Goal: Task Accomplishment & Management: Use online tool/utility

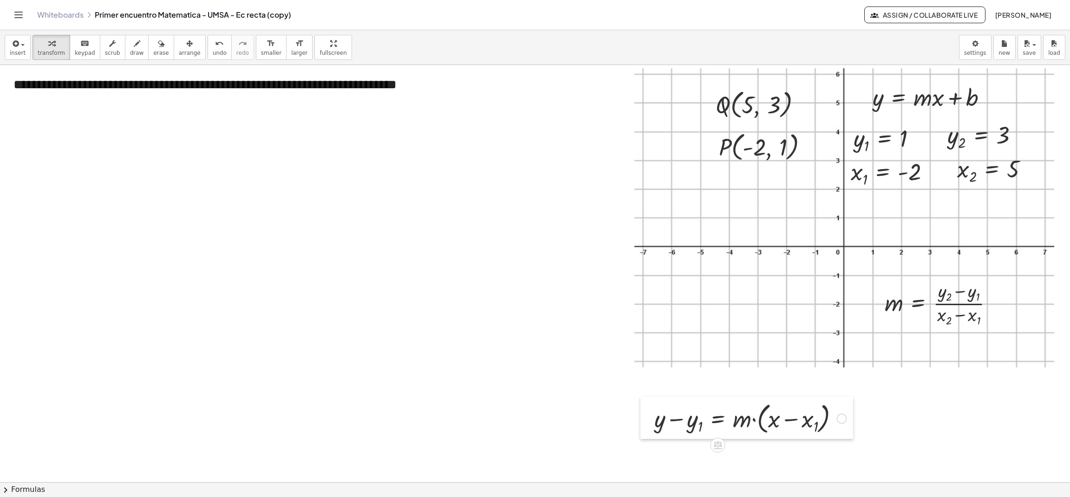
drag, startPoint x: 427, startPoint y: 401, endPoint x: 651, endPoint y: 427, distance: 224.9
click at [651, 427] on div at bounding box center [648, 418] width 14 height 42
drag, startPoint x: 932, startPoint y: 316, endPoint x: 704, endPoint y: 297, distance: 228.9
click at [704, 297] on div "**********" at bounding box center [535, 482] width 1070 height 834
drag, startPoint x: 884, startPoint y: 304, endPoint x: 82, endPoint y: 161, distance: 814.5
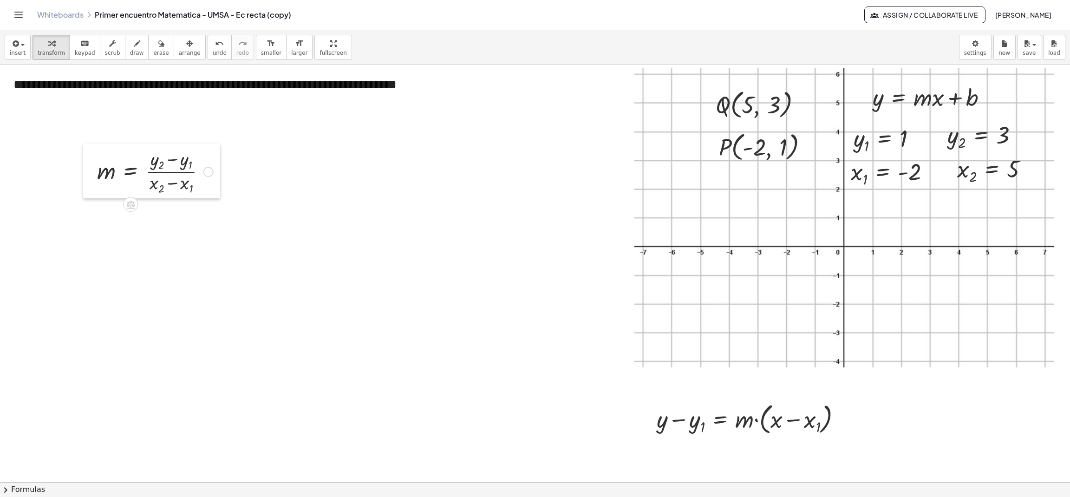
click at [83, 161] on div at bounding box center [90, 171] width 14 height 55
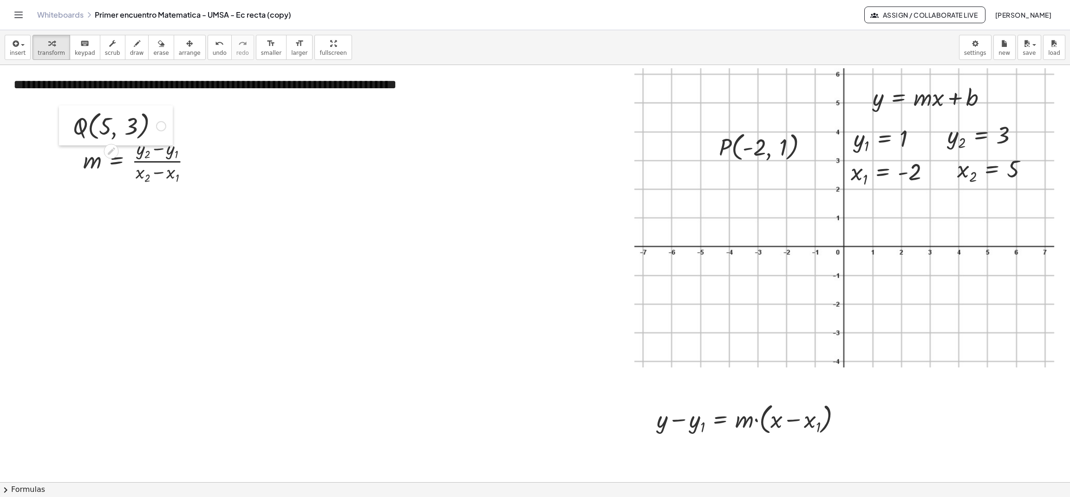
drag, startPoint x: 709, startPoint y: 109, endPoint x: 67, endPoint y: 130, distance: 641.5
click at [67, 130] on div at bounding box center [66, 125] width 14 height 40
drag, startPoint x: 713, startPoint y: 156, endPoint x: 183, endPoint y: 132, distance: 531.1
click at [183, 132] on div at bounding box center [181, 122] width 14 height 40
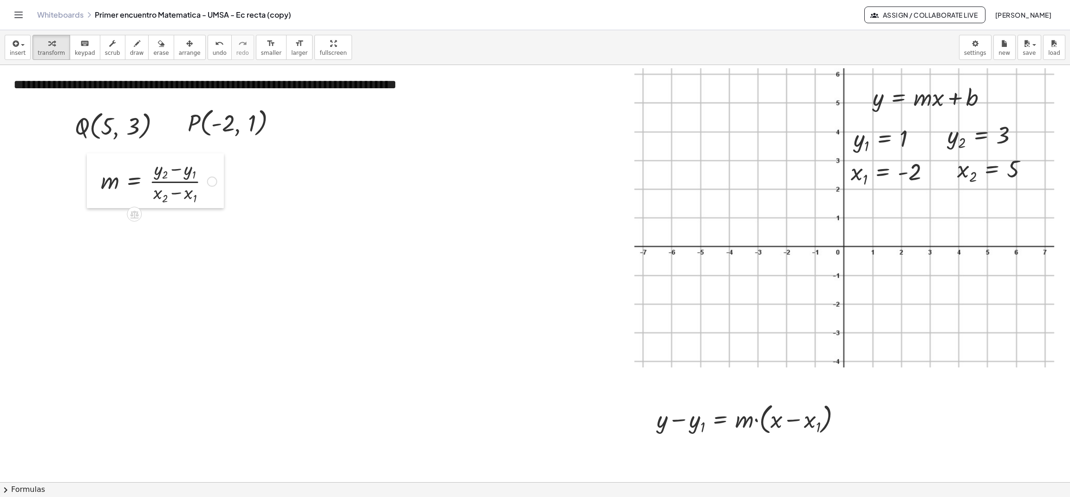
drag, startPoint x: 79, startPoint y: 170, endPoint x: 97, endPoint y: 192, distance: 28.4
click at [97, 192] on div at bounding box center [94, 180] width 14 height 55
drag, startPoint x: 873, startPoint y: 106, endPoint x: 857, endPoint y: 112, distance: 17.1
click at [857, 112] on div "**********" at bounding box center [535, 482] width 1070 height 834
drag, startPoint x: 863, startPoint y: 100, endPoint x: 273, endPoint y: 188, distance: 597.0
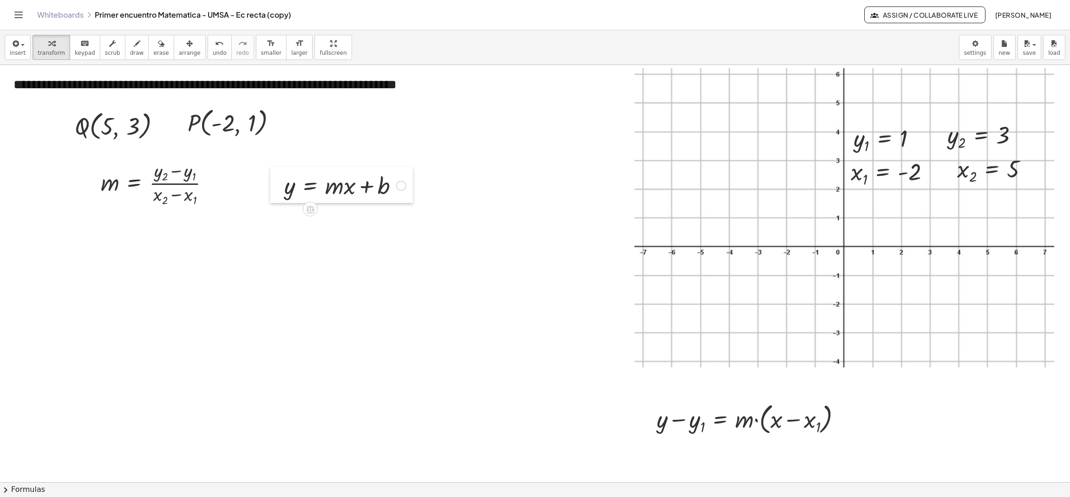
click at [273, 188] on div at bounding box center [277, 185] width 14 height 36
drag, startPoint x: 837, startPoint y: 177, endPoint x: 735, endPoint y: 158, distance: 104.4
click at [735, 158] on div at bounding box center [739, 154] width 14 height 38
click at [184, 127] on div "P ( , - 2 , 1 ) Fix a mistake Transform line Copy line as LaTeX Copy derivation…" at bounding box center [229, 125] width 117 height 40
drag, startPoint x: 962, startPoint y: 141, endPoint x: 168, endPoint y: 174, distance: 795.2
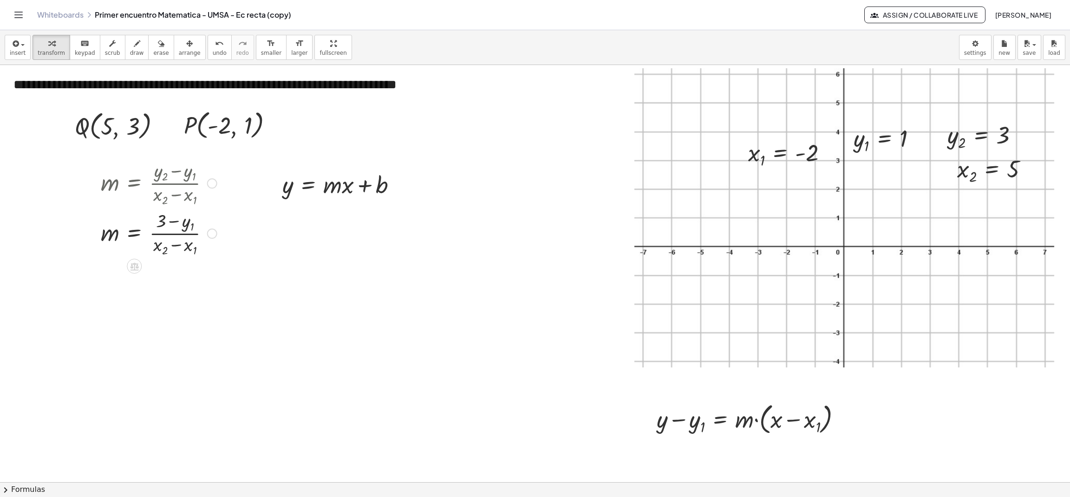
click at [210, 235] on div "Fix a mistake Transform line Copy line as LaTeX Copy derivation as LaTeX Expand…" at bounding box center [212, 234] width 10 height 10
click at [244, 256] on span "Expand new lines: On" at bounding box center [263, 253] width 63 height 7
drag, startPoint x: 857, startPoint y: 143, endPoint x: 187, endPoint y: 231, distance: 675.3
drag, startPoint x: 962, startPoint y: 172, endPoint x: 158, endPoint y: 248, distance: 807.4
drag, startPoint x: 760, startPoint y: 158, endPoint x: 184, endPoint y: 251, distance: 582.7
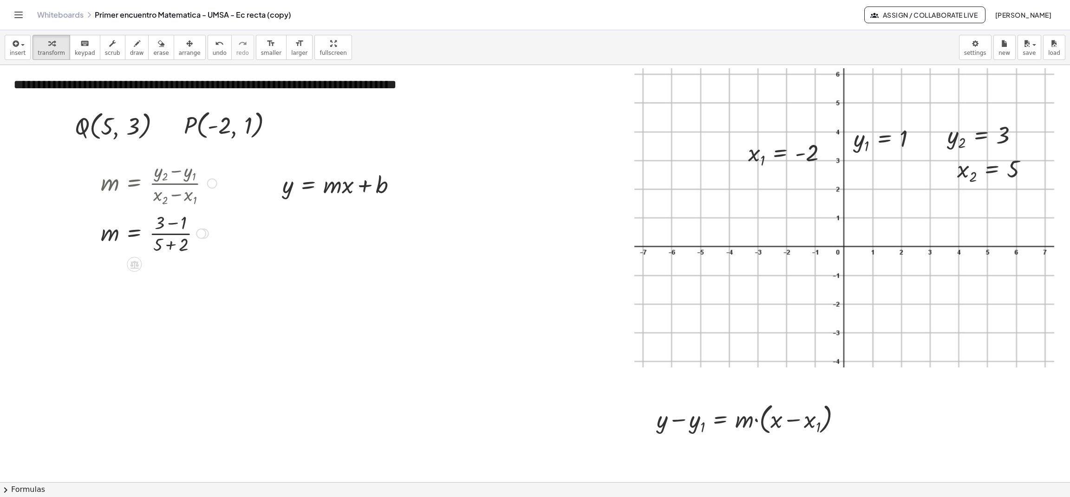
click at [199, 233] on div at bounding box center [201, 234] width 10 height 10
click at [232, 258] on li "Expand new lines: Off" at bounding box center [257, 255] width 79 height 14
click at [167, 248] on div at bounding box center [158, 233] width 125 height 46
click at [171, 273] on div at bounding box center [158, 279] width 125 height 46
drag, startPoint x: 110, startPoint y: 282, endPoint x: 334, endPoint y: 194, distance: 240.5
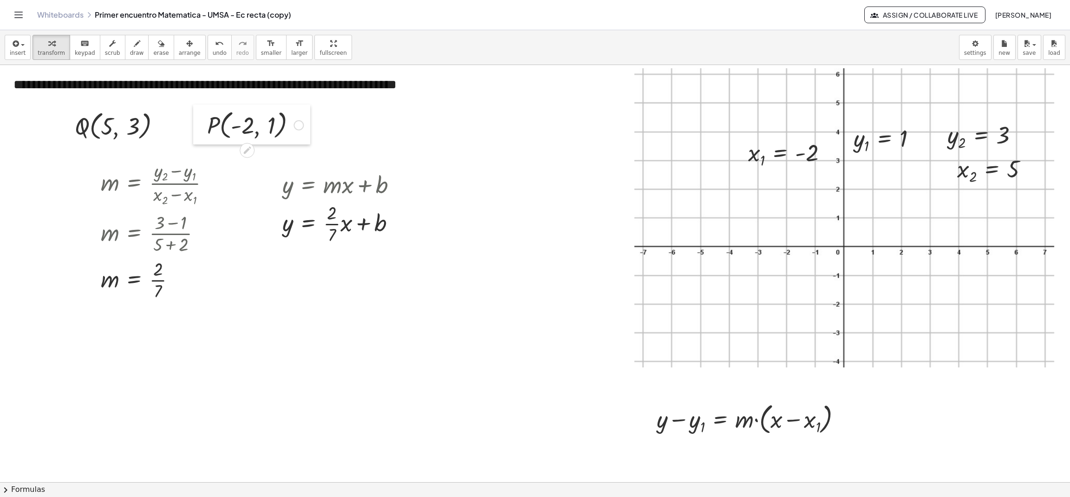
drag, startPoint x: 177, startPoint y: 136, endPoint x: 200, endPoint y: 136, distance: 23.7
click at [200, 136] on div at bounding box center [200, 125] width 14 height 40
drag, startPoint x: 73, startPoint y: 125, endPoint x: 60, endPoint y: 121, distance: 13.4
click at [60, 121] on div at bounding box center [56, 121] width 14 height 40
click at [397, 225] on div at bounding box center [398, 224] width 10 height 10
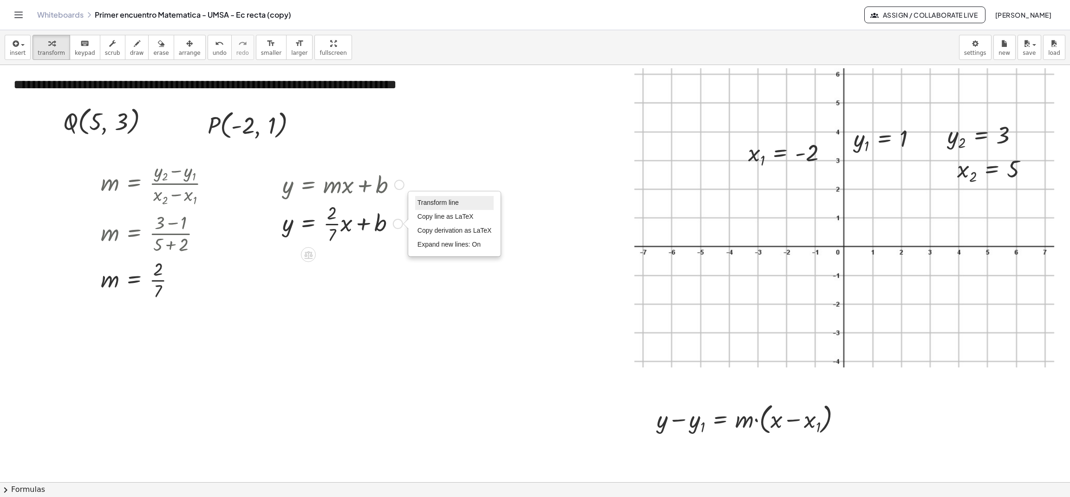
click at [445, 209] on li "Transform line" at bounding box center [454, 203] width 79 height 14
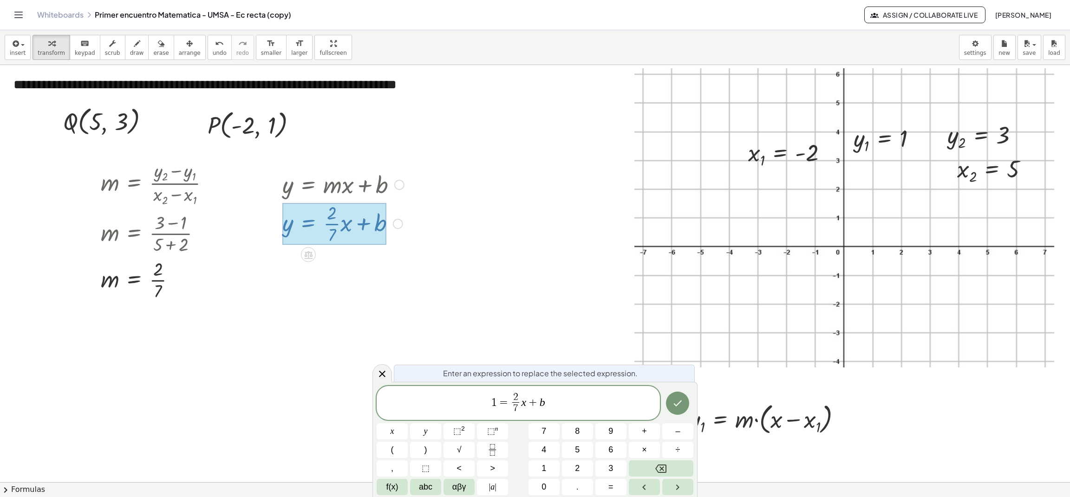
click at [527, 407] on span "+" at bounding box center [532, 402] width 13 height 11
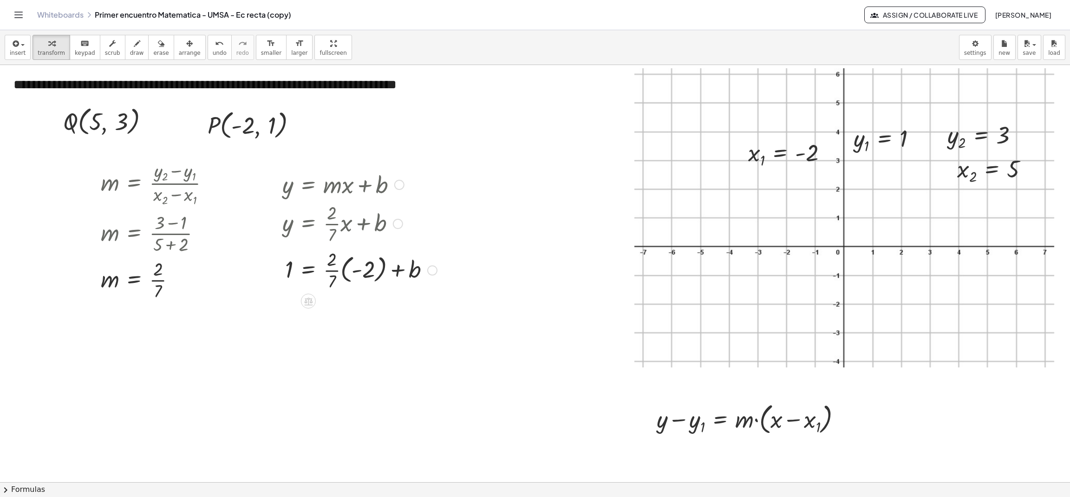
click at [333, 263] on div at bounding box center [360, 269] width 164 height 46
click at [358, 271] on div at bounding box center [360, 269] width 164 height 46
click at [348, 276] on div at bounding box center [360, 269] width 164 height 46
click at [344, 317] on div at bounding box center [360, 316] width 164 height 46
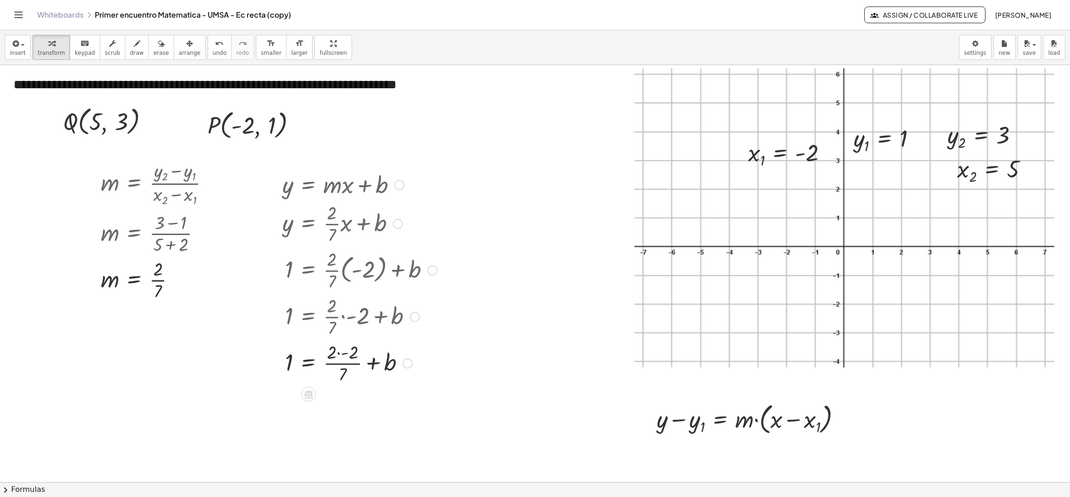
click at [409, 362] on div "Transform line Copy line as LaTeX Copy derivation as LaTeX Expand new lines: On" at bounding box center [408, 364] width 10 height 10
click at [451, 384] on span "Expand new lines: On" at bounding box center [458, 384] width 63 height 7
click at [338, 354] on div at bounding box center [360, 363] width 164 height 46
drag, startPoint x: 334, startPoint y: 364, endPoint x: 291, endPoint y: 368, distance: 42.9
click at [291, 368] on div at bounding box center [360, 363] width 164 height 46
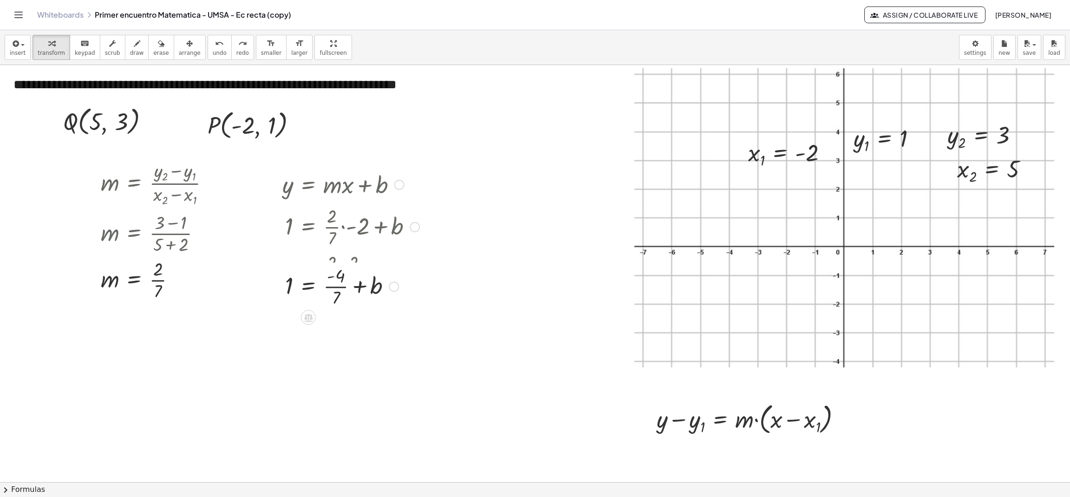
drag, startPoint x: 392, startPoint y: 189, endPoint x: 404, endPoint y: 295, distance: 107.5
click at [309, 287] on div "1 = + · - 4 · 7 + b" at bounding box center [309, 287] width 0 height 0
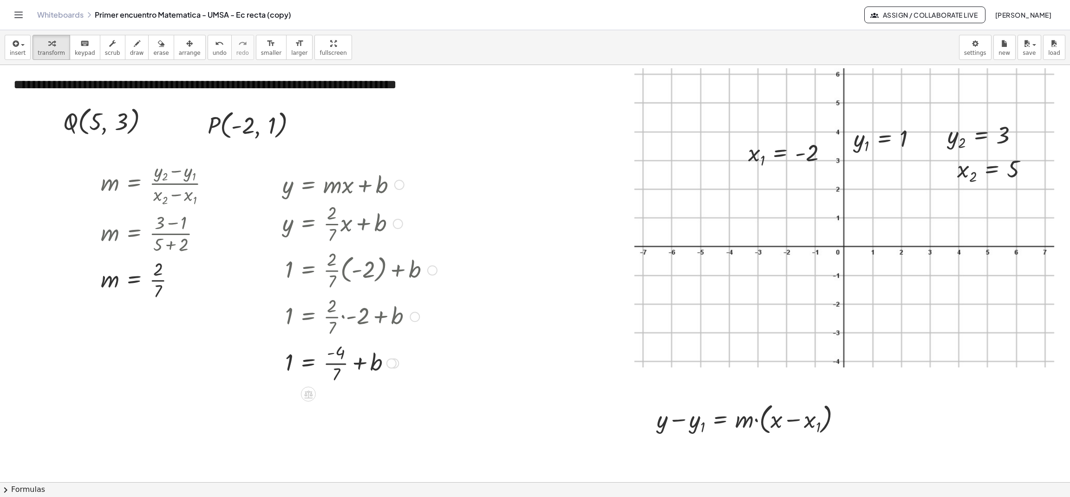
drag, startPoint x: 428, startPoint y: 223, endPoint x: 426, endPoint y: 281, distance: 58.6
click at [309, 270] on div "1 = + · · 2 · 7 · ( - 2 ) + b" at bounding box center [309, 270] width 0 height 0
drag, startPoint x: 332, startPoint y: 355, endPoint x: 322, endPoint y: 364, distance: 13.5
drag, startPoint x: 405, startPoint y: 410, endPoint x: 400, endPoint y: 368, distance: 42.1
click at [400, 368] on div at bounding box center [404, 373] width 10 height 10
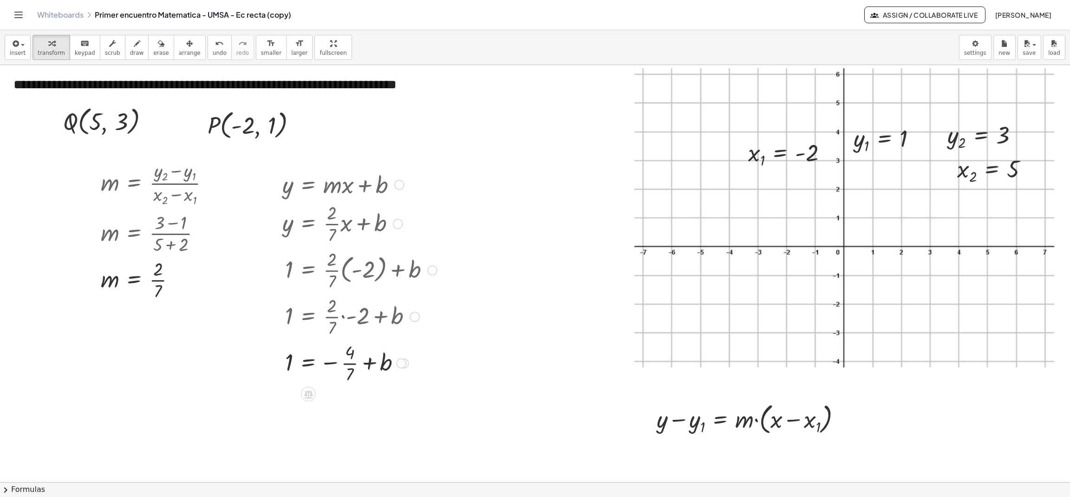
click at [401, 364] on div at bounding box center [401, 364] width 10 height 10
drag, startPoint x: 328, startPoint y: 363, endPoint x: 280, endPoint y: 365, distance: 47.9
click at [280, 365] on div "y = + · m · x + b y = + · · 2 · 7 · x + b 1 = + · · 2 · 7 · ( - 2 ) + b 1 = + ·…" at bounding box center [357, 277] width 176 height 223
click at [443, 414] on div at bounding box center [443, 410] width 10 height 10
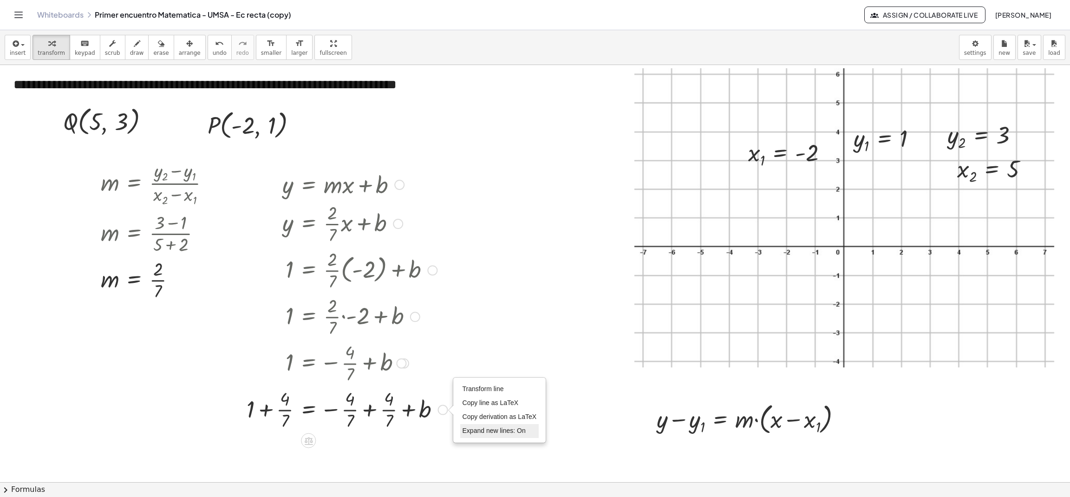
click at [473, 427] on span "Expand new lines: On" at bounding box center [494, 430] width 63 height 7
click at [368, 408] on div at bounding box center [347, 409] width 210 height 46
click at [344, 414] on div "Transform line Copy line as LaTeX Copy derivation as LaTeX Expand new lines: On" at bounding box center [345, 410] width 10 height 10
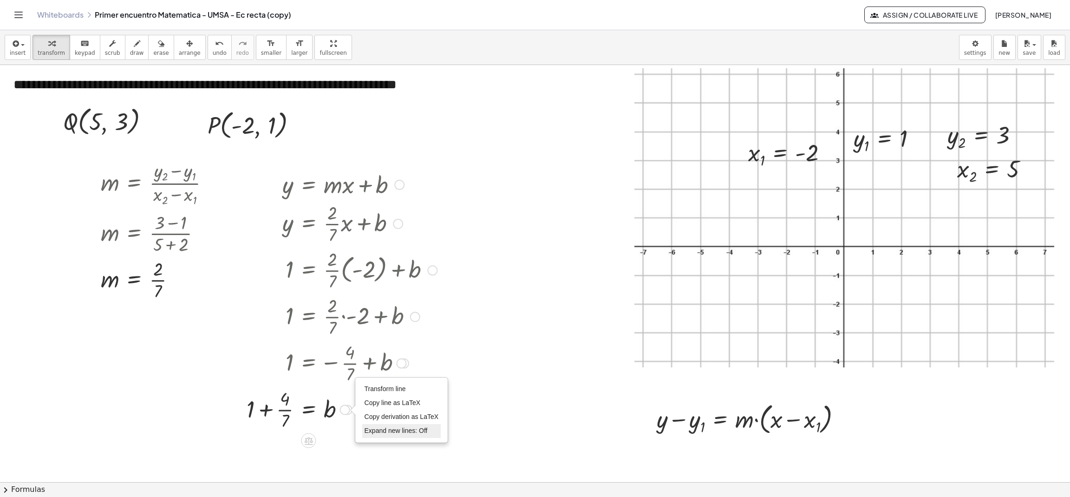
click at [383, 433] on span "Expand new lines: Off" at bounding box center [396, 430] width 63 height 7
click at [273, 412] on div at bounding box center [342, 409] width 200 height 46
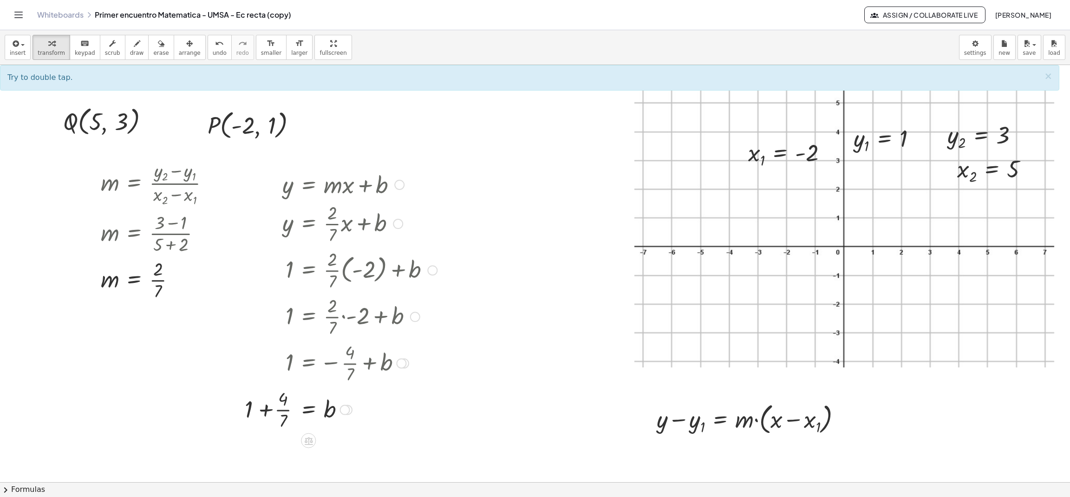
click at [273, 408] on div at bounding box center [342, 409] width 200 height 46
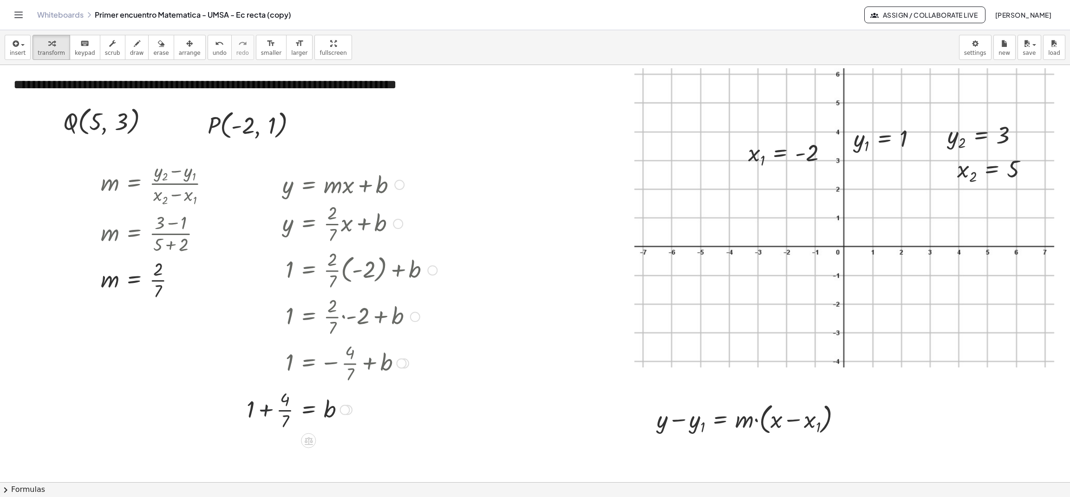
click at [273, 408] on div at bounding box center [342, 409] width 200 height 46
click at [242, 403] on div at bounding box center [332, 409] width 217 height 46
click at [264, 411] on div at bounding box center [338, 409] width 208 height 46
drag, startPoint x: 396, startPoint y: 185, endPoint x: 593, endPoint y: 256, distance: 208.8
click at [593, 256] on div "P ( , - 2 , 1 ) Fix a mistake Transform line Copy line as LaTeX Copy derivation…" at bounding box center [535, 482] width 1070 height 834
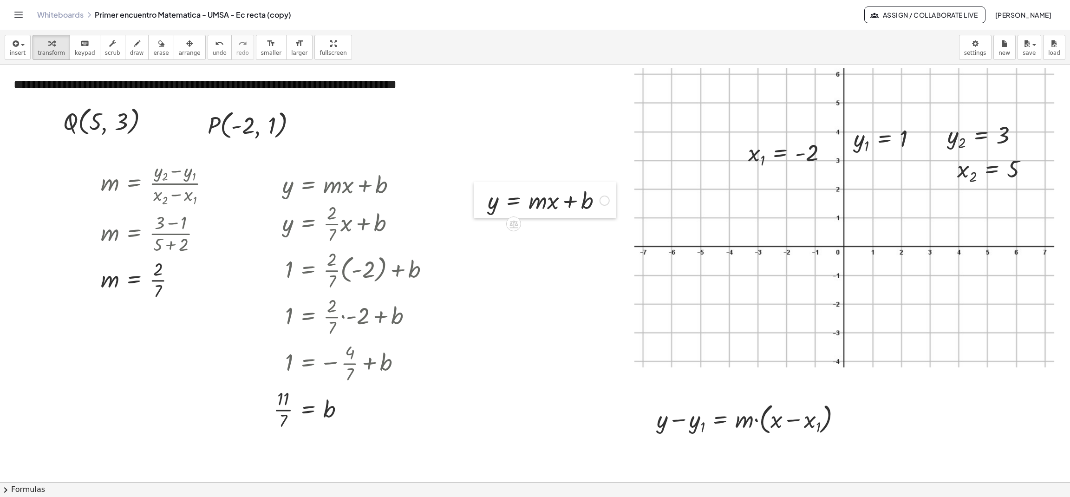
drag, startPoint x: 460, startPoint y: 255, endPoint x: 479, endPoint y: 199, distance: 59.5
click at [479, 199] on div at bounding box center [481, 200] width 14 height 36
drag, startPoint x: 110, startPoint y: 281, endPoint x: 537, endPoint y: 197, distance: 435.6
drag, startPoint x: 327, startPoint y: 413, endPoint x: 590, endPoint y: 246, distance: 311.2
click at [134, 43] on icon "button" at bounding box center [137, 43] width 7 height 11
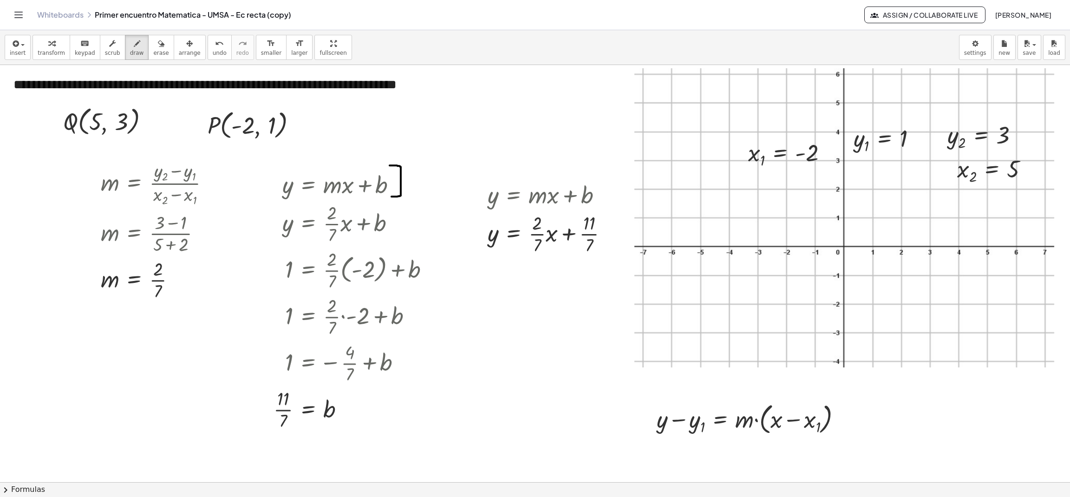
drag, startPoint x: 390, startPoint y: 166, endPoint x: 392, endPoint y: 197, distance: 31.2
click at [392, 197] on div at bounding box center [535, 482] width 1070 height 834
drag, startPoint x: 389, startPoint y: 210, endPoint x: 389, endPoint y: 242, distance: 31.6
click at [389, 242] on div at bounding box center [535, 482] width 1070 height 834
drag, startPoint x: 419, startPoint y: 250, endPoint x: 416, endPoint y: 289, distance: 39.6
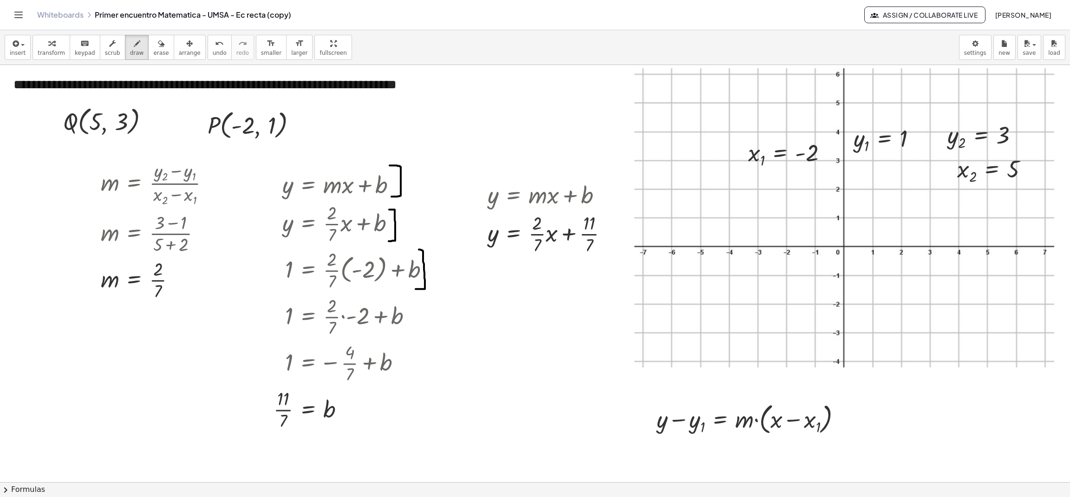
click at [416, 289] on div at bounding box center [535, 482] width 1070 height 834
click at [203, 170] on div at bounding box center [535, 482] width 1070 height 834
drag, startPoint x: 203, startPoint y: 170, endPoint x: 203, endPoint y: 207, distance: 37.2
click at [203, 207] on div at bounding box center [535, 482] width 1070 height 834
drag, startPoint x: 166, startPoint y: 259, endPoint x: 164, endPoint y: 302, distance: 43.3
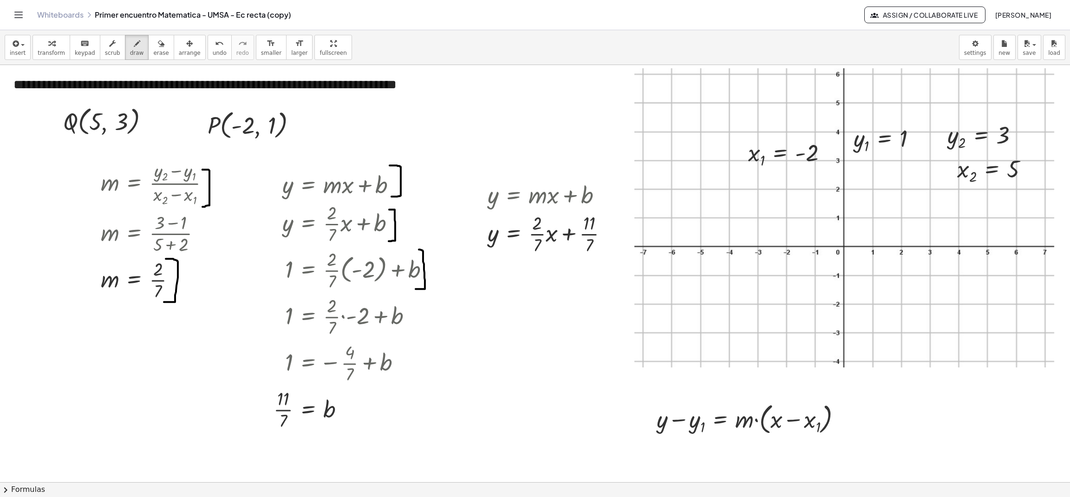
click at [164, 302] on div at bounding box center [535, 482] width 1070 height 834
drag, startPoint x: 177, startPoint y: 287, endPoint x: 272, endPoint y: 231, distance: 110.0
click at [272, 231] on div at bounding box center [535, 482] width 1070 height 834
click at [52, 41] on div "button" at bounding box center [51, 43] width 27 height 11
click at [186, 43] on icon "button" at bounding box center [189, 43] width 7 height 11
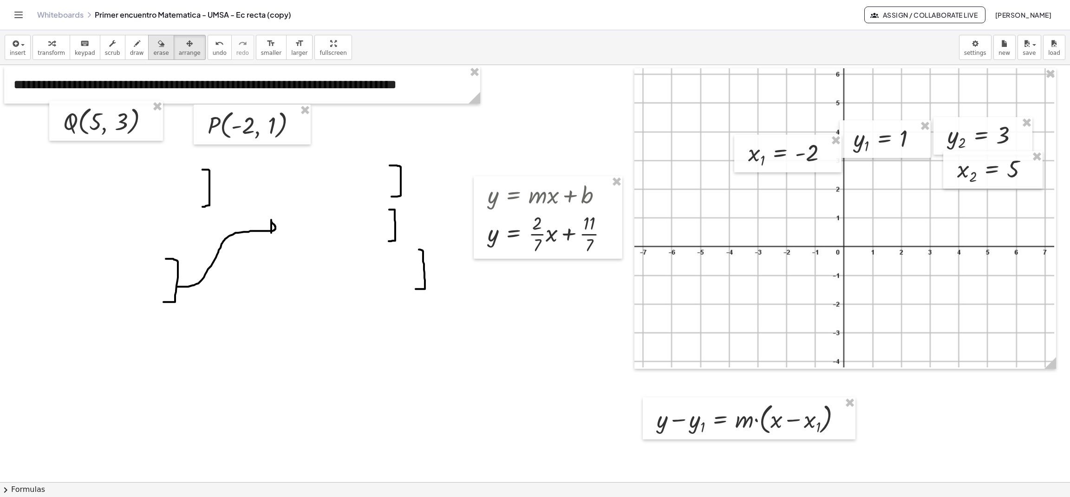
click at [158, 41] on icon "button" at bounding box center [161, 43] width 7 height 11
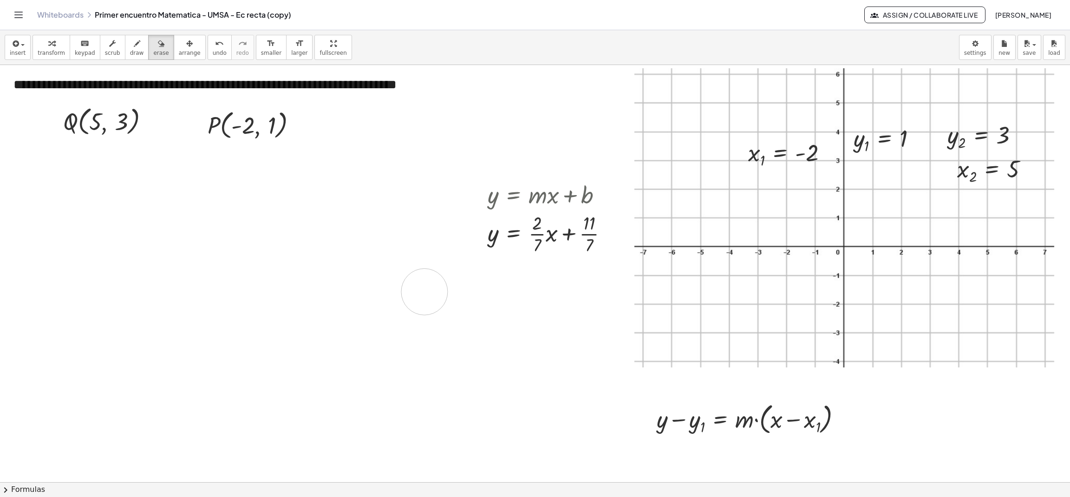
drag, startPoint x: 213, startPoint y: 163, endPoint x: 425, endPoint y: 295, distance: 249.8
click at [425, 295] on div at bounding box center [535, 482] width 1070 height 834
click at [48, 46] on icon "button" at bounding box center [51, 43] width 7 height 11
click at [179, 41] on div "button" at bounding box center [190, 43] width 22 height 11
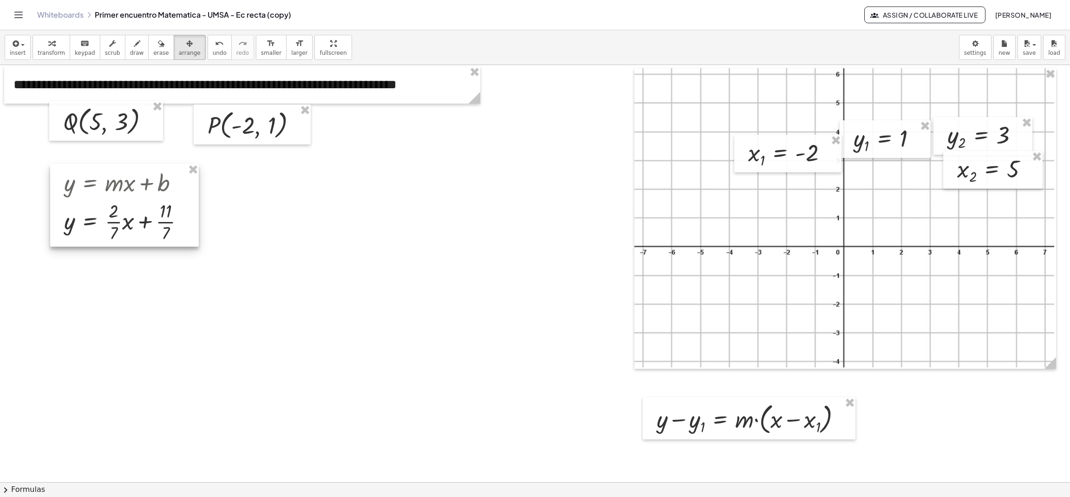
drag, startPoint x: 486, startPoint y: 232, endPoint x: 60, endPoint y: 219, distance: 426.3
click at [60, 219] on div at bounding box center [124, 205] width 149 height 83
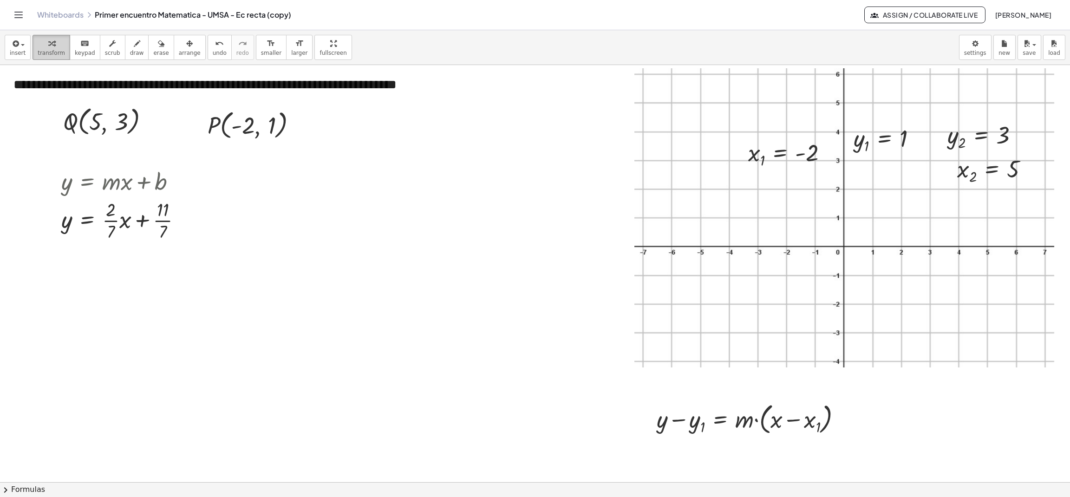
click at [52, 43] on div "button" at bounding box center [51, 43] width 27 height 11
click at [406, 331] on div at bounding box center [535, 482] width 1070 height 834
click at [523, 356] on div at bounding box center [522, 351] width 10 height 10
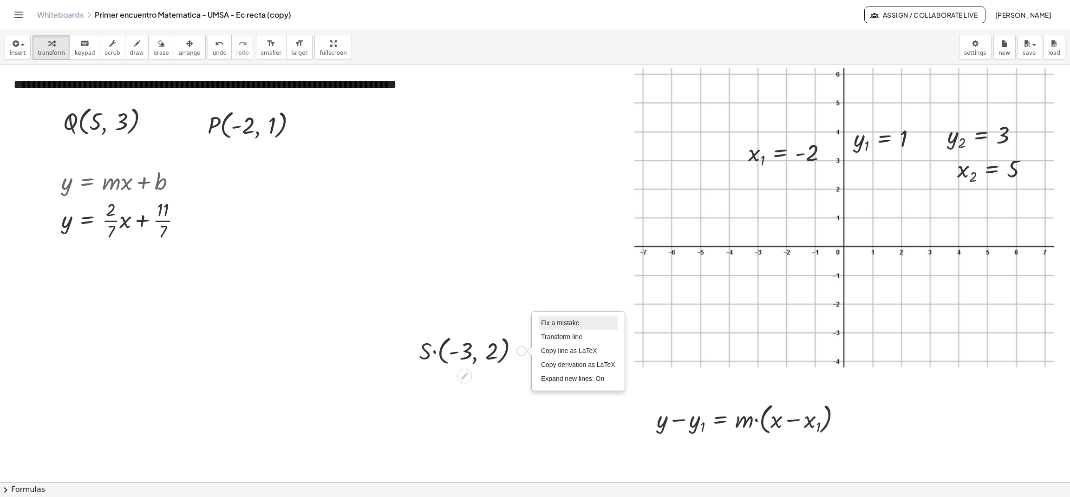
click at [568, 322] on span "Fix a mistake" at bounding box center [560, 322] width 38 height 7
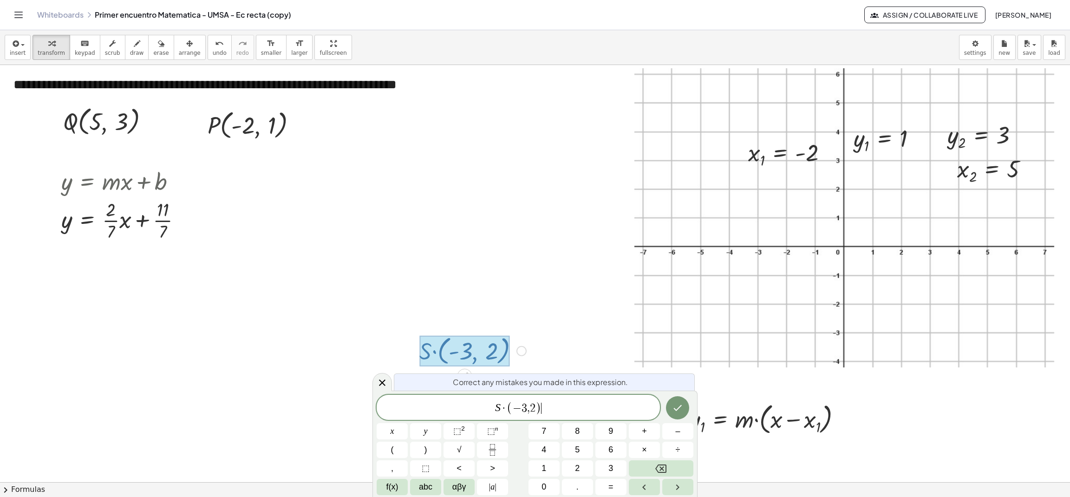
click at [509, 406] on span "(" at bounding box center [510, 407] width 6 height 13
click at [509, 406] on span "−" at bounding box center [514, 408] width 13 height 11
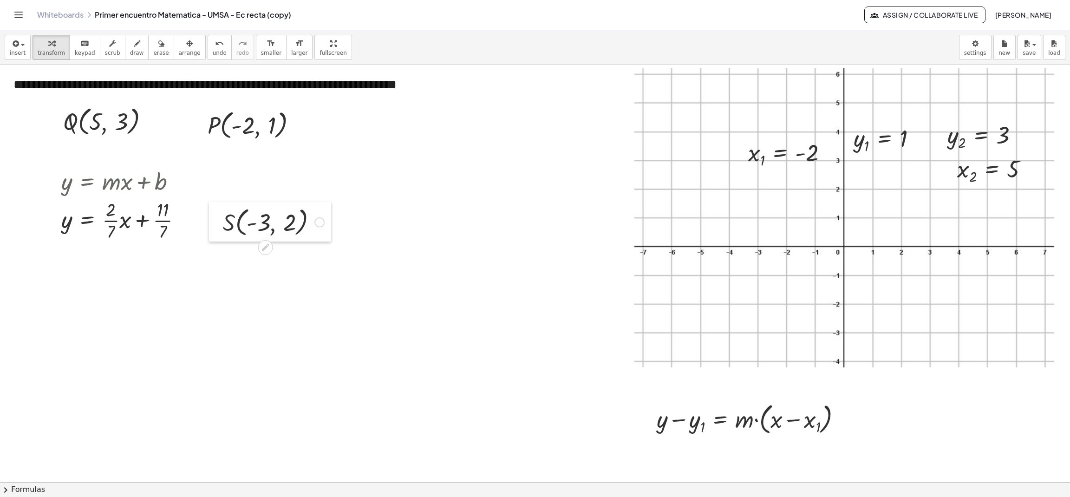
drag, startPoint x: 416, startPoint y: 348, endPoint x: 217, endPoint y: 217, distance: 238.5
click at [217, 217] on div at bounding box center [216, 222] width 14 height 40
click at [272, 355] on div at bounding box center [535, 482] width 1070 height 834
drag, startPoint x: 276, startPoint y: 385, endPoint x: 46, endPoint y: 290, distance: 248.7
click at [55, 290] on div at bounding box center [62, 287] width 14 height 51
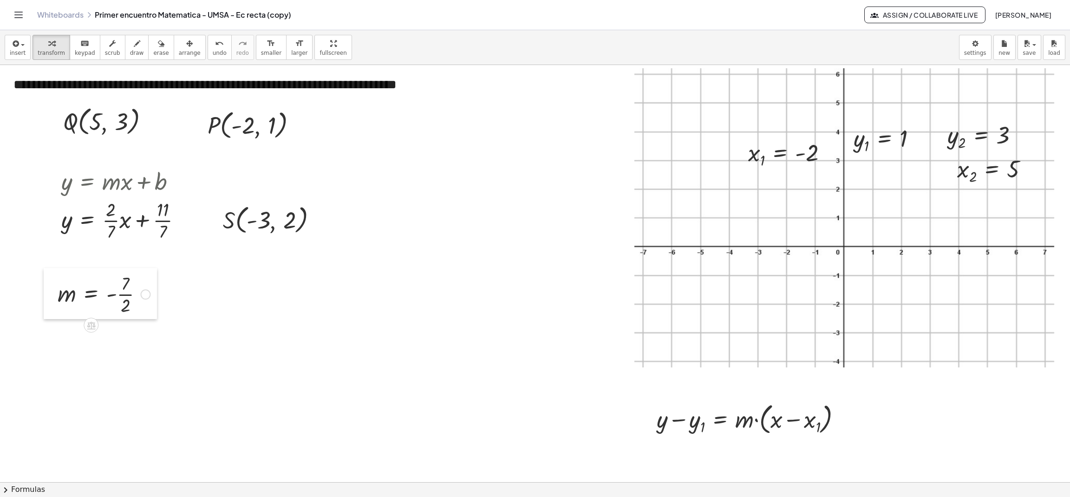
drag, startPoint x: 54, startPoint y: 284, endPoint x: 55, endPoint y: 293, distance: 8.5
click at [55, 293] on div at bounding box center [51, 293] width 14 height 51
drag, startPoint x: 215, startPoint y: 220, endPoint x: 202, endPoint y: 294, distance: 74.6
click at [202, 294] on div at bounding box center [203, 293] width 14 height 40
drag, startPoint x: 179, startPoint y: 182, endPoint x: 529, endPoint y: 280, distance: 363.3
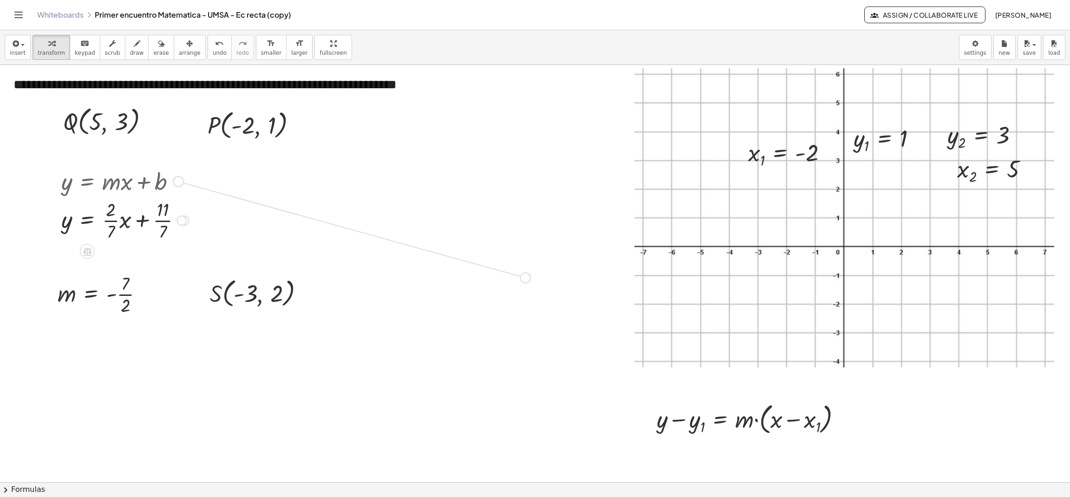
click at [529, 280] on div "**********" at bounding box center [535, 482] width 1070 height 834
drag, startPoint x: 395, startPoint y: 287, endPoint x: 397, endPoint y: 298, distance: 11.3
click at [397, 298] on div at bounding box center [397, 285] width 14 height 36
drag, startPoint x: 67, startPoint y: 295, endPoint x: 456, endPoint y: 289, distance: 388.5
click at [538, 327] on div at bounding box center [538, 326] width 10 height 10
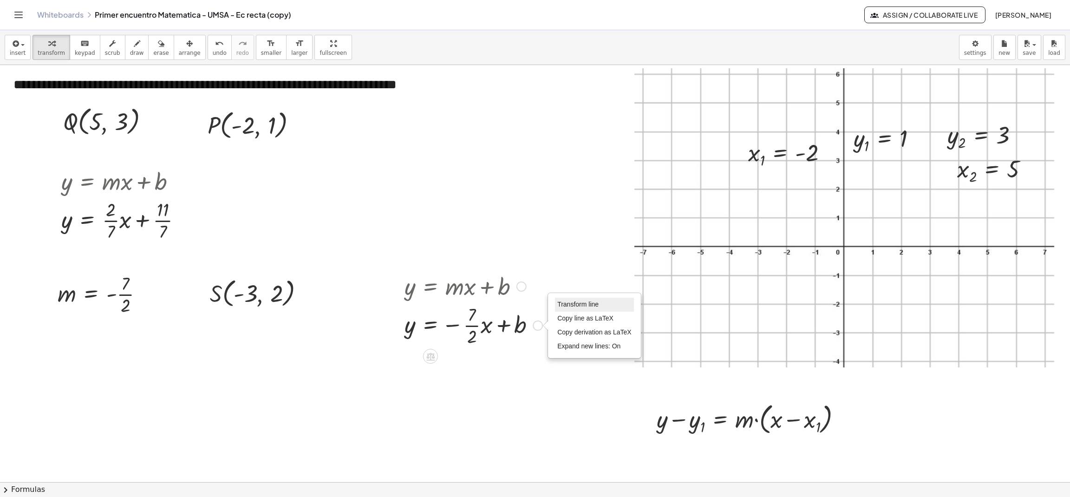
click at [567, 301] on span "Transform line" at bounding box center [578, 304] width 41 height 7
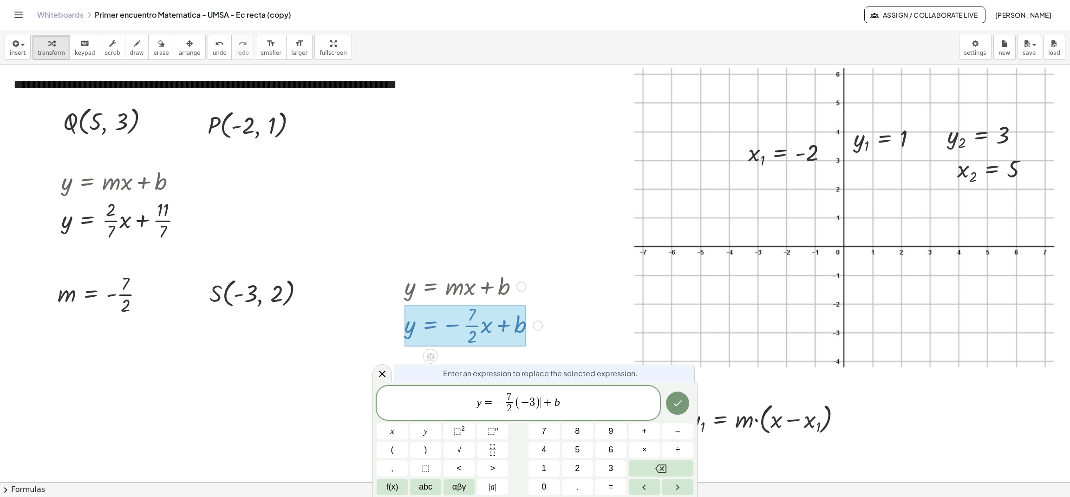
click at [479, 404] on var "y" at bounding box center [479, 402] width 5 height 12
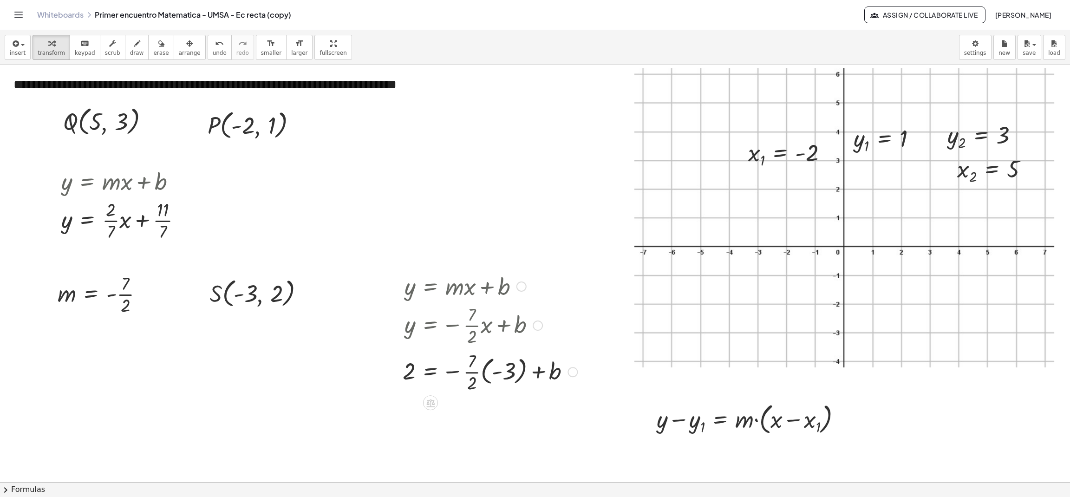
click at [486, 378] on div at bounding box center [490, 371] width 184 height 46
click at [551, 417] on div "Transform line Copy line as LaTeX Copy derivation as LaTeX Expand new lines: On" at bounding box center [556, 419] width 10 height 10
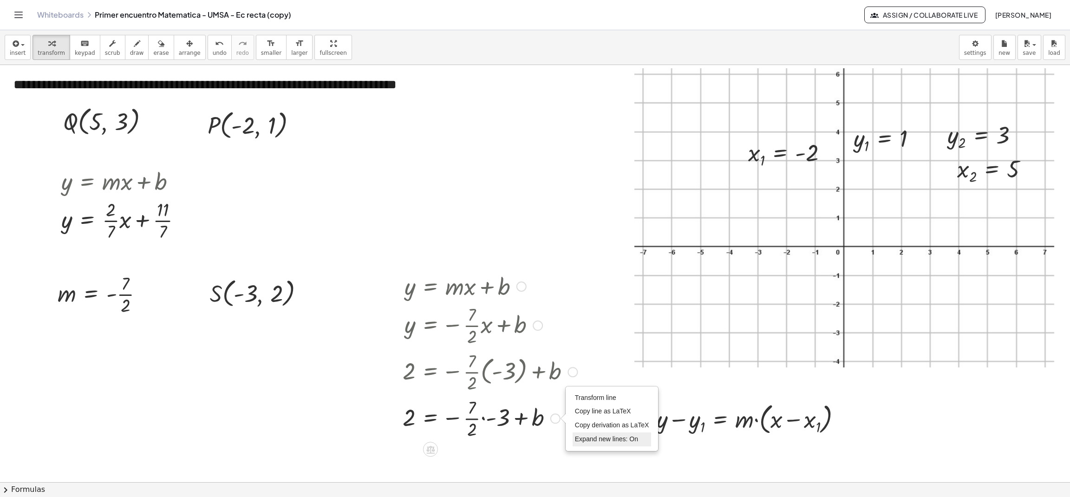
click at [587, 438] on span "Expand new lines: On" at bounding box center [606, 438] width 63 height 7
drag, startPoint x: 490, startPoint y: 417, endPoint x: 454, endPoint y: 420, distance: 35.9
click at [466, 418] on div at bounding box center [490, 417] width 184 height 46
click at [459, 409] on div at bounding box center [490, 417] width 184 height 46
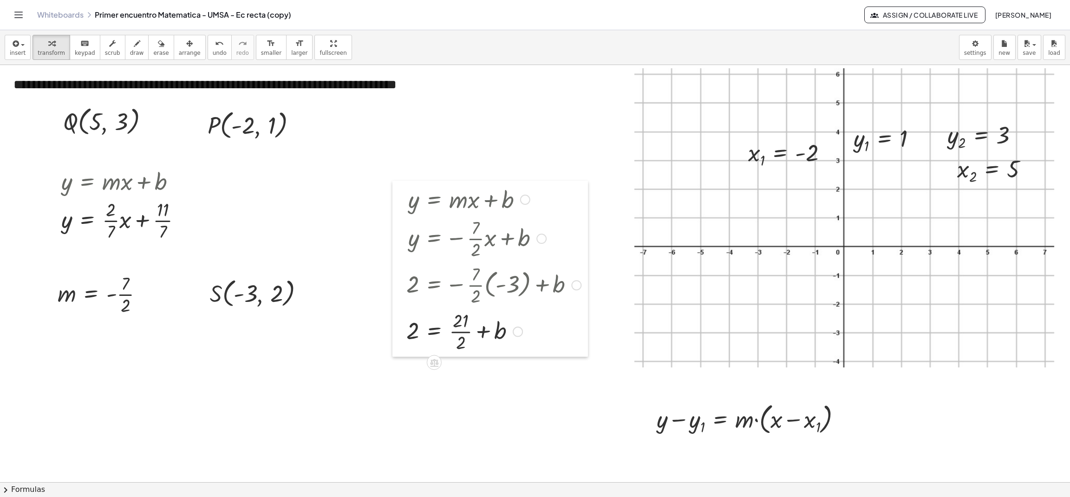
drag, startPoint x: 391, startPoint y: 373, endPoint x: 395, endPoint y: 286, distance: 87.0
click at [395, 286] on div at bounding box center [400, 269] width 14 height 176
drag, startPoint x: 461, startPoint y: 333, endPoint x: 426, endPoint y: 334, distance: 35.3
click at [426, 334] on div at bounding box center [494, 331] width 184 height 46
drag, startPoint x: 559, startPoint y: 331, endPoint x: 560, endPoint y: 364, distance: 32.5
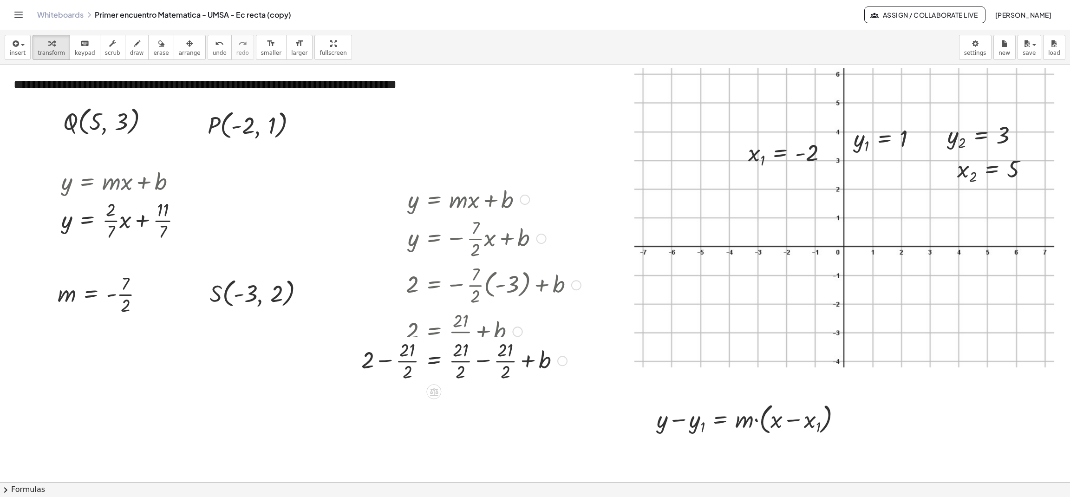
click at [434, 361] on div "2 = + b + − · 21 · 2 + · 21 · 2 − · 21 · 2 Transform line Copy line as LaTeX Co…" at bounding box center [434, 361] width 0 height 0
click at [563, 381] on div "Transform line Copy line as LaTeX Copy derivation as LaTeX Expand new lines: On" at bounding box center [563, 379] width 10 height 10
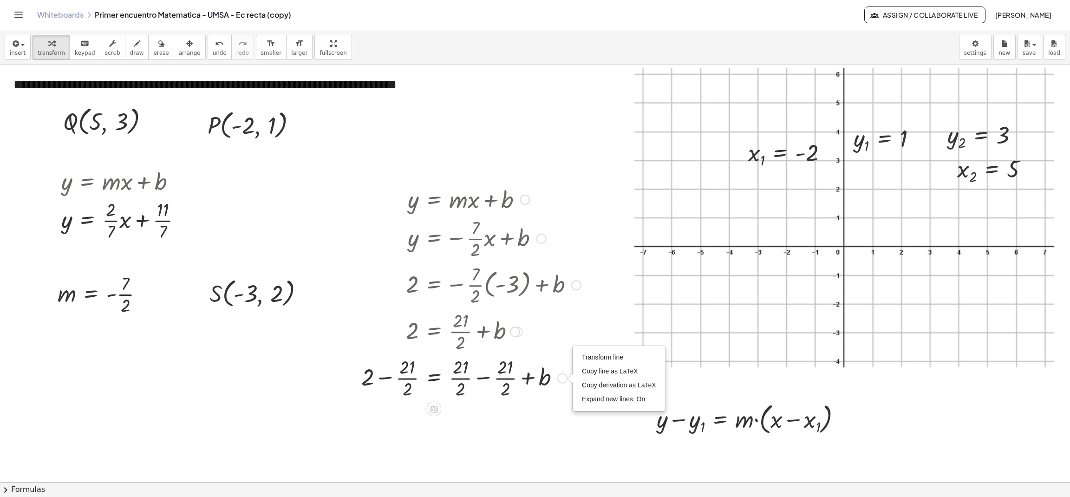
click at [486, 380] on div at bounding box center [471, 378] width 229 height 46
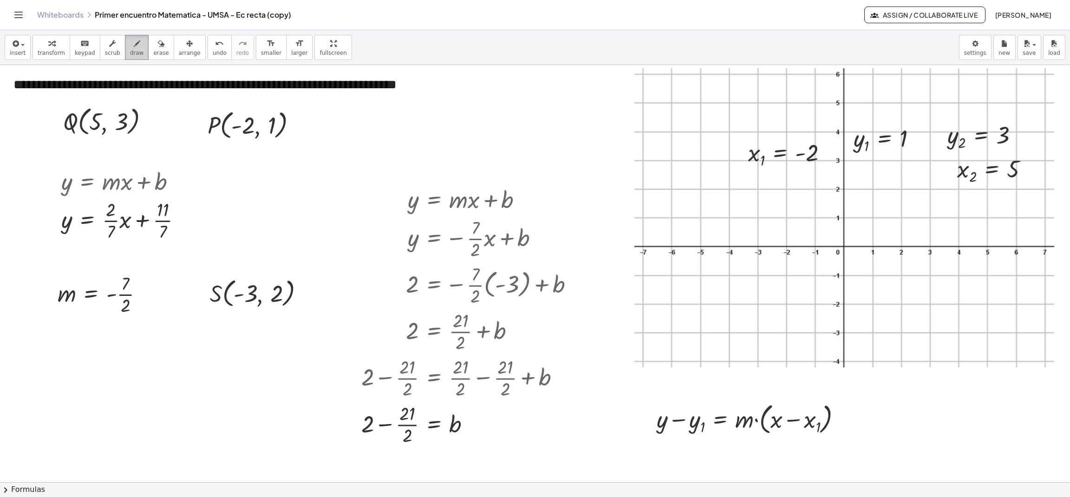
click at [134, 47] on icon "button" at bounding box center [137, 43] width 7 height 11
drag, startPoint x: 365, startPoint y: 330, endPoint x: 381, endPoint y: 333, distance: 17.0
click at [381, 333] on div at bounding box center [535, 482] width 1070 height 834
drag, startPoint x: 328, startPoint y: 427, endPoint x: 342, endPoint y: 432, distance: 15.3
click at [342, 432] on div at bounding box center [535, 482] width 1070 height 834
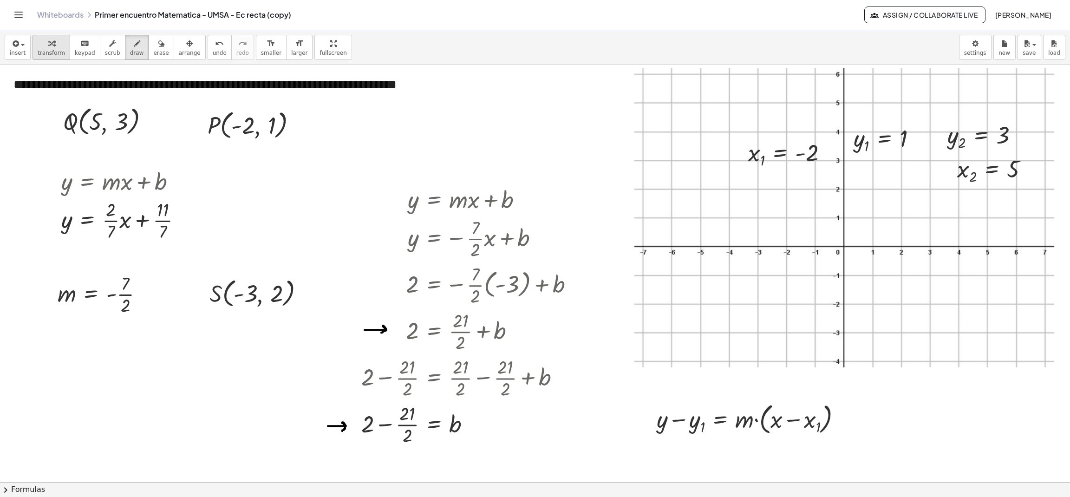
click at [43, 45] on div "button" at bounding box center [51, 43] width 27 height 11
drag, startPoint x: 48, startPoint y: 298, endPoint x: 224, endPoint y: 184, distance: 209.3
click at [224, 184] on div at bounding box center [224, 181] width 14 height 51
drag, startPoint x: 55, startPoint y: 228, endPoint x: 47, endPoint y: 227, distance: 8.0
click at [47, 227] on div at bounding box center [47, 205] width 14 height 83
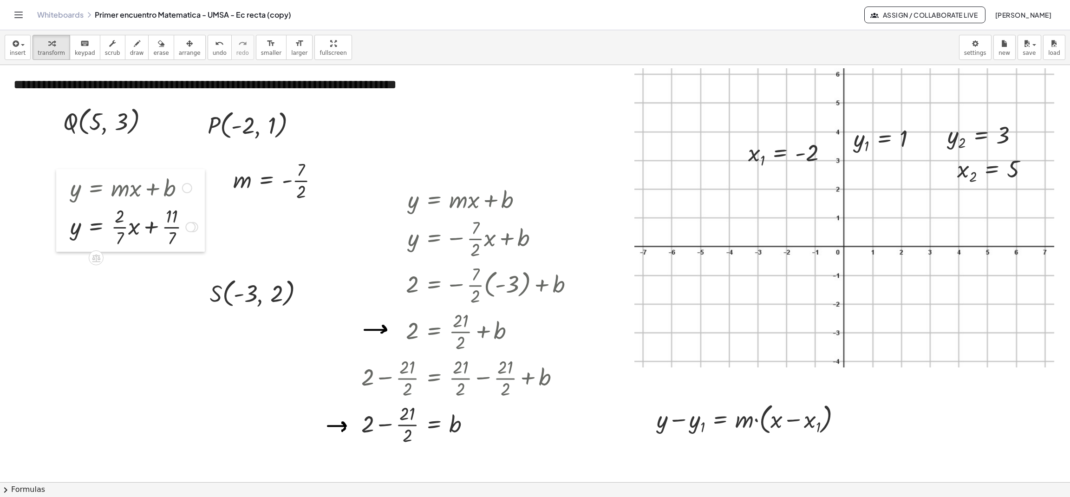
drag, startPoint x: 43, startPoint y: 216, endPoint x: 70, endPoint y: 228, distance: 29.5
click at [70, 228] on div at bounding box center [63, 210] width 14 height 83
drag, startPoint x: 125, startPoint y: 232, endPoint x: 65, endPoint y: 243, distance: 60.5
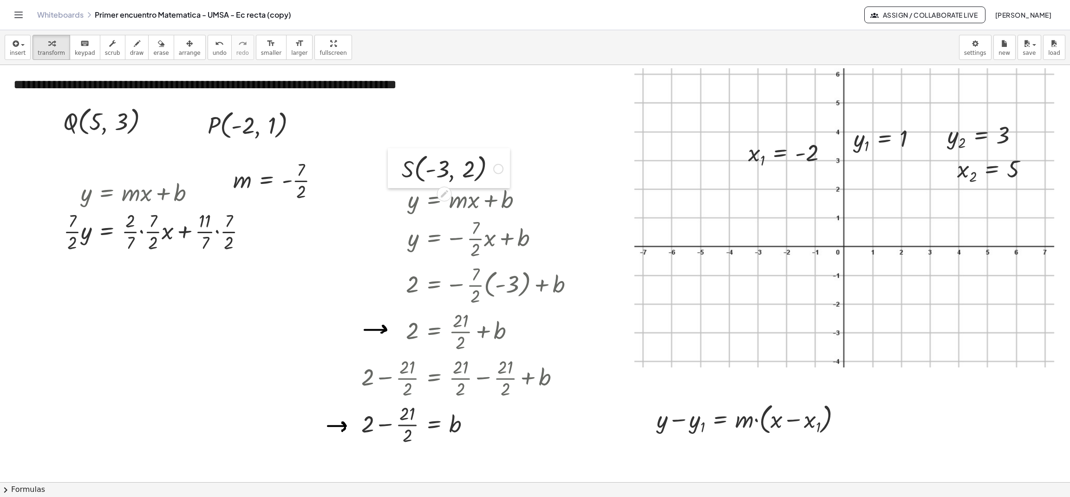
drag, startPoint x: 198, startPoint y: 302, endPoint x: 394, endPoint y: 170, distance: 236.1
click at [394, 170] on div at bounding box center [395, 168] width 14 height 40
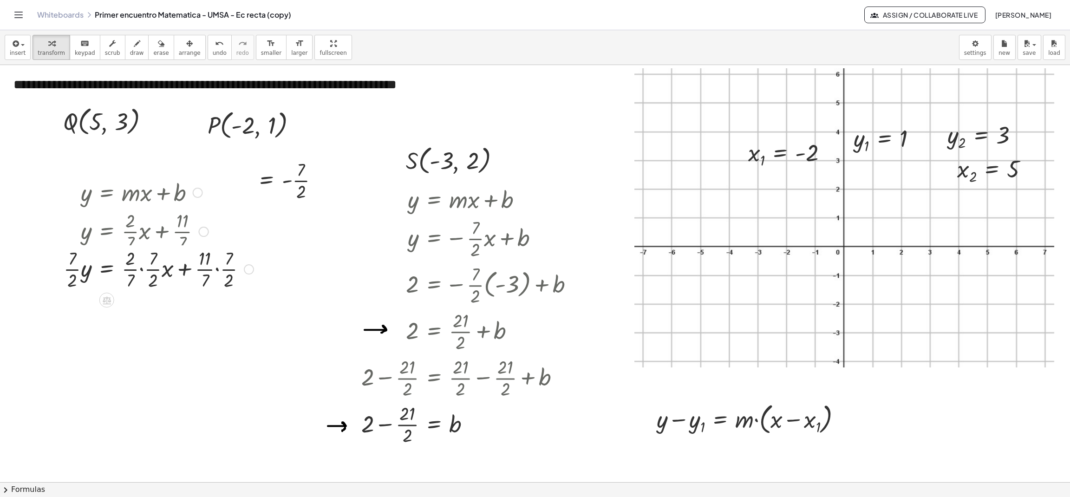
drag, startPoint x: 247, startPoint y: 231, endPoint x: 246, endPoint y: 273, distance: 41.4
click at [107, 269] on div "y = + · x + · 11 · 7 · · 7 · 2 · · · 2 · 7 · · 7 · 2 · · · 7 · 2" at bounding box center [107, 269] width 0 height 0
click at [197, 233] on div at bounding box center [201, 232] width 10 height 10
click at [237, 217] on span "Go back to this line" at bounding box center [248, 217] width 55 height 7
drag, startPoint x: 163, startPoint y: 231, endPoint x: 169, endPoint y: 234, distance: 6.9
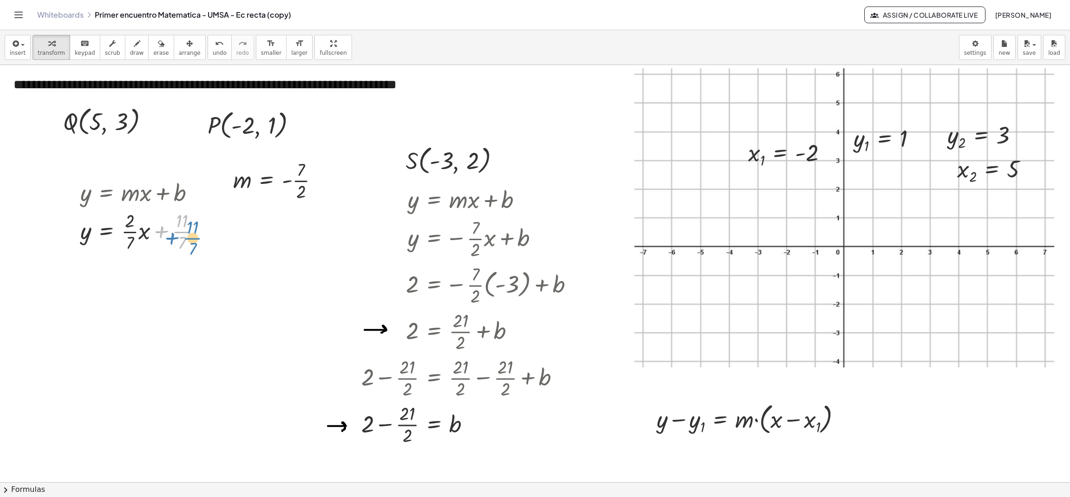
click at [169, 234] on div at bounding box center [144, 231] width 137 height 46
click at [317, 342] on div at bounding box center [535, 482] width 1070 height 834
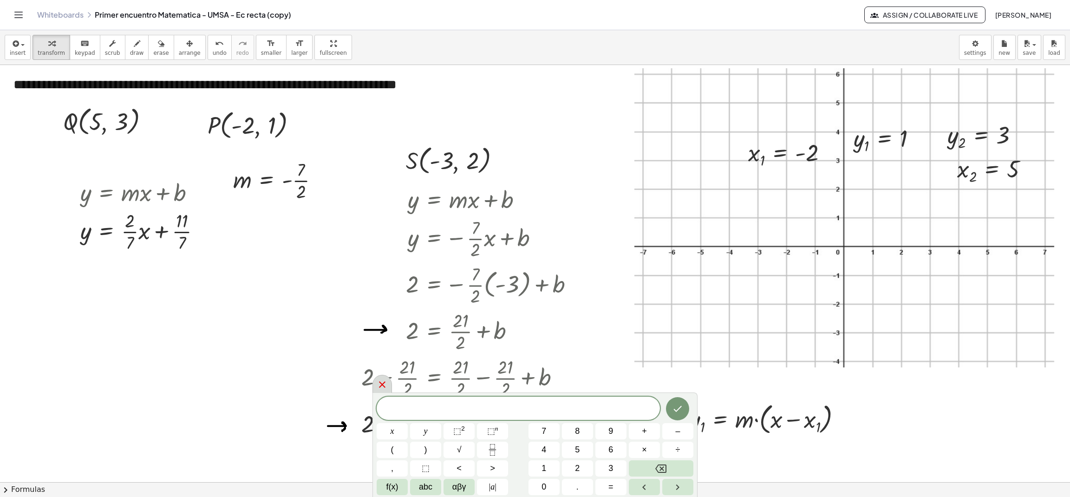
click at [381, 383] on icon at bounding box center [382, 384] width 7 height 7
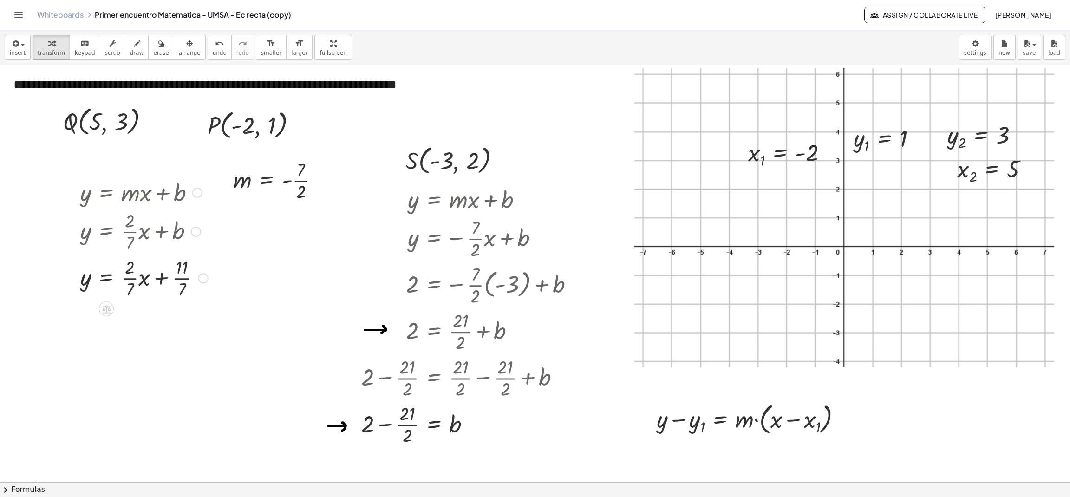
drag, startPoint x: 200, startPoint y: 231, endPoint x: 194, endPoint y: 349, distance: 118.2
click at [194, 349] on div "**********" at bounding box center [535, 482] width 1070 height 834
click at [213, 50] on span "undo" at bounding box center [220, 53] width 14 height 7
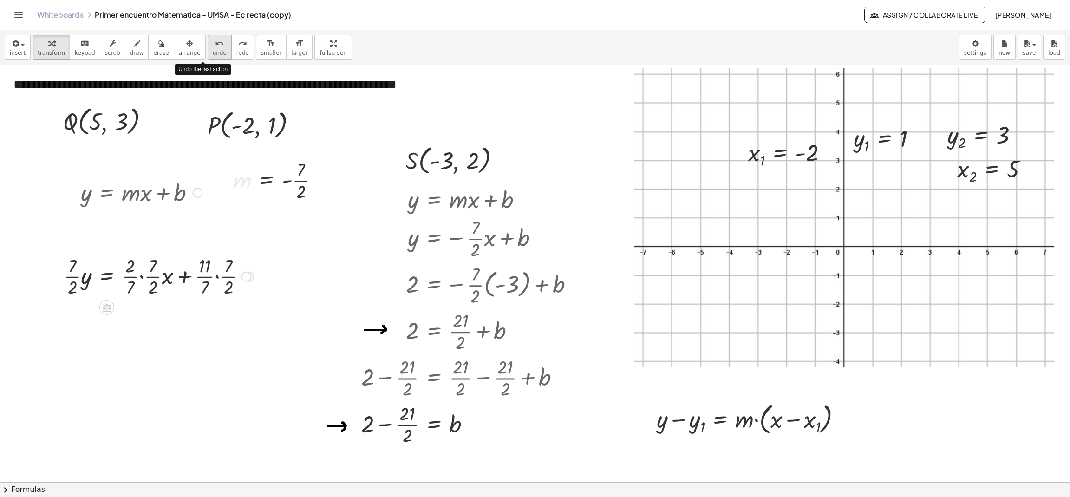
click at [213, 50] on span "undo" at bounding box center [220, 53] width 14 height 7
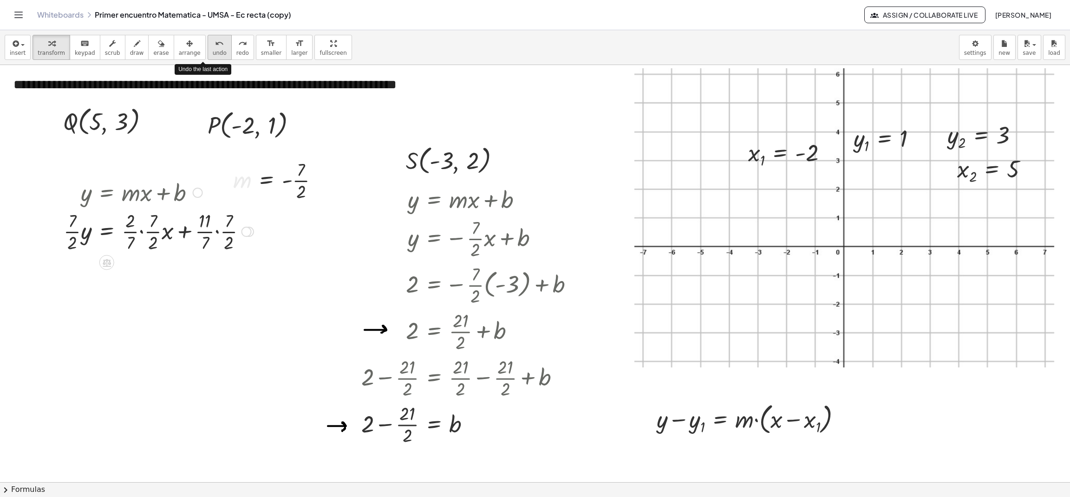
click at [213, 50] on span "undo" at bounding box center [220, 53] width 14 height 7
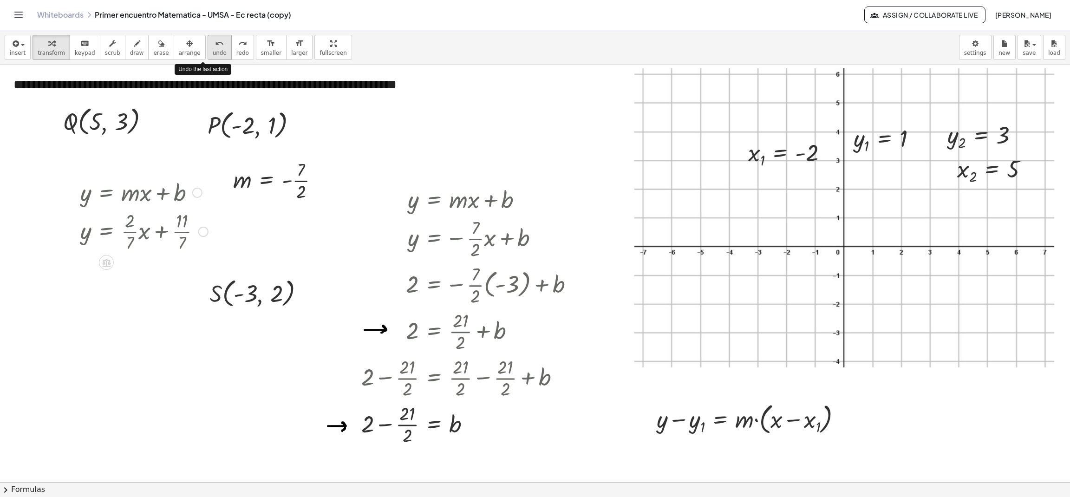
click at [213, 50] on span "undo" at bounding box center [220, 53] width 14 height 7
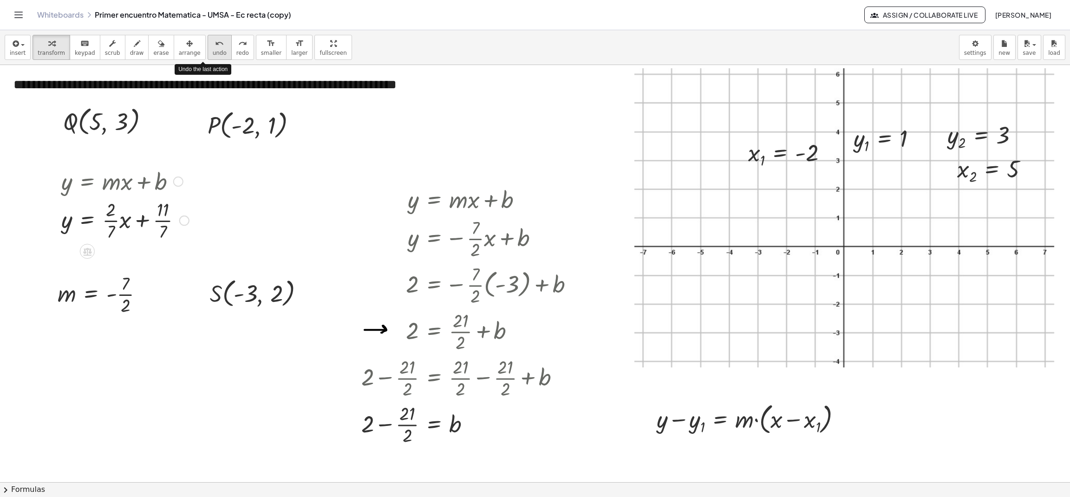
click at [213, 50] on span "undo" at bounding box center [220, 53] width 14 height 7
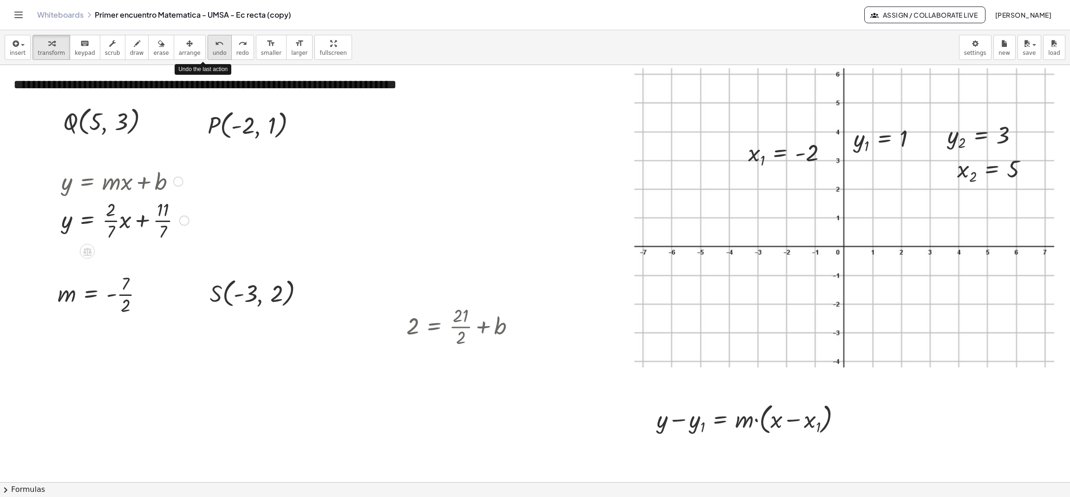
click at [213, 50] on span "undo" at bounding box center [220, 53] width 14 height 7
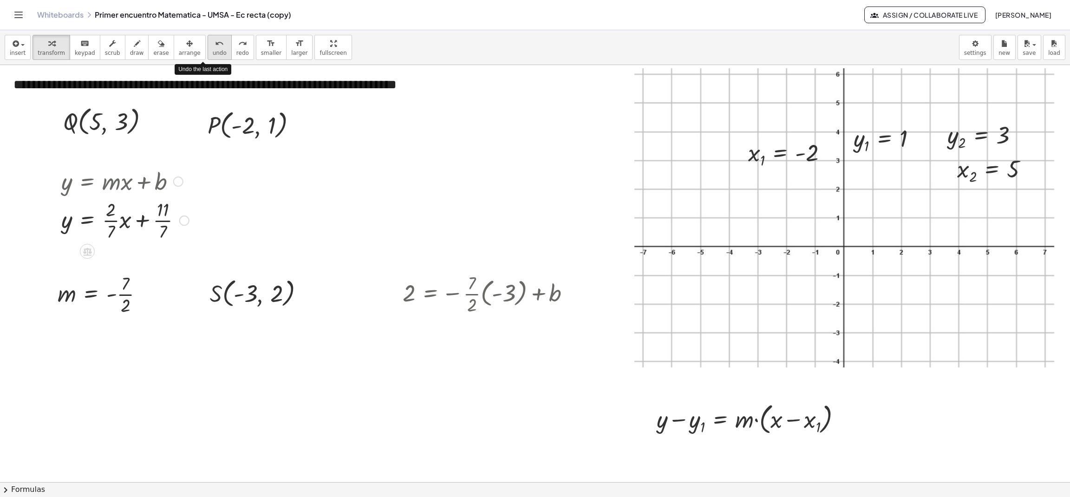
click at [213, 50] on span "undo" at bounding box center [220, 53] width 14 height 7
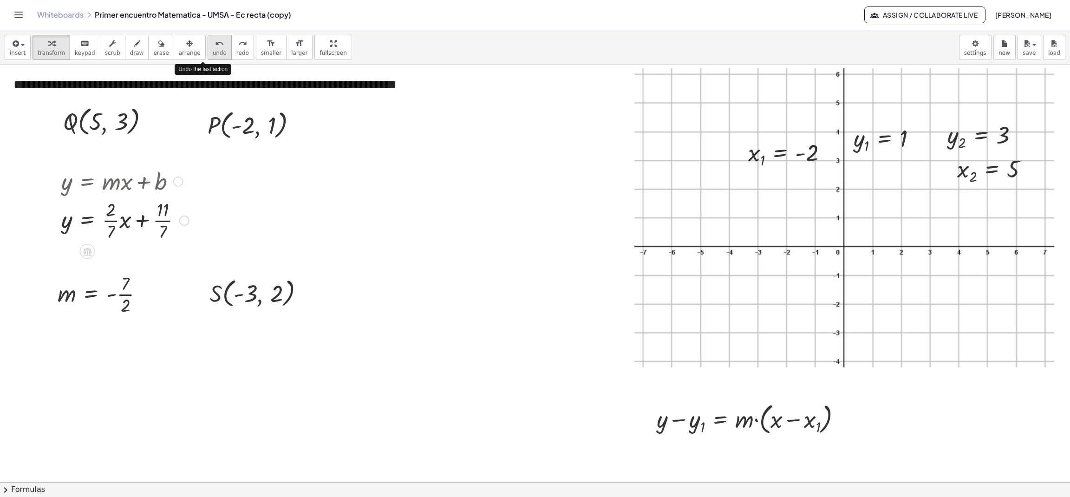
click at [213, 50] on span "undo" at bounding box center [220, 53] width 14 height 7
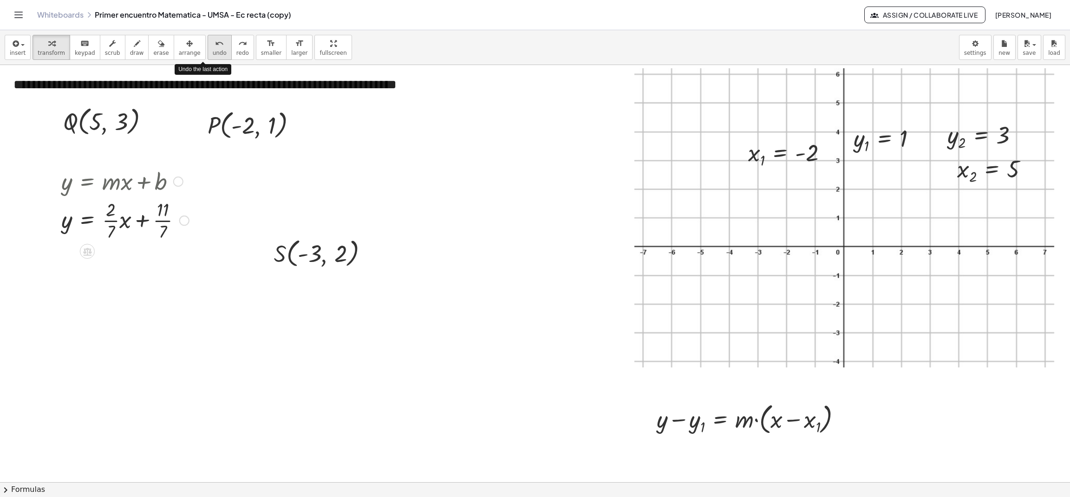
click at [213, 50] on span "undo" at bounding box center [220, 53] width 14 height 7
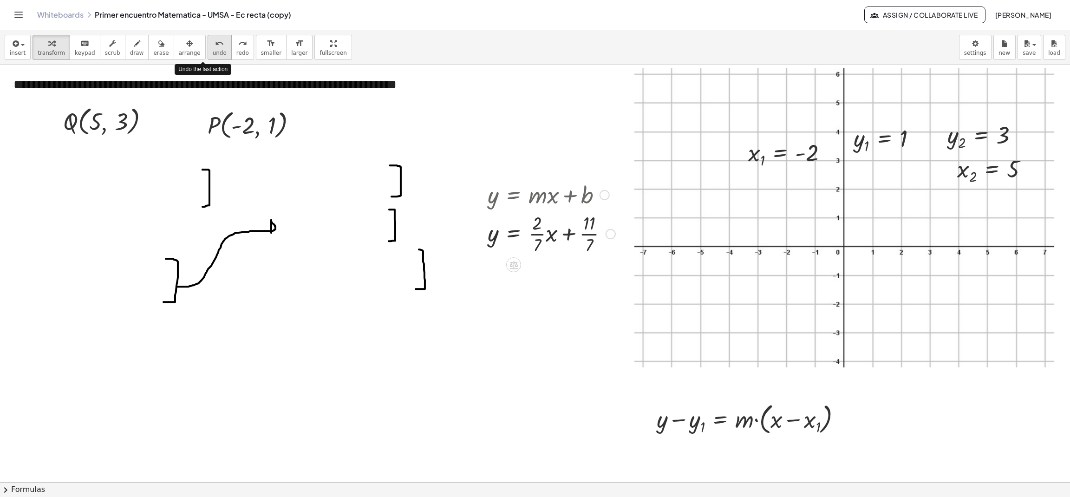
click at [213, 50] on span "undo" at bounding box center [220, 53] width 14 height 7
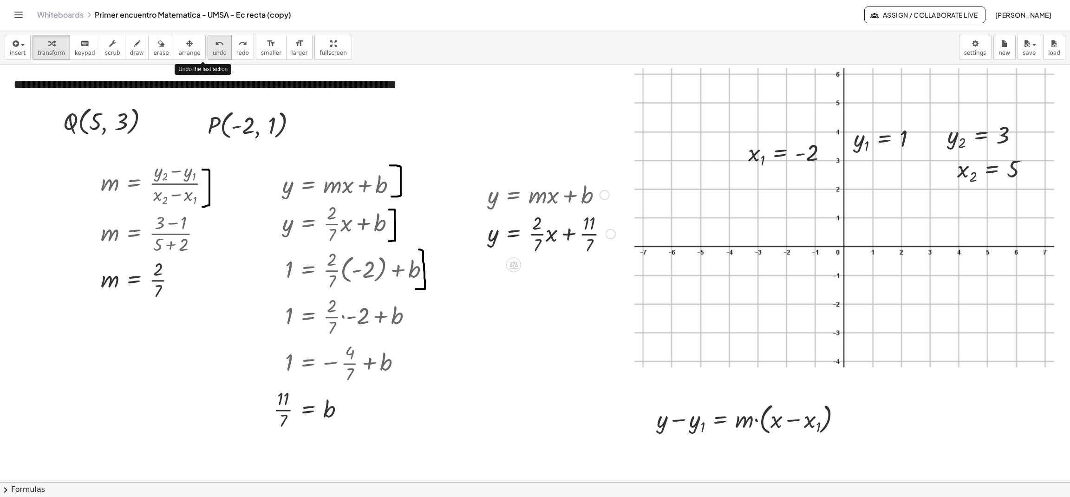
click at [213, 50] on span "undo" at bounding box center [220, 53] width 14 height 7
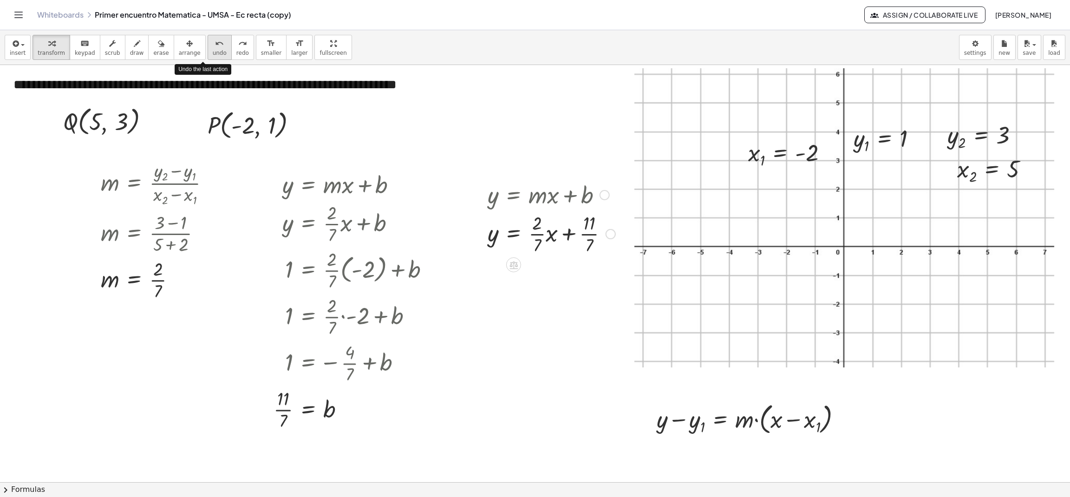
click at [213, 50] on span "undo" at bounding box center [220, 53] width 14 height 7
click at [282, 406] on div at bounding box center [355, 409] width 173 height 46
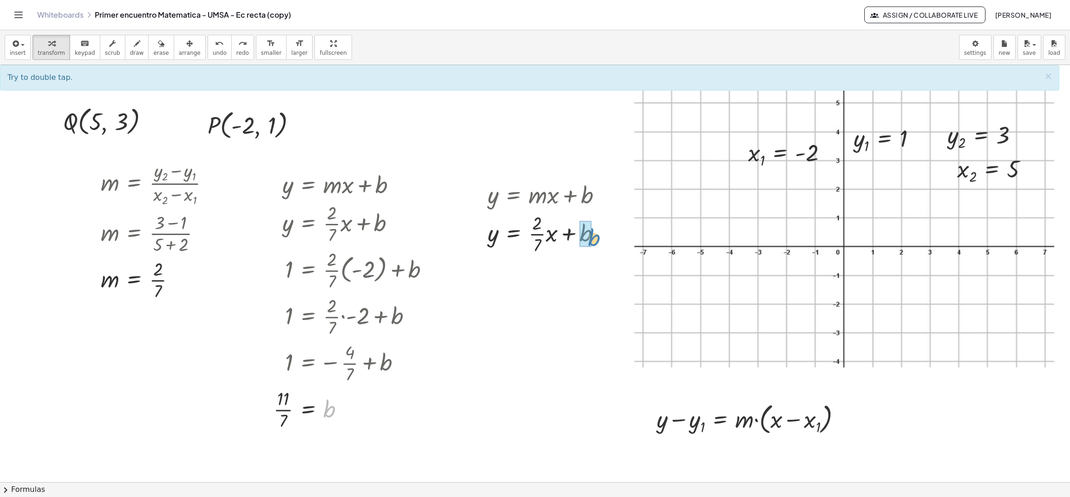
drag, startPoint x: 328, startPoint y: 415, endPoint x: 588, endPoint y: 244, distance: 311.3
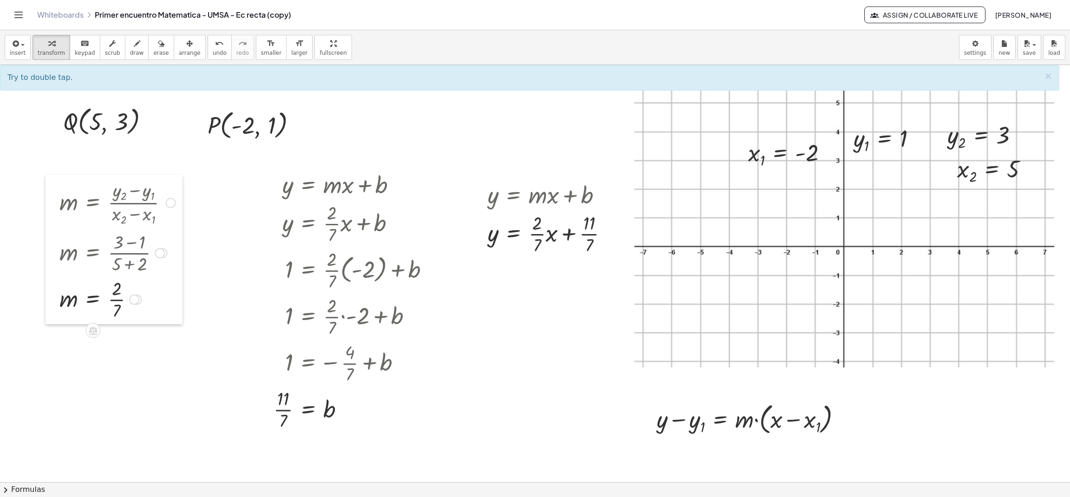
drag, startPoint x: 91, startPoint y: 219, endPoint x: 48, endPoint y: 238, distance: 47.2
click at [48, 238] on div at bounding box center [53, 250] width 14 height 150
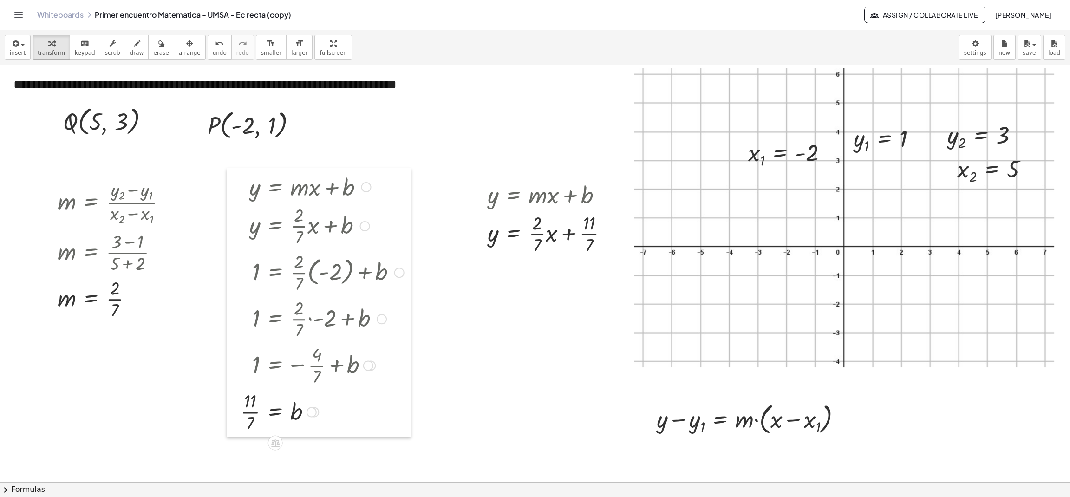
drag, startPoint x: 271, startPoint y: 272, endPoint x: 238, endPoint y: 274, distance: 33.1
click at [238, 274] on div at bounding box center [234, 302] width 14 height 269
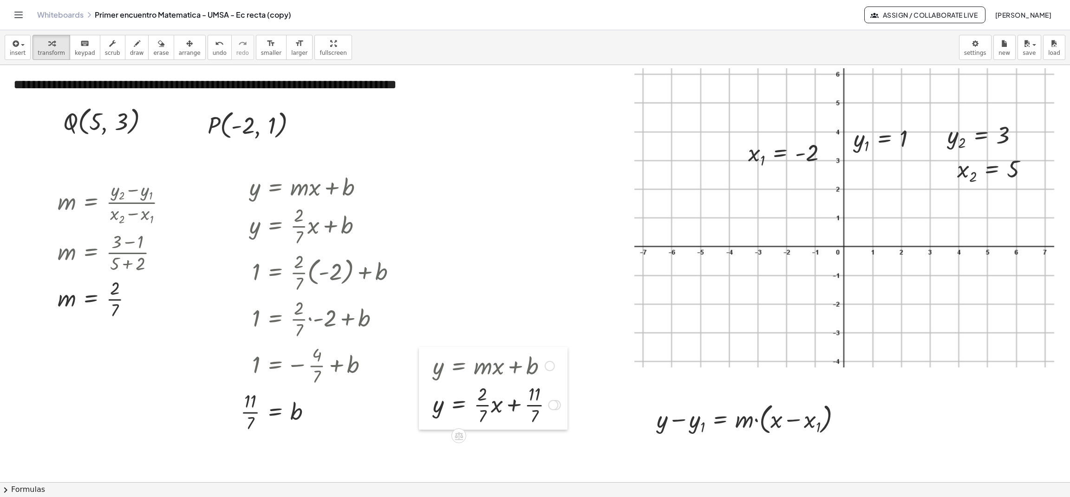
drag, startPoint x: 475, startPoint y: 237, endPoint x: 420, endPoint y: 408, distance: 179.6
click at [420, 408] on div at bounding box center [426, 388] width 14 height 83
click at [18, 47] on icon "button" at bounding box center [15, 43] width 8 height 11
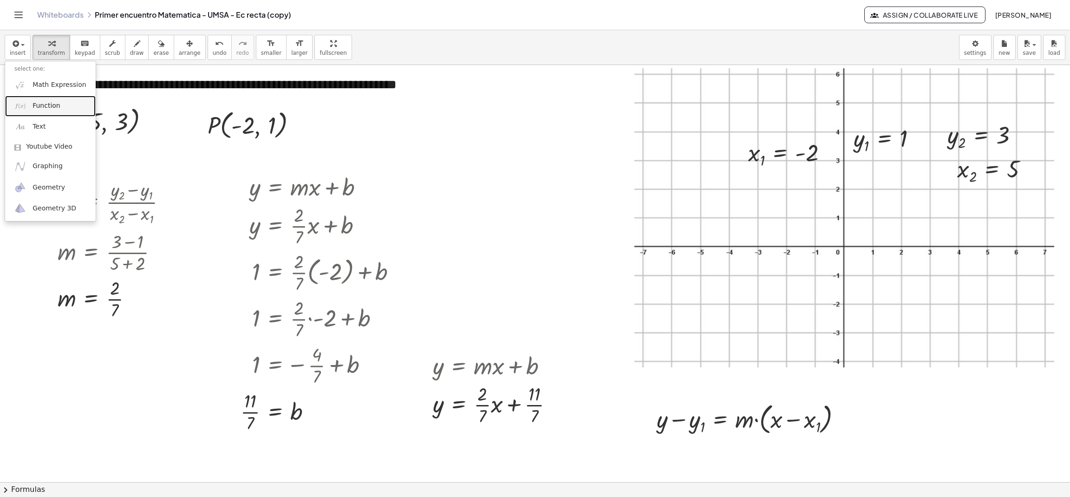
click at [13, 114] on link "Function" at bounding box center [50, 106] width 91 height 21
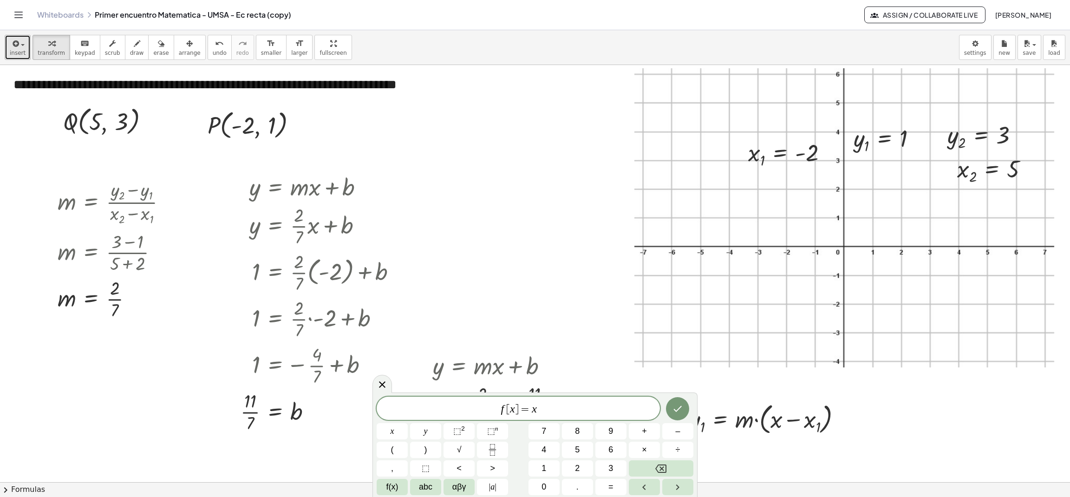
click at [7, 47] on button "insert" at bounding box center [18, 47] width 26 height 25
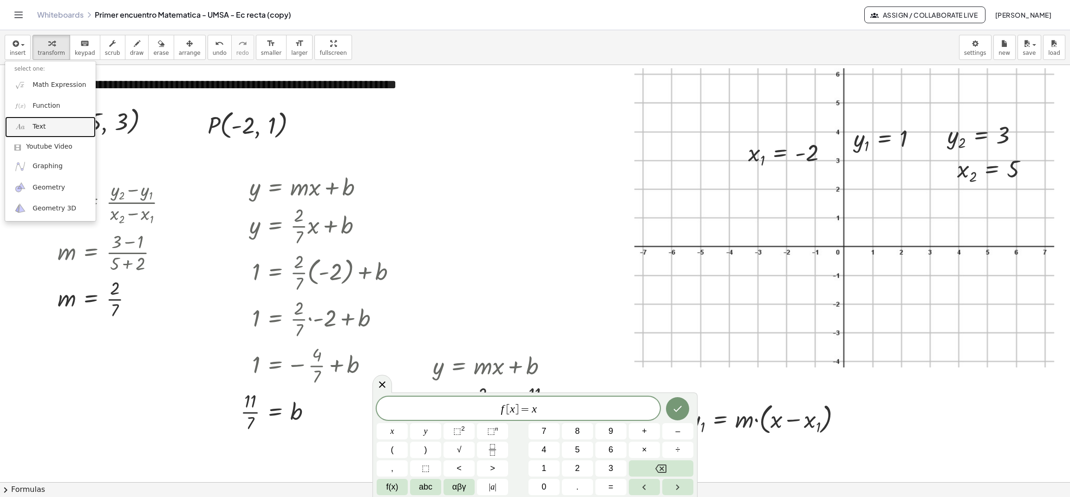
click at [33, 128] on span "Text" at bounding box center [39, 126] width 13 height 9
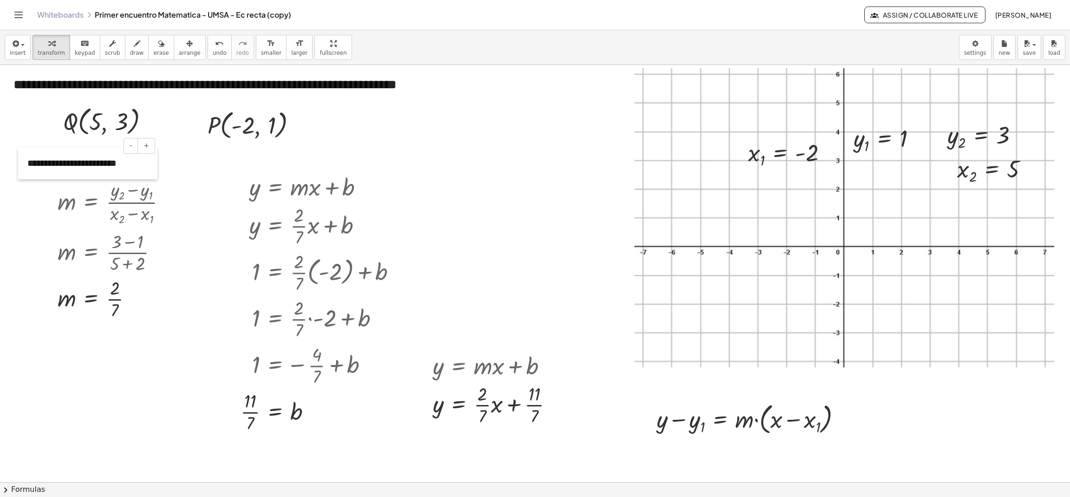
drag, startPoint x: 489, startPoint y: 94, endPoint x: 22, endPoint y: 177, distance: 474.1
click at [22, 177] on div at bounding box center [22, 163] width 9 height 32
click at [144, 144] on button "+" at bounding box center [142, 146] width 18 height 16
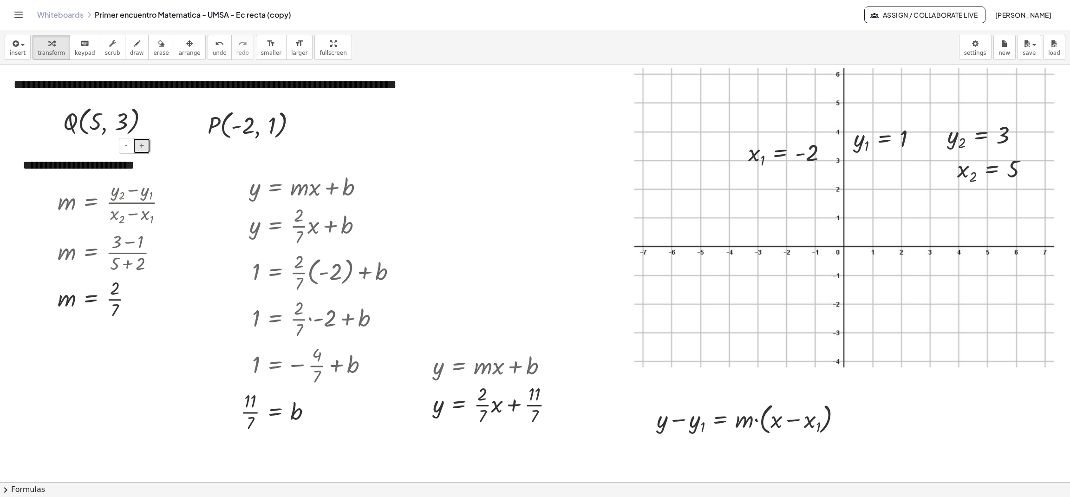
click at [144, 144] on button "+" at bounding box center [142, 146] width 18 height 16
click at [124, 144] on button "-" at bounding box center [126, 146] width 14 height 16
click at [179, 46] on div "button" at bounding box center [190, 43] width 22 height 11
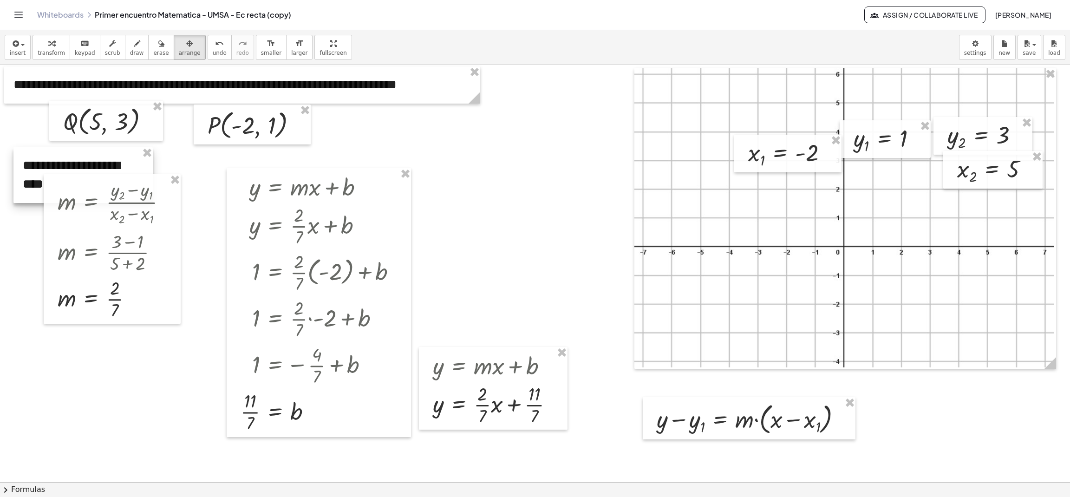
click at [133, 164] on div at bounding box center [82, 175] width 139 height 56
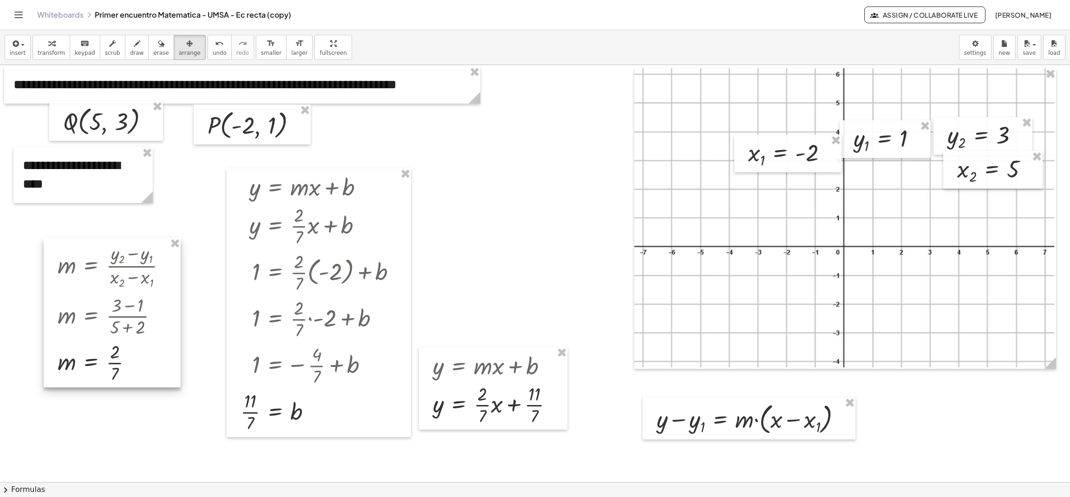
drag, startPoint x: 134, startPoint y: 199, endPoint x: 134, endPoint y: 263, distance: 63.7
click at [134, 263] on div at bounding box center [112, 313] width 137 height 150
drag, startPoint x: 149, startPoint y: 195, endPoint x: 161, endPoint y: 184, distance: 16.8
click at [161, 184] on div "**********" at bounding box center [89, 175] width 152 height 56
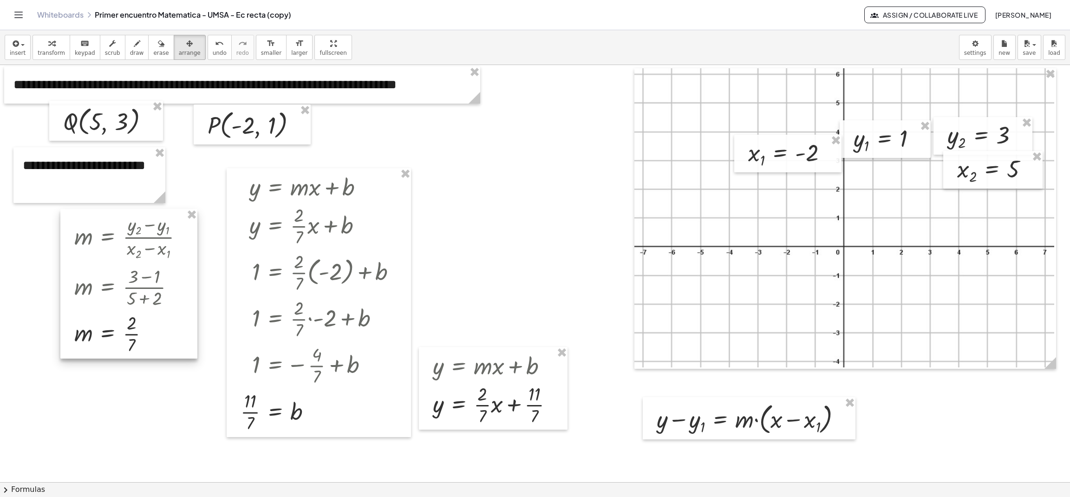
drag, startPoint x: 113, startPoint y: 258, endPoint x: 130, endPoint y: 229, distance: 34.1
click at [130, 229] on div at bounding box center [128, 283] width 137 height 150
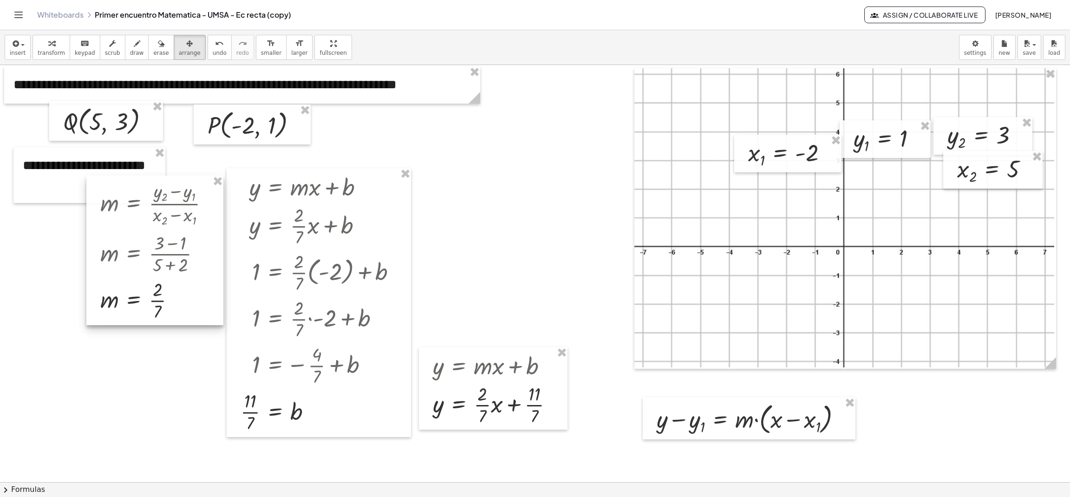
drag, startPoint x: 135, startPoint y: 225, endPoint x: 161, endPoint y: 192, distance: 41.9
click at [161, 192] on div at bounding box center [154, 251] width 137 height 150
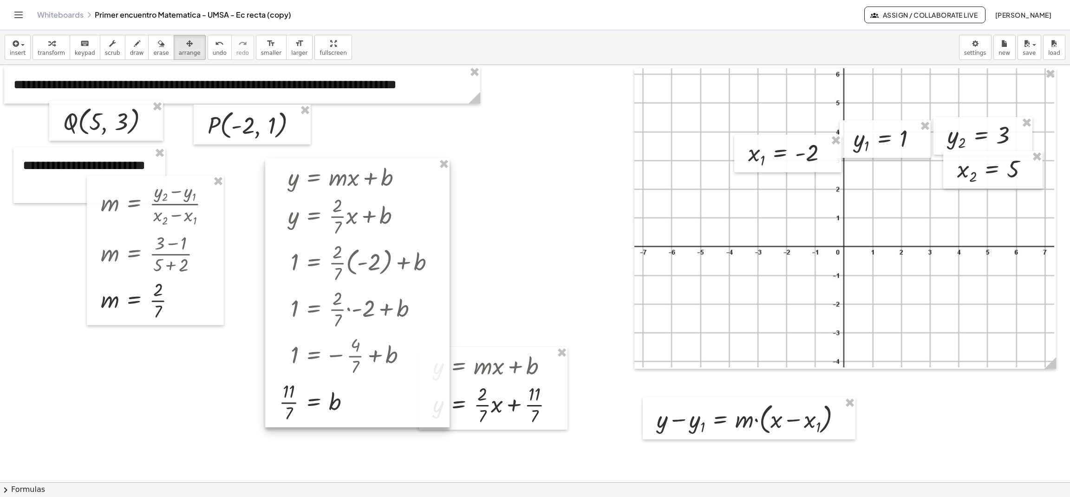
drag, startPoint x: 272, startPoint y: 244, endPoint x: 310, endPoint y: 231, distance: 40.6
click at [310, 231] on div at bounding box center [357, 292] width 184 height 269
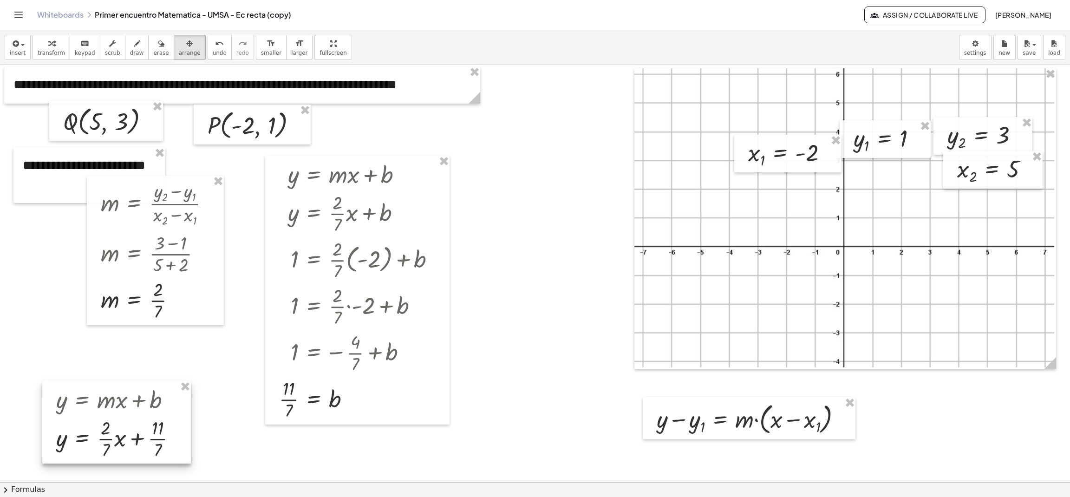
drag, startPoint x: 501, startPoint y: 390, endPoint x: 125, endPoint y: 424, distance: 378.3
click at [125, 424] on div at bounding box center [116, 422] width 149 height 83
click at [26, 63] on div "insert select one: Math Expression Function Text Youtube Video Graphing Geometr…" at bounding box center [535, 47] width 1070 height 35
click at [12, 50] on span "insert" at bounding box center [18, 53] width 16 height 7
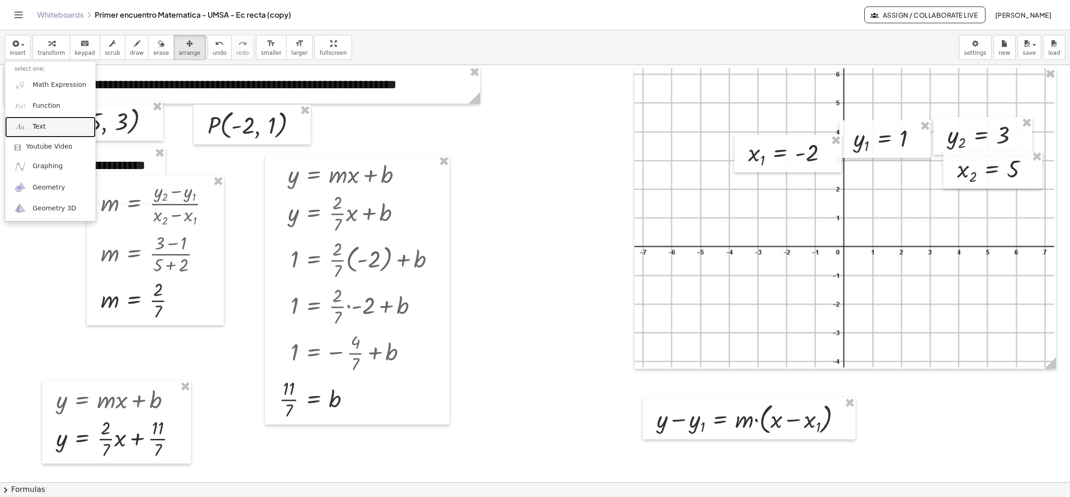
click at [24, 119] on link "Text" at bounding box center [50, 127] width 91 height 21
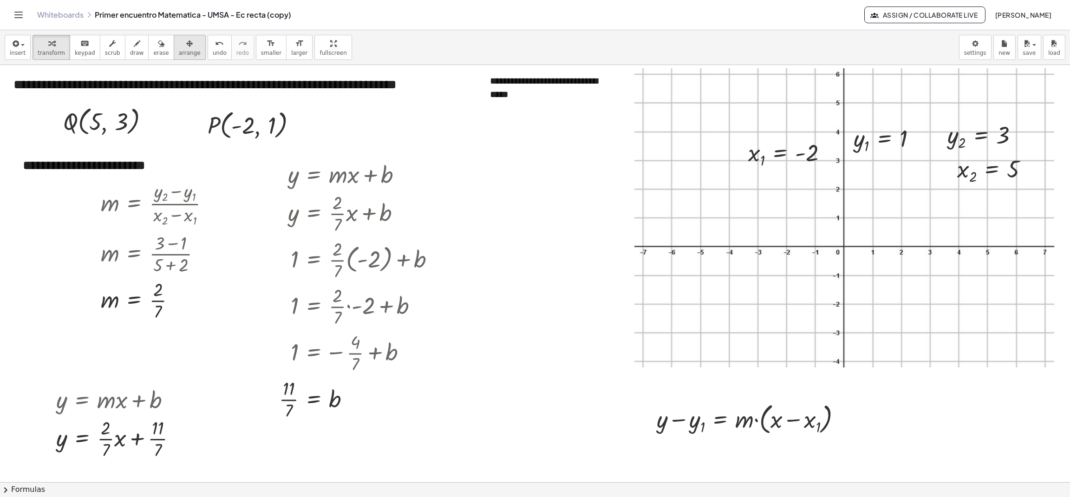
click at [179, 56] on span "arrange" at bounding box center [190, 53] width 22 height 7
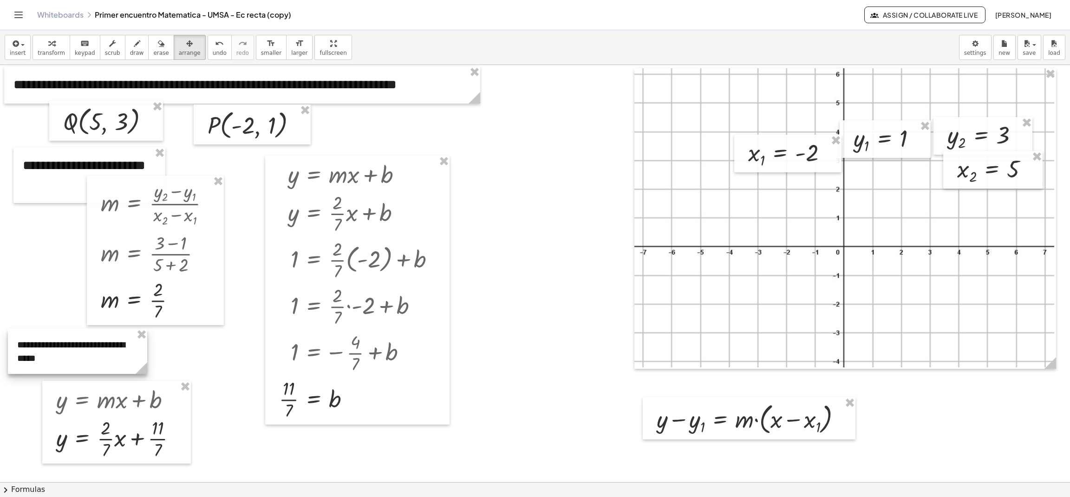
drag, startPoint x: 514, startPoint y: 102, endPoint x: 43, endPoint y: 366, distance: 540.4
click at [43, 366] on div at bounding box center [77, 351] width 139 height 45
drag, startPoint x: 146, startPoint y: 367, endPoint x: 235, endPoint y: 368, distance: 88.8
click at [235, 368] on div "**********" at bounding box center [535, 482] width 1070 height 834
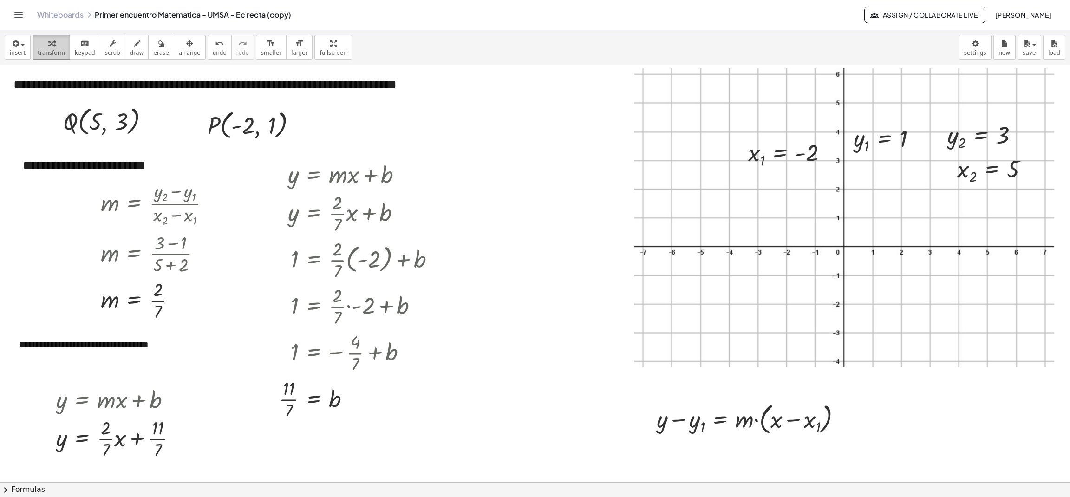
click at [49, 50] on span "transform" at bounding box center [51, 53] width 27 height 7
click at [223, 327] on button "+" at bounding box center [226, 328] width 18 height 16
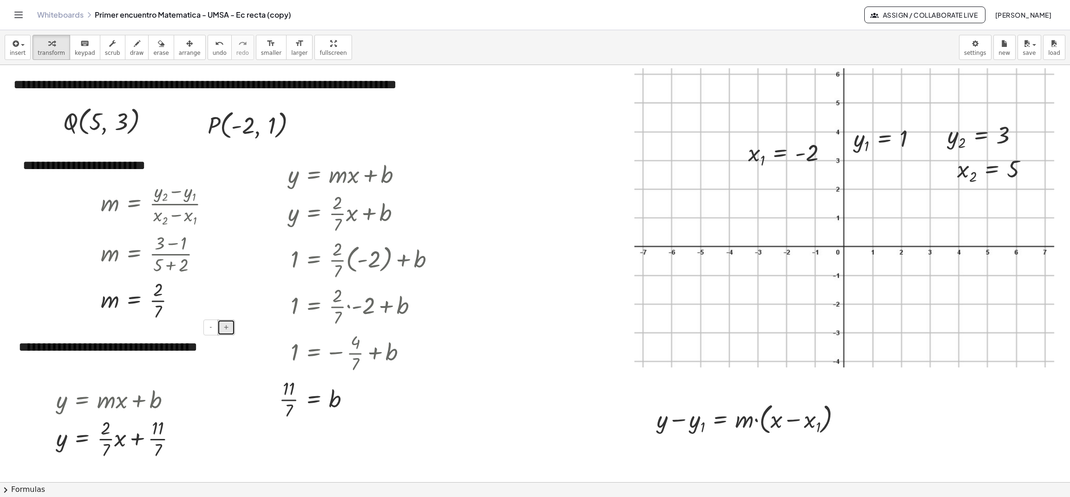
click at [223, 327] on button "+" at bounding box center [226, 328] width 18 height 16
click at [211, 328] on span "-" at bounding box center [211, 326] width 2 height 7
click at [186, 48] on icon "button" at bounding box center [189, 43] width 7 height 11
drag, startPoint x: 234, startPoint y: 360, endPoint x: 209, endPoint y: 361, distance: 25.1
click at [209, 361] on div "**********" at bounding box center [110, 357] width 203 height 56
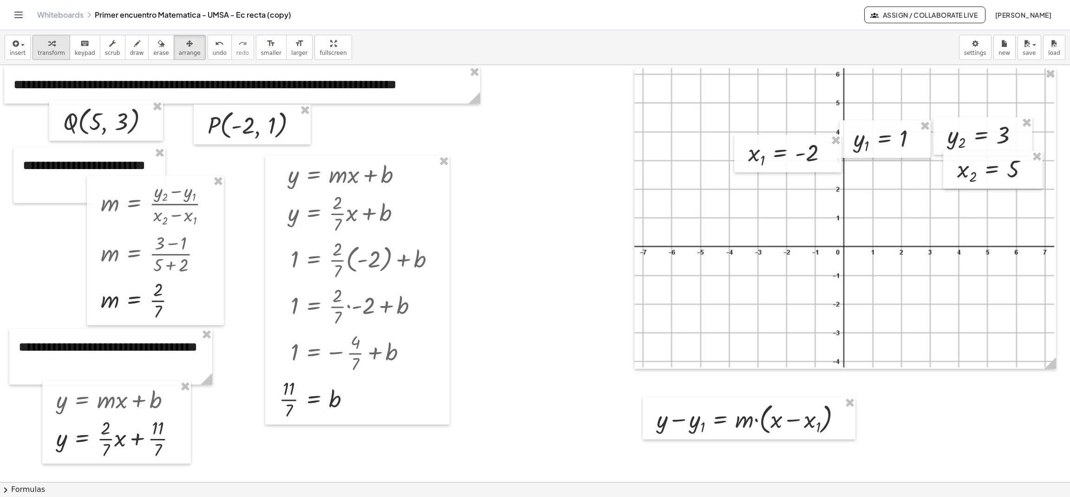
click at [43, 50] on span "transform" at bounding box center [51, 53] width 27 height 7
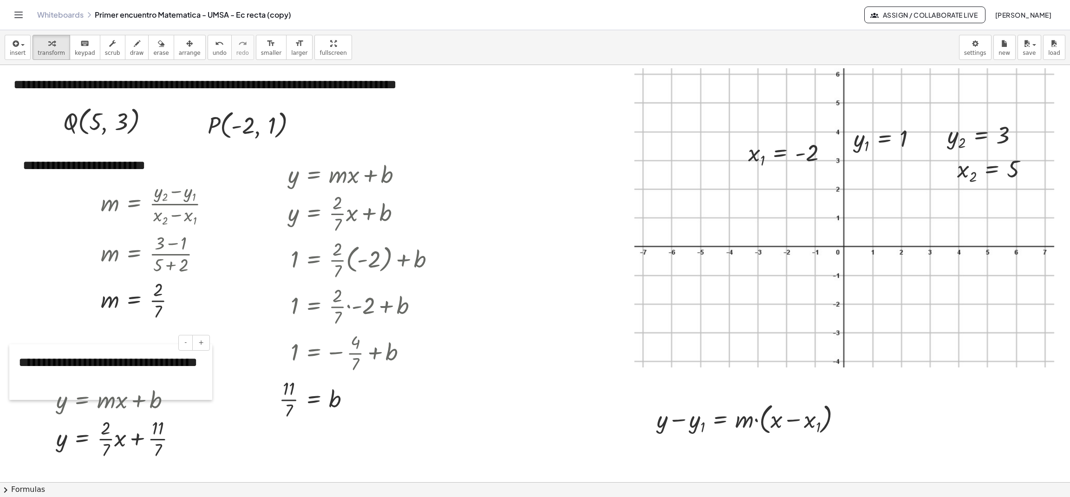
drag, startPoint x: 15, startPoint y: 365, endPoint x: 15, endPoint y: 381, distance: 15.8
click at [15, 381] on div at bounding box center [13, 372] width 9 height 56
click at [105, 433] on div at bounding box center [120, 438] width 137 height 46
drag, startPoint x: 53, startPoint y: 431, endPoint x: 56, endPoint y: 427, distance: 5.4
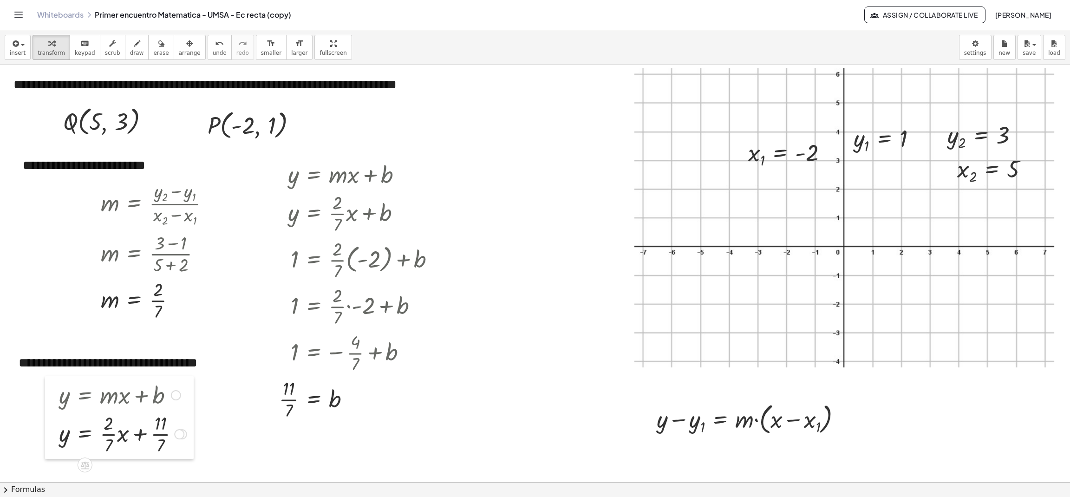
click at [56, 427] on div at bounding box center [52, 417] width 14 height 83
drag, startPoint x: 62, startPoint y: 131, endPoint x: 482, endPoint y: 102, distance: 420.5
click at [482, 102] on div at bounding box center [475, 92] width 14 height 40
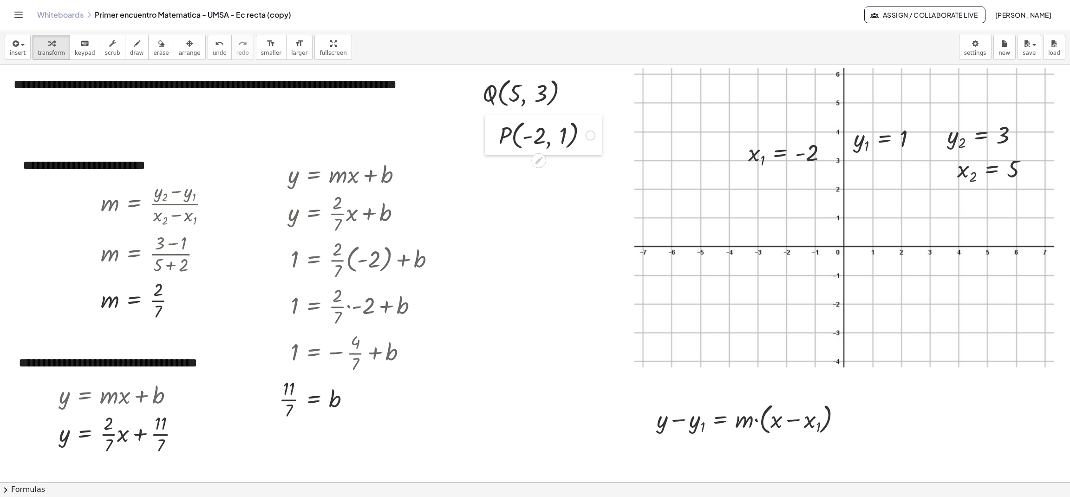
drag, startPoint x: 204, startPoint y: 137, endPoint x: 496, endPoint y: 147, distance: 291.5
click at [496, 147] on div at bounding box center [492, 135] width 14 height 40
drag, startPoint x: 849, startPoint y: 144, endPoint x: 24, endPoint y: 126, distance: 825.4
click at [24, 126] on div at bounding box center [22, 121] width 14 height 38
drag, startPoint x: 20, startPoint y: 121, endPoint x: 20, endPoint y: 140, distance: 19.0
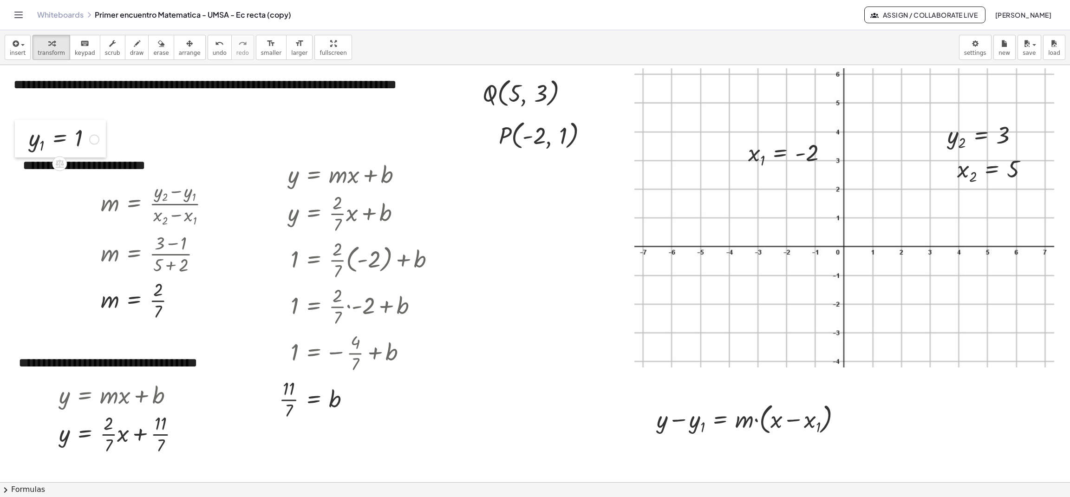
click at [20, 140] on div at bounding box center [22, 139] width 14 height 38
drag, startPoint x: 745, startPoint y: 155, endPoint x: 23, endPoint y: 119, distance: 722.9
click at [23, 119] on div at bounding box center [20, 118] width 14 height 38
drag, startPoint x: 957, startPoint y: 167, endPoint x: 139, endPoint y: 114, distance: 819.5
click at [139, 114] on div at bounding box center [133, 117] width 14 height 38
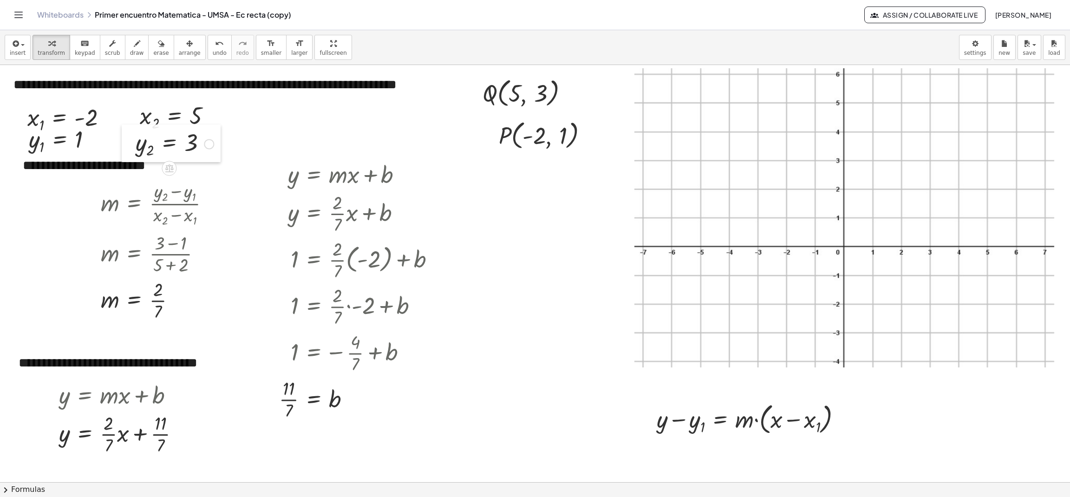
drag, startPoint x: 937, startPoint y: 145, endPoint x: 125, endPoint y: 152, distance: 812.2
click at [125, 152] on div at bounding box center [129, 144] width 14 height 38
drag, startPoint x: 128, startPoint y: 122, endPoint x: 181, endPoint y: 122, distance: 53.0
click at [181, 122] on div at bounding box center [184, 117] width 14 height 38
drag, startPoint x: 130, startPoint y: 146, endPoint x: 183, endPoint y: 145, distance: 53.0
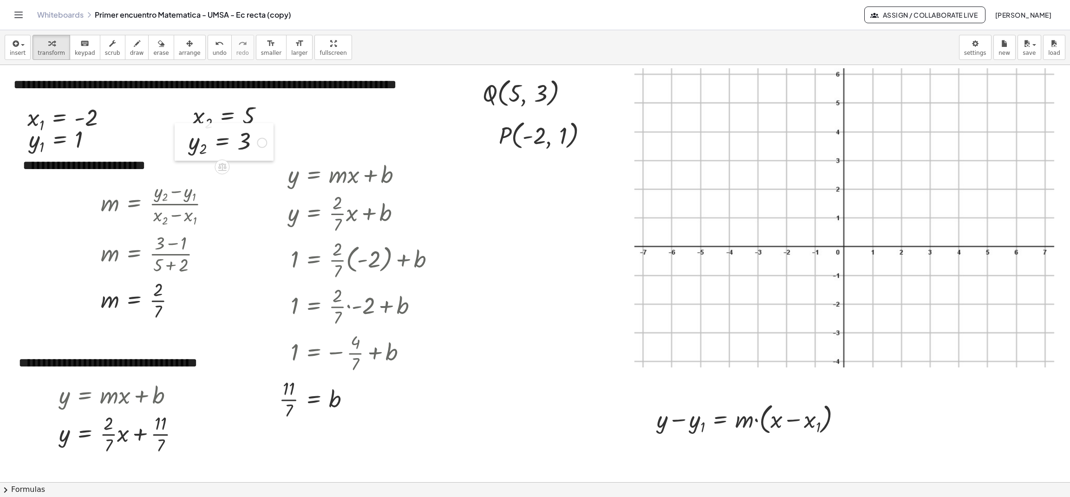
click at [183, 145] on div at bounding box center [182, 142] width 14 height 38
drag, startPoint x: 23, startPoint y: 119, endPoint x: 64, endPoint y: 117, distance: 41.0
click at [64, 117] on div at bounding box center [61, 116] width 14 height 38
drag, startPoint x: 23, startPoint y: 145, endPoint x: 63, endPoint y: 145, distance: 40.4
click at [63, 145] on div at bounding box center [63, 140] width 14 height 38
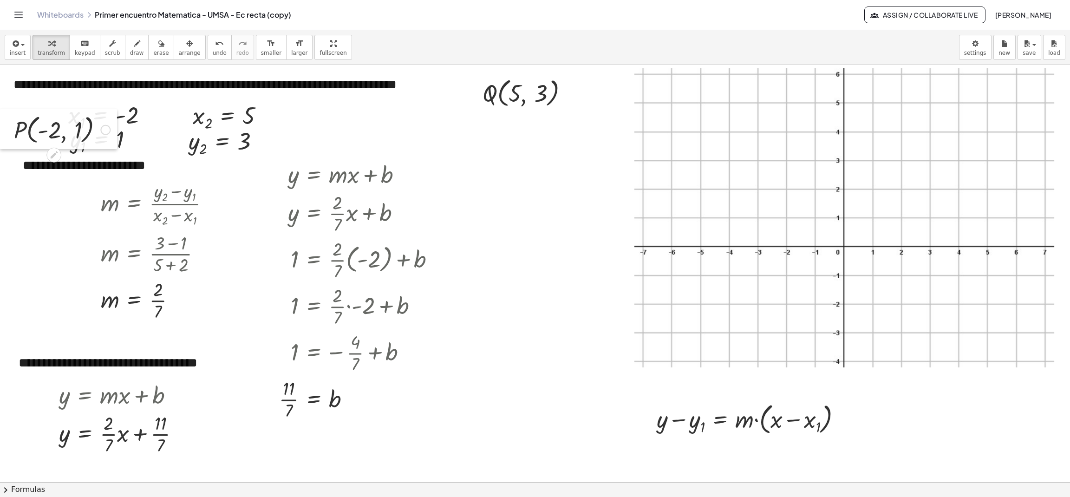
drag, startPoint x: 492, startPoint y: 142, endPoint x: 0, endPoint y: 137, distance: 491.6
click at [0, 137] on div at bounding box center [7, 129] width 14 height 40
click at [179, 53] on span "arrange" at bounding box center [190, 53] width 22 height 7
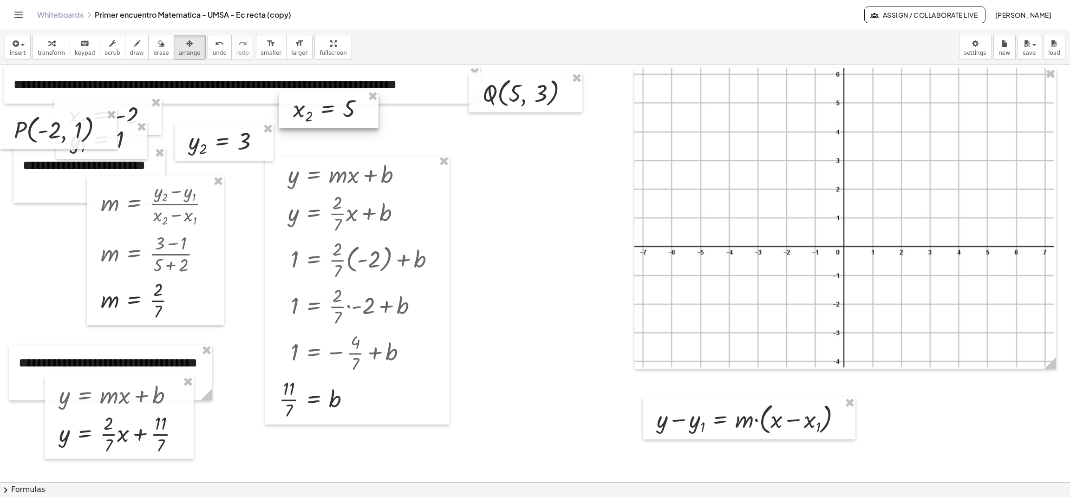
drag, startPoint x: 210, startPoint y: 117, endPoint x: 319, endPoint y: 110, distance: 108.9
click at [319, 110] on div at bounding box center [328, 110] width 99 height 38
drag, startPoint x: 246, startPoint y: 138, endPoint x: 347, endPoint y: 143, distance: 101.4
click at [342, 143] on div at bounding box center [292, 148] width 99 height 38
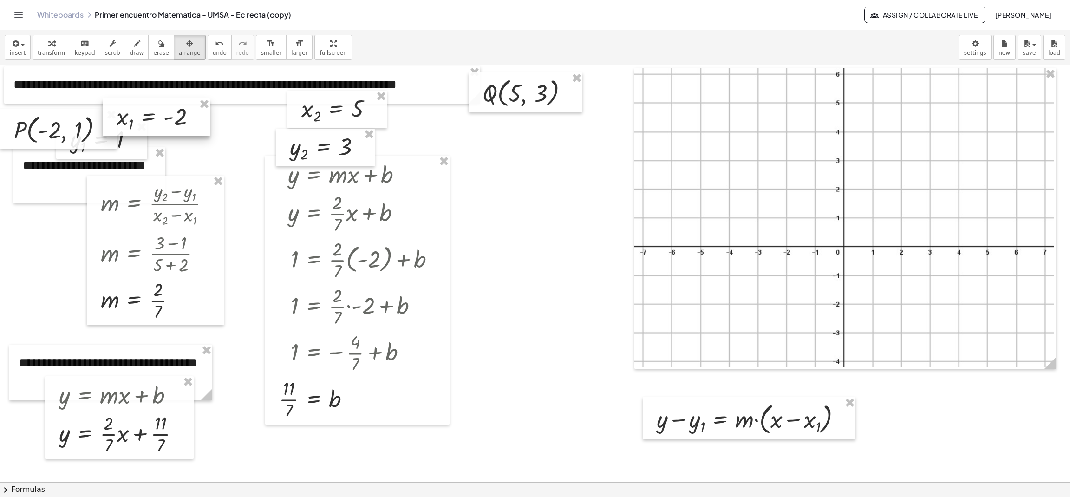
drag, startPoint x: 155, startPoint y: 124, endPoint x: 204, endPoint y: 125, distance: 48.8
click at [204, 125] on div at bounding box center [156, 117] width 107 height 38
drag, startPoint x: 138, startPoint y: 149, endPoint x: 182, endPoint y: 149, distance: 44.6
click at [182, 149] on div at bounding box center [146, 141] width 91 height 38
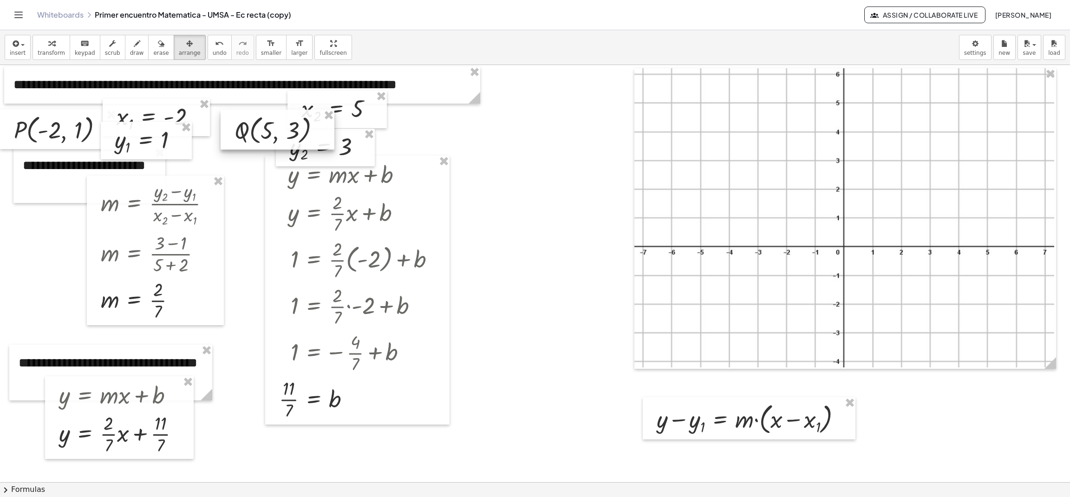
drag, startPoint x: 542, startPoint y: 95, endPoint x: 295, endPoint y: 131, distance: 250.3
click at [295, 131] on div at bounding box center [278, 130] width 114 height 40
drag, startPoint x: 350, startPoint y: 121, endPoint x: 378, endPoint y: 125, distance: 28.1
click at [378, 125] on div at bounding box center [364, 113] width 99 height 38
drag, startPoint x: 366, startPoint y: 155, endPoint x: 404, endPoint y: 152, distance: 38.2
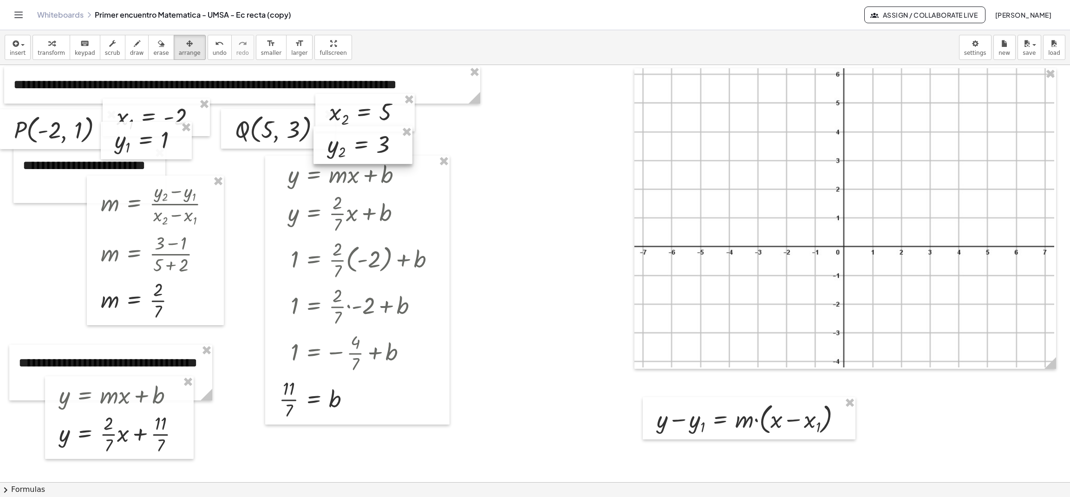
click at [404, 152] on div at bounding box center [363, 145] width 99 height 38
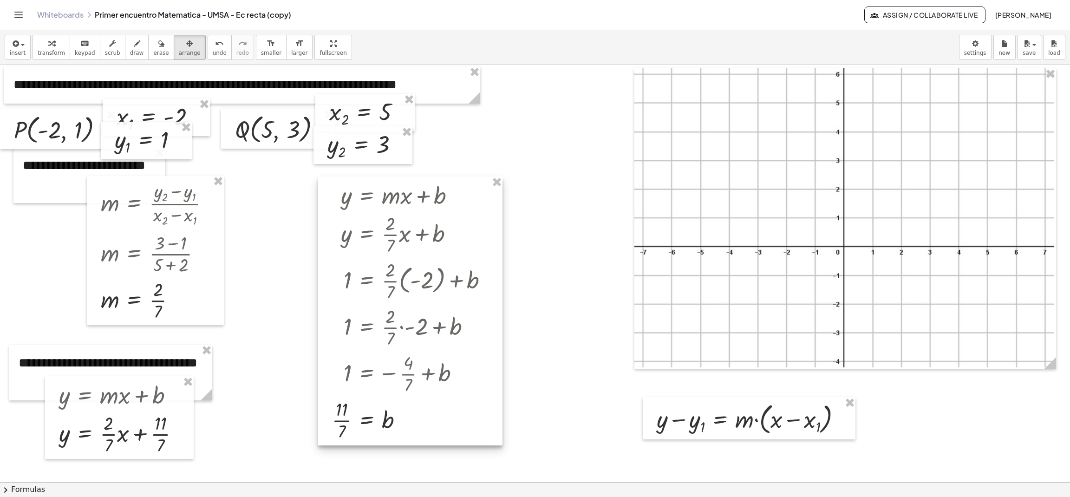
drag, startPoint x: 427, startPoint y: 213, endPoint x: 480, endPoint y: 234, distance: 56.9
click at [480, 234] on div at bounding box center [410, 311] width 184 height 269
click at [48, 50] on span "transform" at bounding box center [51, 53] width 27 height 7
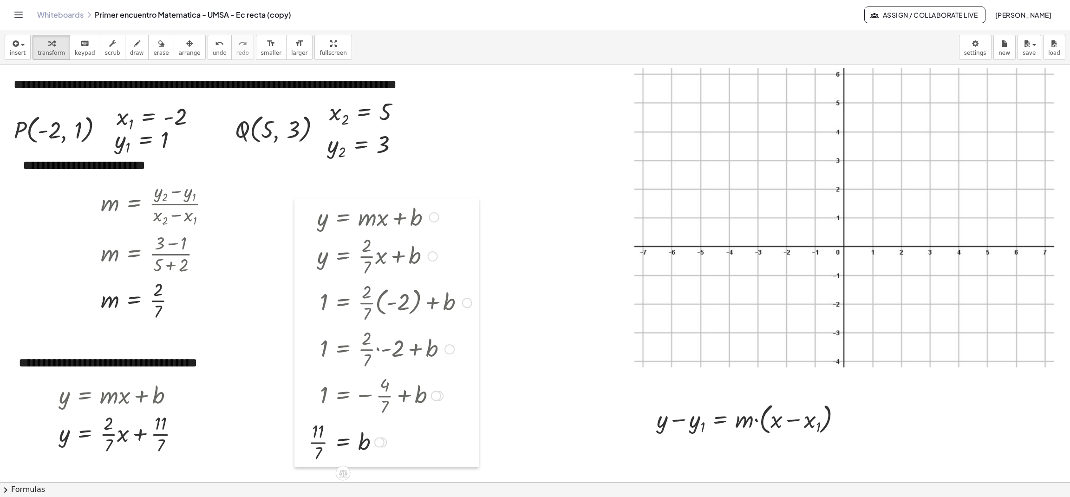
drag, startPoint x: 317, startPoint y: 256, endPoint x: 294, endPoint y: 278, distance: 32.2
click at [294, 278] on div "**********" at bounding box center [535, 482] width 1070 height 834
click at [15, 52] on span "insert" at bounding box center [18, 53] width 16 height 7
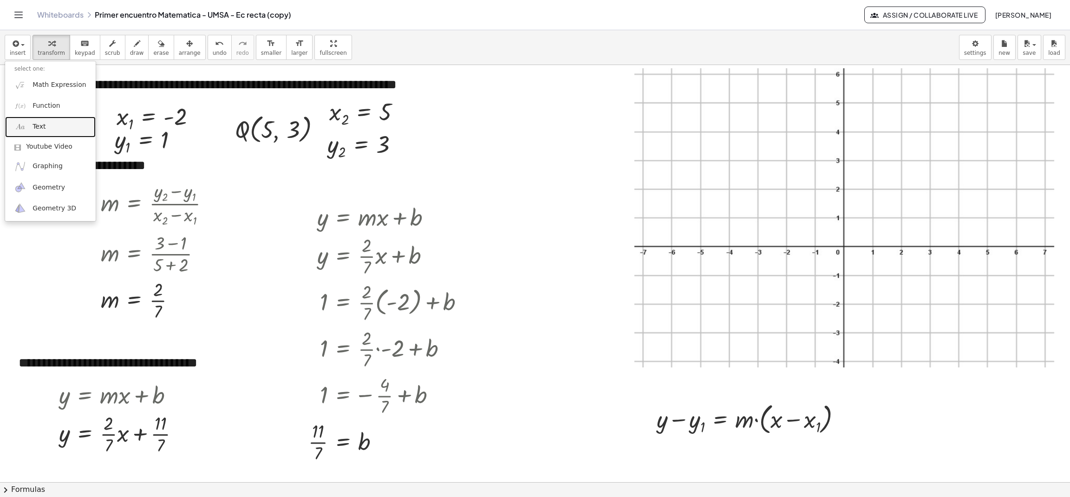
click at [29, 125] on link "Text" at bounding box center [50, 127] width 91 height 21
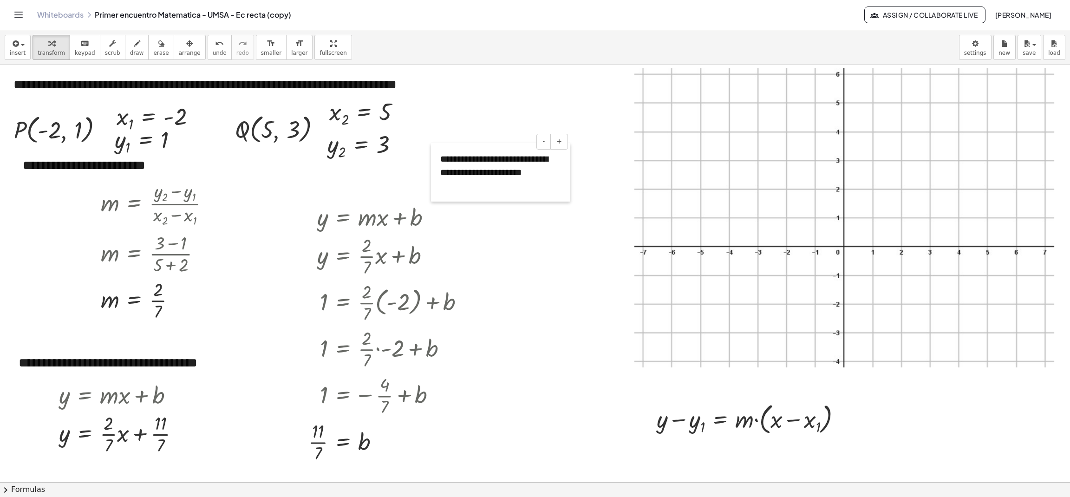
drag, startPoint x: 481, startPoint y: 100, endPoint x: 383, endPoint y: 203, distance: 142.0
click at [383, 203] on div "**********" at bounding box center [535, 482] width 1070 height 834
click at [514, 164] on button "+" at bounding box center [511, 166] width 18 height 16
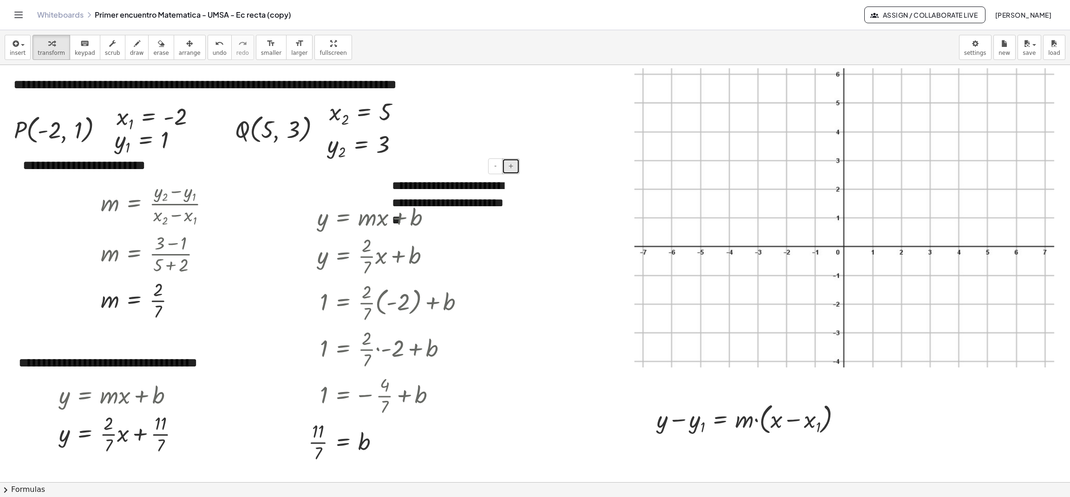
click at [514, 164] on button "+" at bounding box center [511, 166] width 18 height 16
click at [23, 170] on div "**********" at bounding box center [89, 175] width 152 height 56
click at [16, 371] on div at bounding box center [13, 373] width 9 height 56
click at [19, 362] on div "**********" at bounding box center [110, 373] width 203 height 56
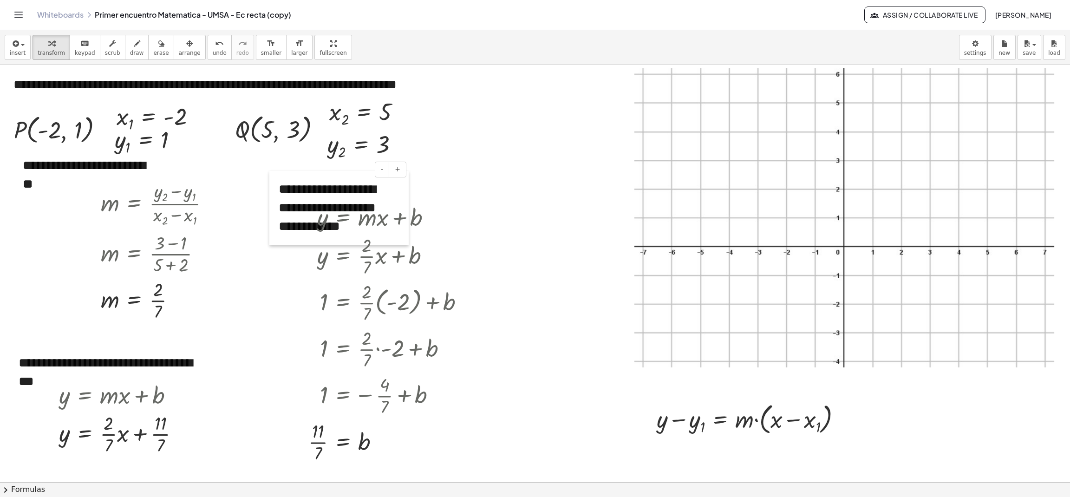
drag, startPoint x: 387, startPoint y: 197, endPoint x: 274, endPoint y: 201, distance: 113.4
click at [274, 201] on div at bounding box center [273, 208] width 9 height 74
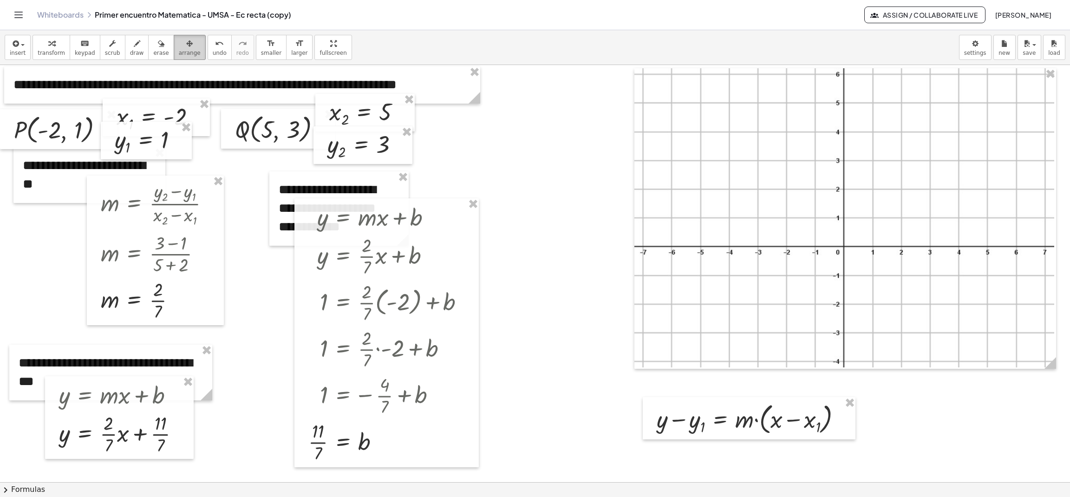
click at [179, 53] on span "arrange" at bounding box center [190, 53] width 22 height 7
click at [386, 188] on div at bounding box center [338, 208] width 139 height 74
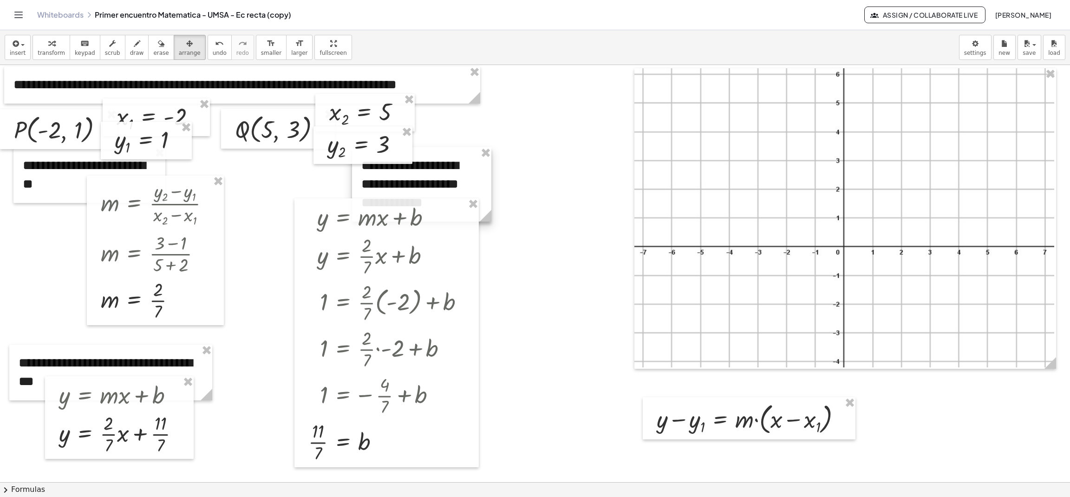
drag, startPoint x: 386, startPoint y: 188, endPoint x: 505, endPoint y: 150, distance: 124.9
click at [492, 150] on div at bounding box center [421, 184] width 139 height 74
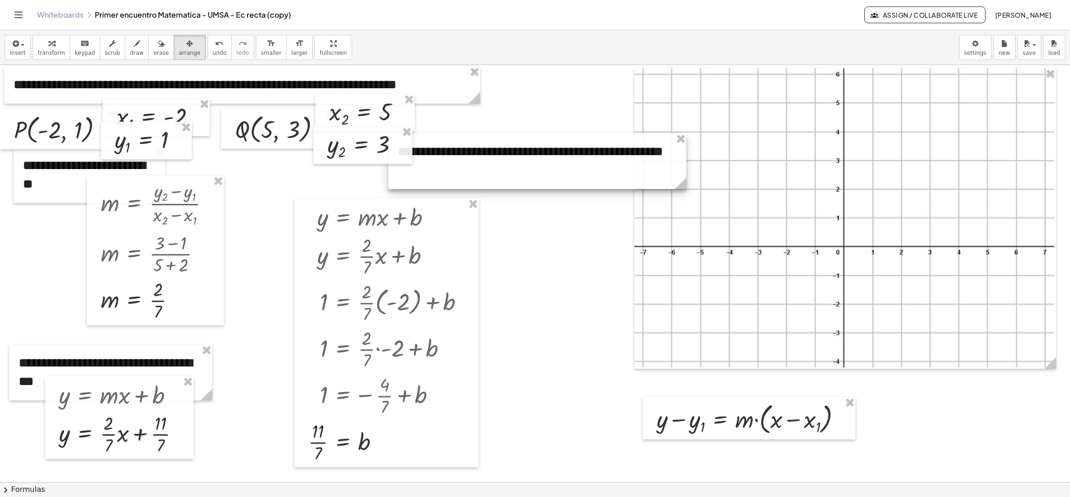
drag, startPoint x: 527, startPoint y: 205, endPoint x: 686, endPoint y: 190, distance: 159.6
click at [686, 190] on g at bounding box center [683, 185] width 16 height 16
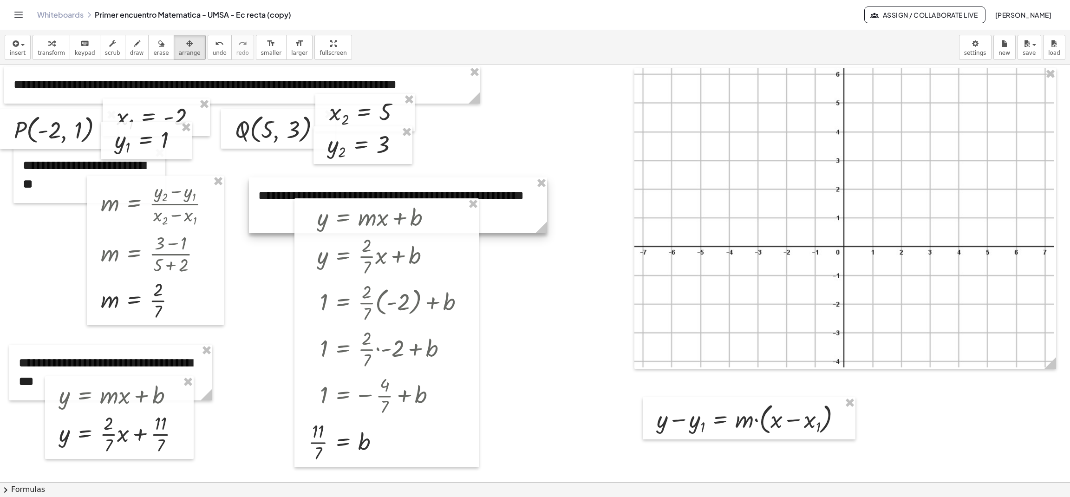
drag, startPoint x: 634, startPoint y: 180, endPoint x: 492, endPoint y: 224, distance: 148.4
click at [492, 224] on div at bounding box center [398, 205] width 298 height 56
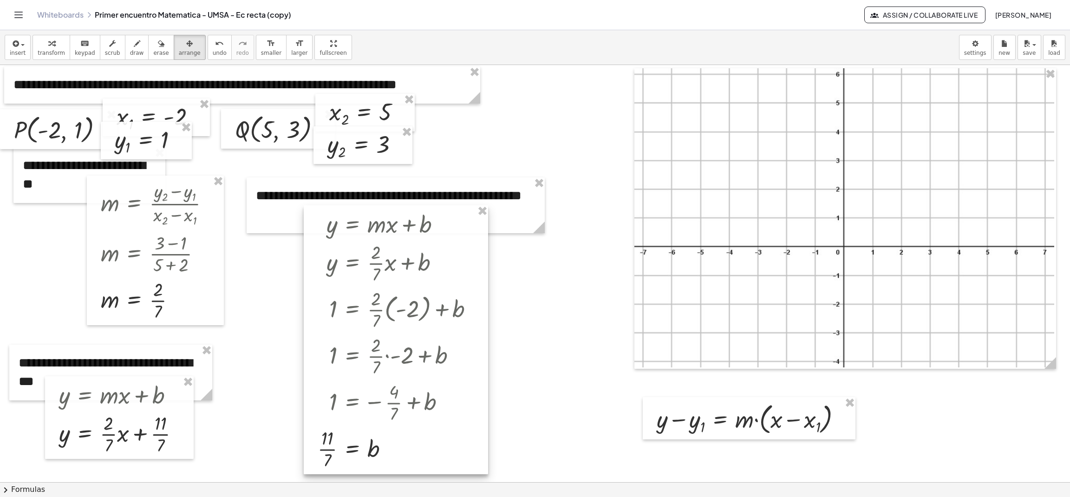
drag, startPoint x: 464, startPoint y: 246, endPoint x: 473, endPoint y: 253, distance: 11.6
click at [473, 253] on div at bounding box center [396, 339] width 184 height 269
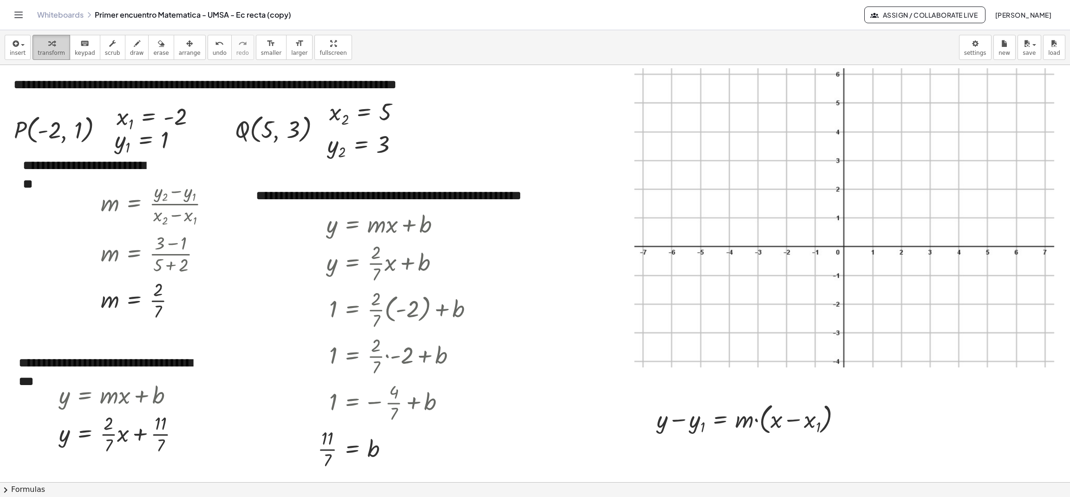
click at [53, 53] on span "transform" at bounding box center [51, 53] width 27 height 7
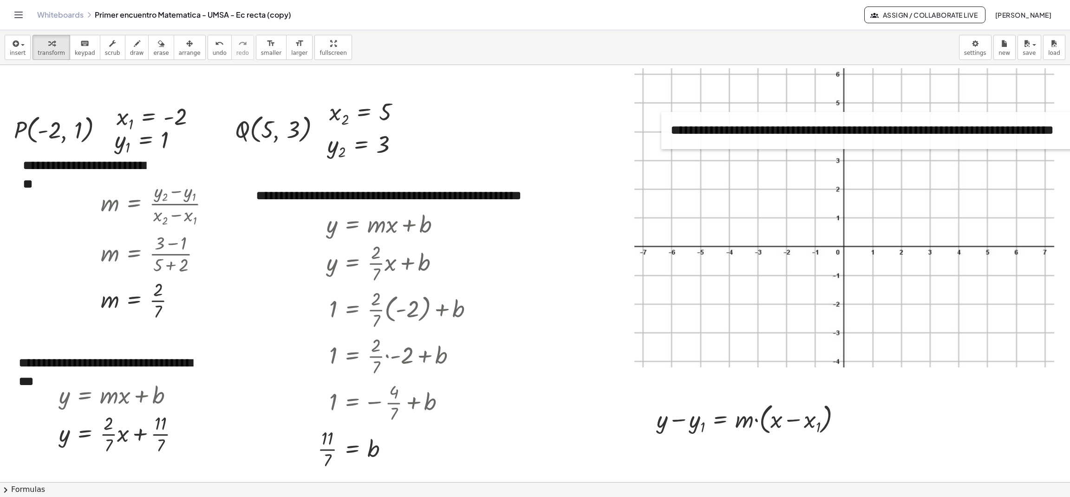
drag, startPoint x: 6, startPoint y: 93, endPoint x: 663, endPoint y: 138, distance: 658.1
click at [663, 138] on div at bounding box center [666, 130] width 9 height 37
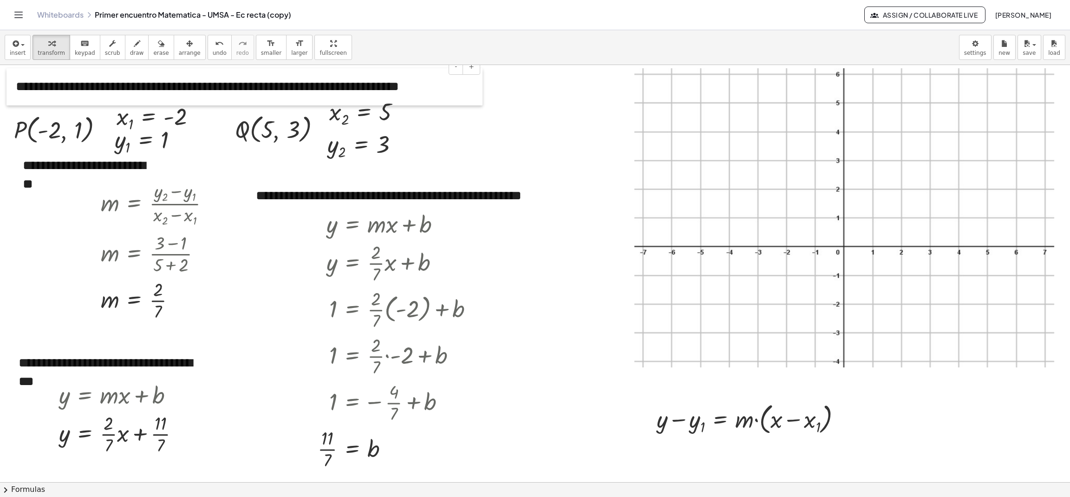
drag, startPoint x: 667, startPoint y: 133, endPoint x: 12, endPoint y: 89, distance: 657.0
click at [12, 89] on div at bounding box center [11, 86] width 9 height 37
click at [1029, 53] on span "save" at bounding box center [1029, 53] width 13 height 7
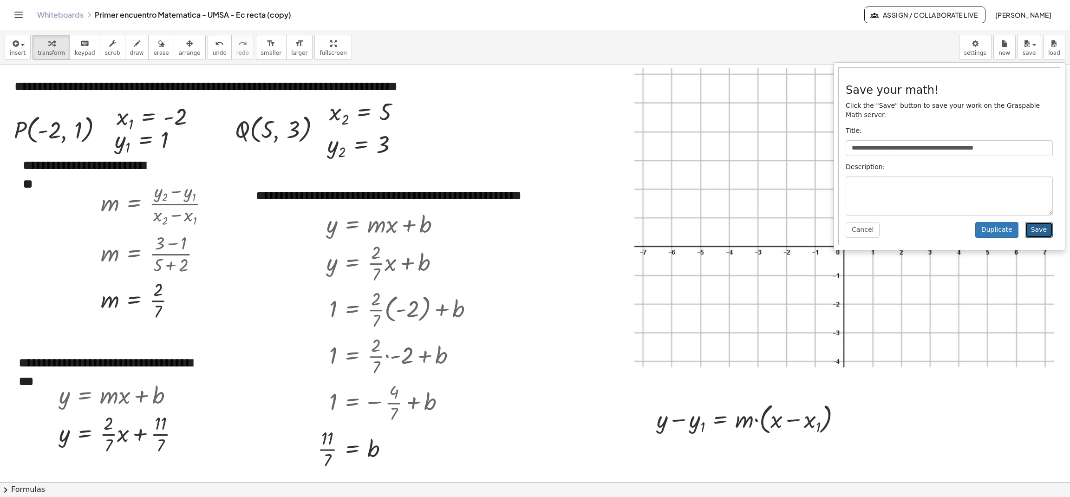
click at [1041, 222] on button "Save" at bounding box center [1039, 230] width 28 height 16
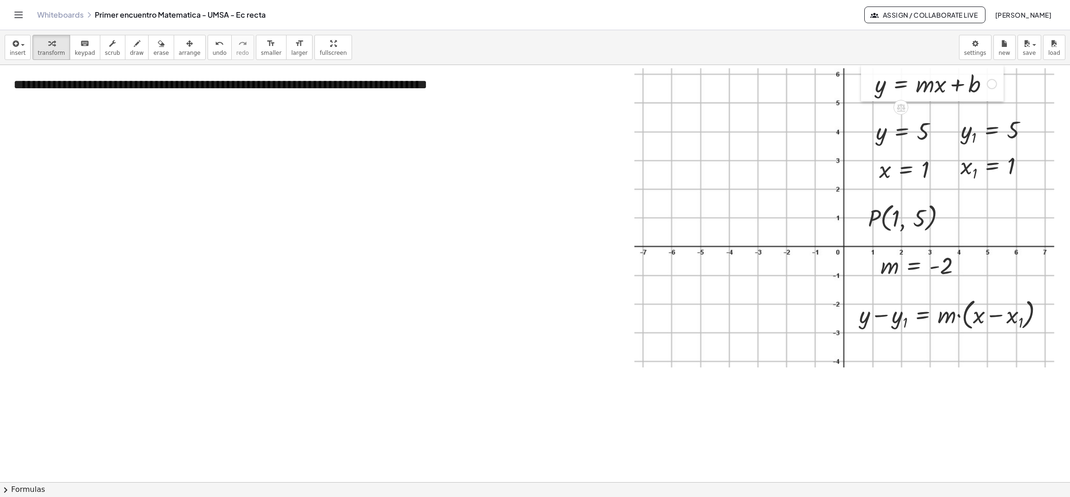
drag, startPoint x: 866, startPoint y: 92, endPoint x: 868, endPoint y: 52, distance: 39.6
click at [868, 52] on div "**********" at bounding box center [535, 263] width 1070 height 467
click at [759, 396] on div at bounding box center [535, 482] width 1070 height 834
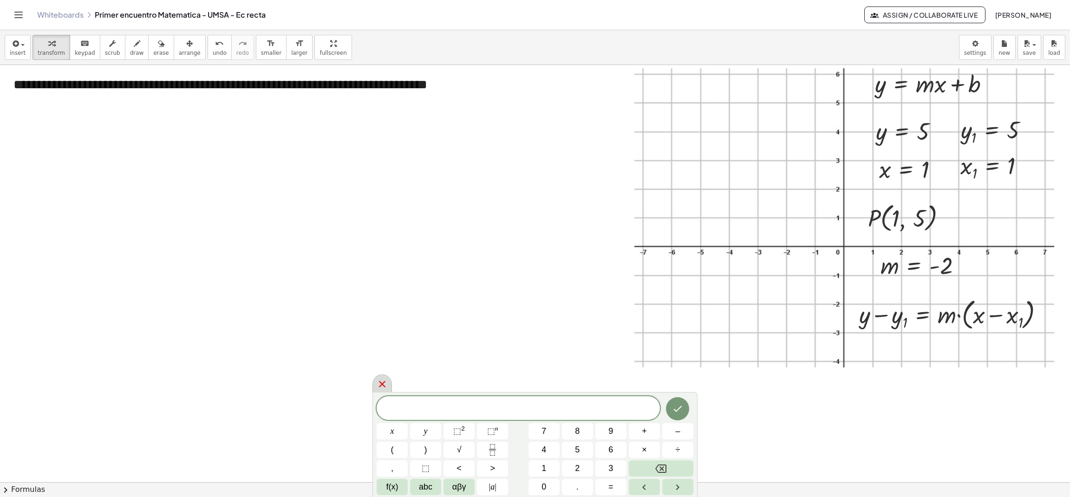
click at [381, 384] on icon at bounding box center [382, 384] width 7 height 7
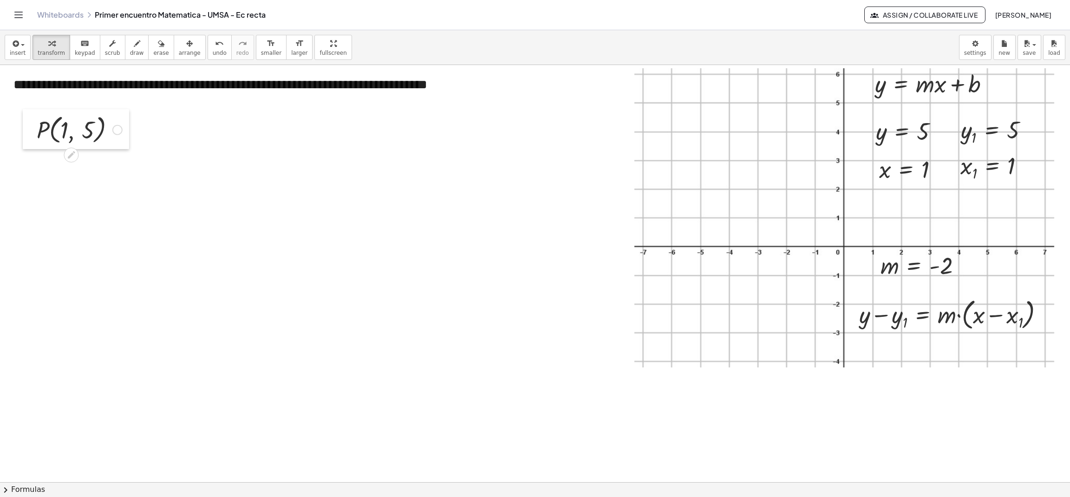
drag, startPoint x: 863, startPoint y: 221, endPoint x: 32, endPoint y: 132, distance: 835.9
click at [32, 132] on div at bounding box center [30, 129] width 14 height 40
drag, startPoint x: 958, startPoint y: 168, endPoint x: 40, endPoint y: 169, distance: 917.1
click at [40, 169] on div at bounding box center [37, 167] width 14 height 38
drag, startPoint x: 957, startPoint y: 131, endPoint x: 37, endPoint y: 201, distance: 922.6
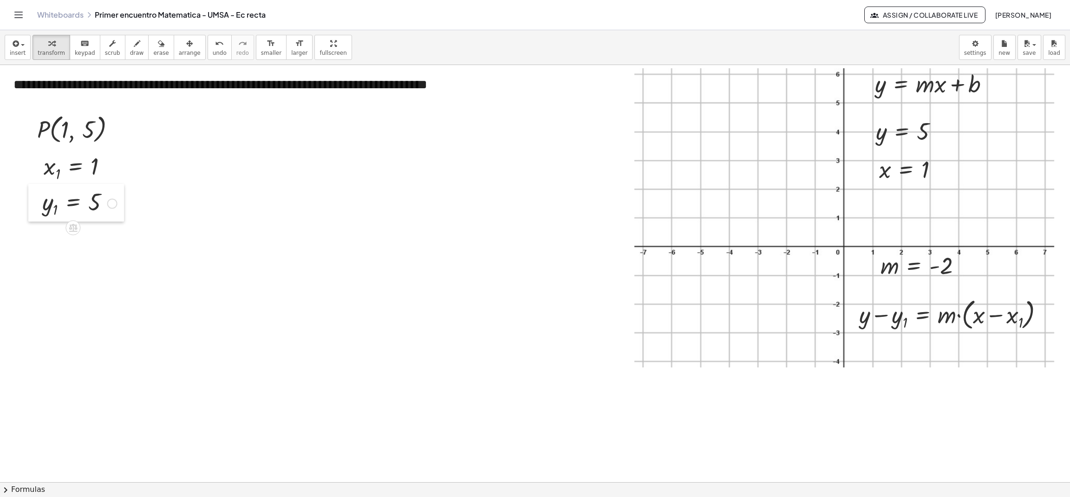
click at [37, 201] on div at bounding box center [35, 203] width 14 height 38
drag, startPoint x: 877, startPoint y: 270, endPoint x: 29, endPoint y: 253, distance: 847.6
click at [29, 253] on div at bounding box center [27, 247] width 14 height 35
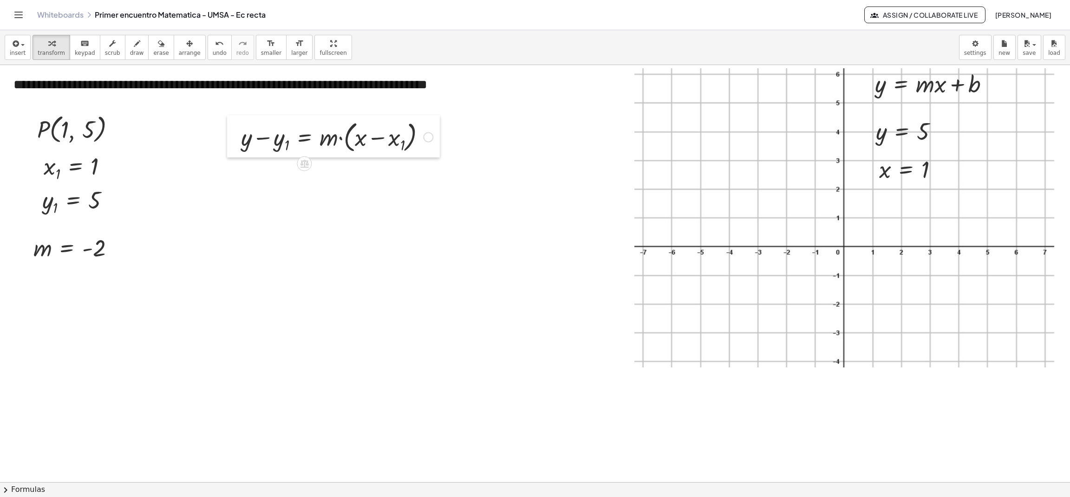
drag, startPoint x: 849, startPoint y: 322, endPoint x: 230, endPoint y: 144, distance: 643.8
click at [230, 144] on div at bounding box center [234, 136] width 14 height 42
drag, startPoint x: 52, startPoint y: 171, endPoint x: 404, endPoint y: 143, distance: 353.3
drag, startPoint x: 48, startPoint y: 203, endPoint x: 282, endPoint y: 178, distance: 235.5
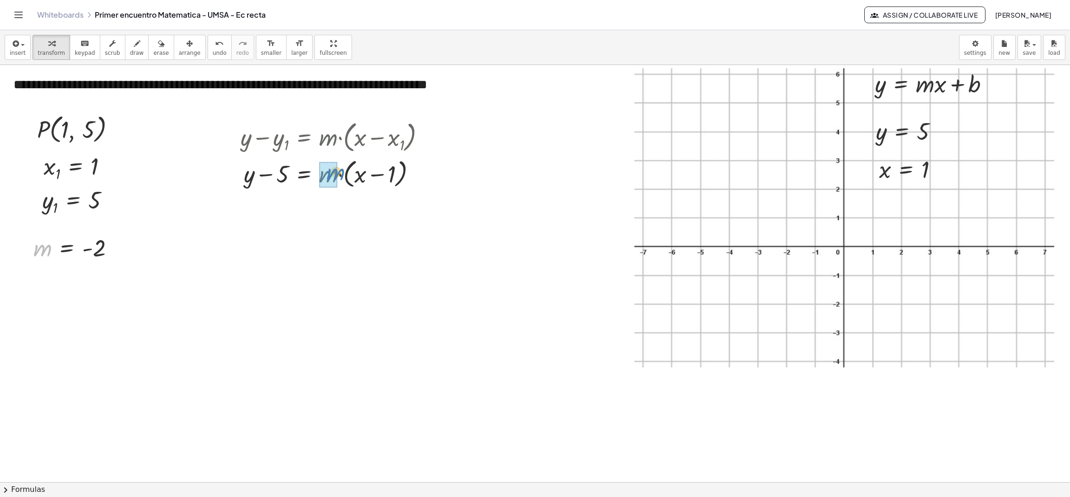
drag, startPoint x: 40, startPoint y: 252, endPoint x: 336, endPoint y: 176, distance: 305.6
drag, startPoint x: 334, startPoint y: 180, endPoint x: 356, endPoint y: 181, distance: 22.8
click at [356, 181] on div at bounding box center [336, 173] width 201 height 35
drag, startPoint x: 267, startPoint y: 210, endPoint x: 420, endPoint y: 215, distance: 152.5
click at [420, 215] on div at bounding box center [336, 206] width 201 height 32
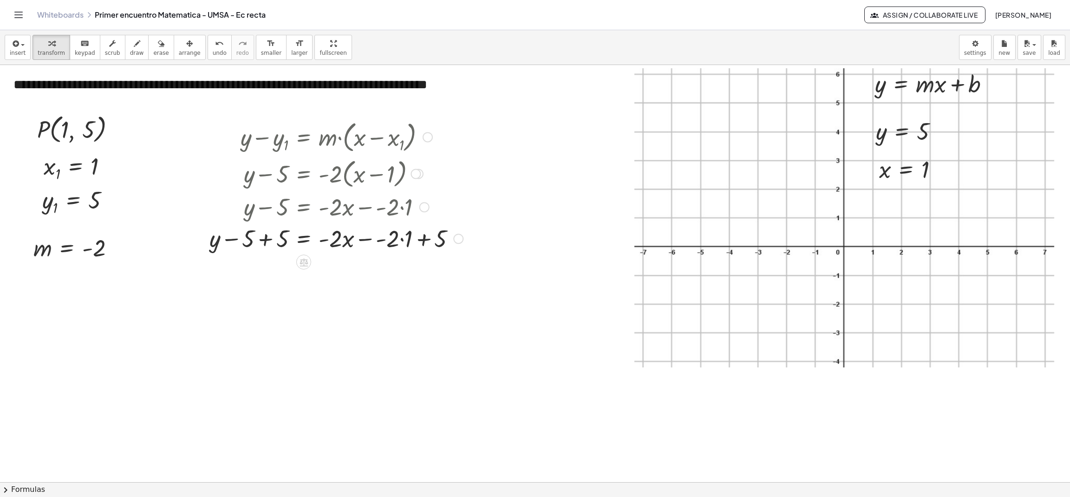
click at [261, 243] on div at bounding box center [336, 238] width 263 height 32
drag, startPoint x: 453, startPoint y: 273, endPoint x: 453, endPoint y: 248, distance: 25.6
click at [453, 248] on div at bounding box center [456, 250] width 10 height 10
click at [405, 239] on div at bounding box center [352, 238] width 232 height 32
click at [378, 241] on div at bounding box center [352, 238] width 232 height 32
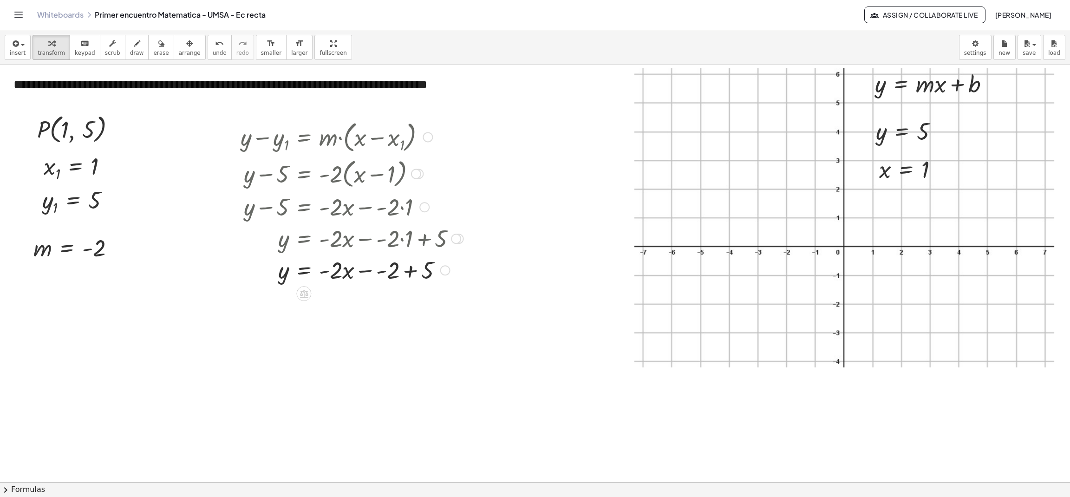
click at [444, 269] on div at bounding box center [445, 270] width 10 height 10
click at [481, 289] on span "Expand new lines: On" at bounding box center [496, 290] width 63 height 7
click at [381, 272] on div at bounding box center [352, 270] width 232 height 32
click at [402, 272] on div at bounding box center [352, 270] width 232 height 32
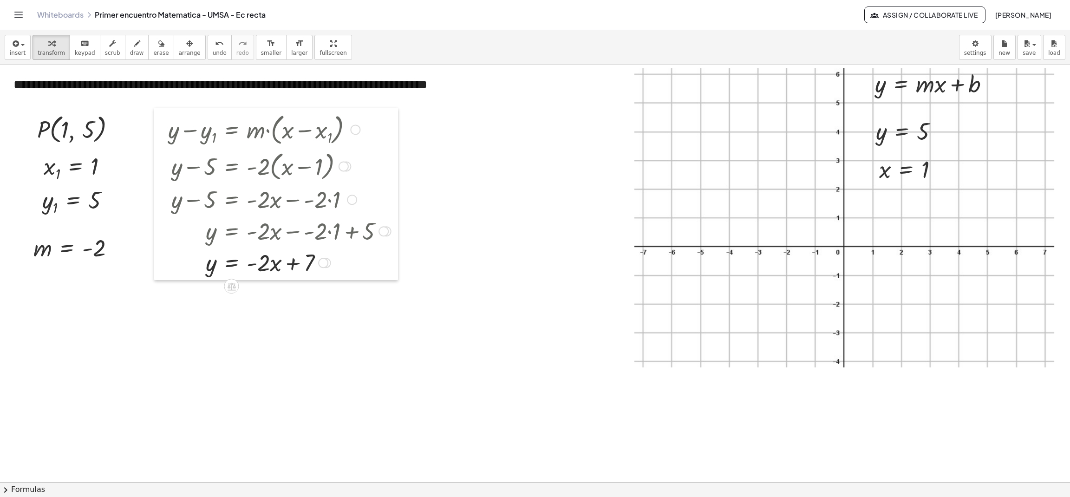
drag, startPoint x: 228, startPoint y: 217, endPoint x: 154, endPoint y: 209, distance: 74.8
click at [154, 209] on div at bounding box center [161, 194] width 14 height 172
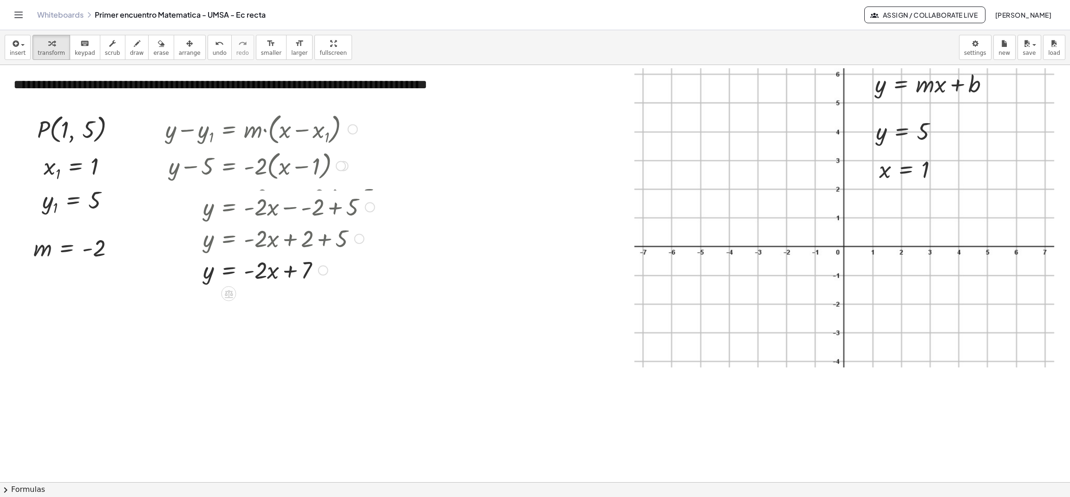
drag, startPoint x: 324, startPoint y: 264, endPoint x: 335, endPoint y: 280, distance: 19.3
click at [229, 270] on div "y = + x · - 2 · + 7 Transform line Copy line as LaTeX Copy derivation as LaTeX …" at bounding box center [229, 270] width 0 height 0
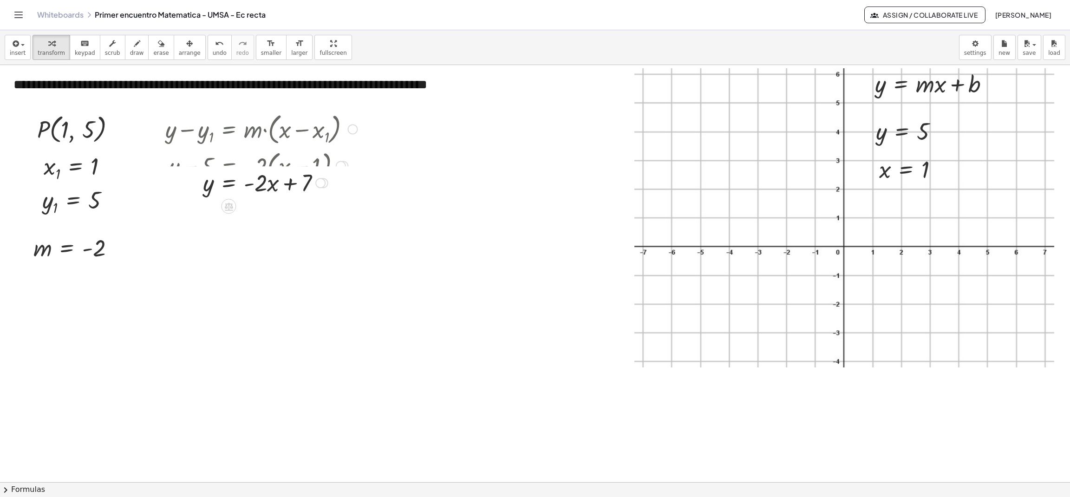
drag, startPoint x: 320, startPoint y: 264, endPoint x: 309, endPoint y: 177, distance: 88.1
click at [229, 183] on div "y = + x · - 2 · + 7 Transform line Copy line as LaTeX Copy derivation as LaTeX …" at bounding box center [229, 183] width 0 height 0
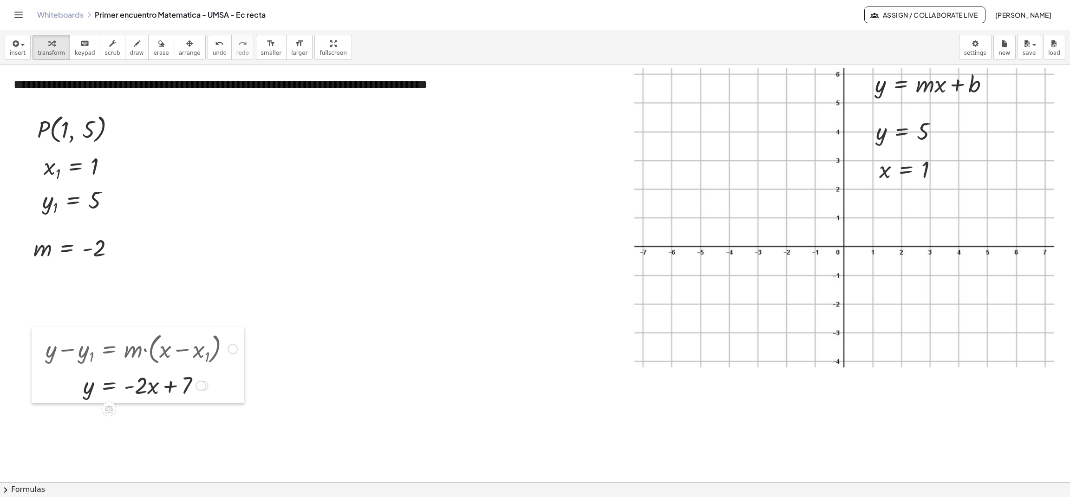
drag, startPoint x: 155, startPoint y: 156, endPoint x: 35, endPoint y: 375, distance: 250.6
click at [35, 375] on div at bounding box center [39, 365] width 14 height 76
click at [320, 206] on div at bounding box center [535, 482] width 1070 height 834
click at [715, 408] on div at bounding box center [535, 482] width 1070 height 834
drag, startPoint x: 715, startPoint y: 408, endPoint x: 205, endPoint y: 242, distance: 536.1
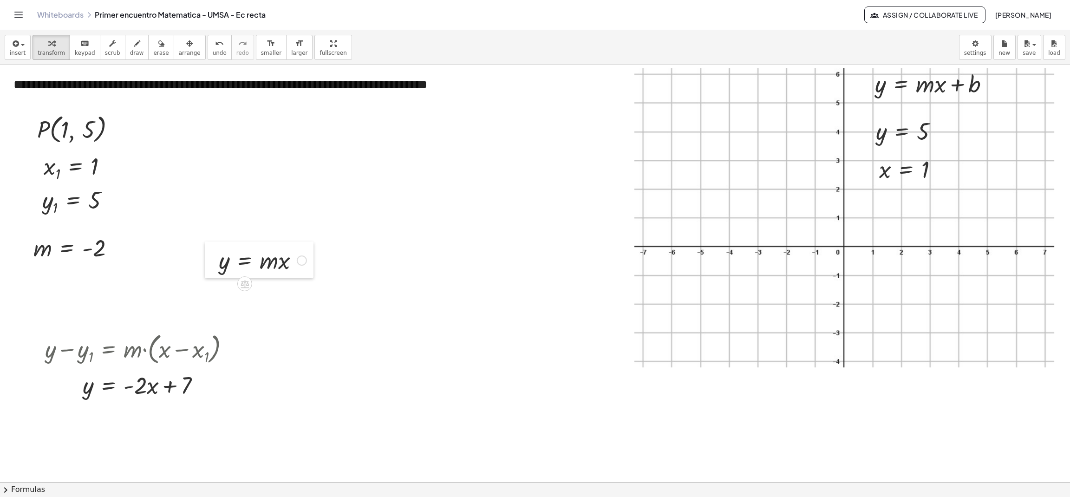
click at [205, 242] on div at bounding box center [212, 260] width 14 height 36
drag, startPoint x: 209, startPoint y: 264, endPoint x: 218, endPoint y: 172, distance: 92.0
click at [218, 172] on div at bounding box center [222, 185] width 14 height 36
click at [312, 169] on div at bounding box center [311, 169] width 10 height 10
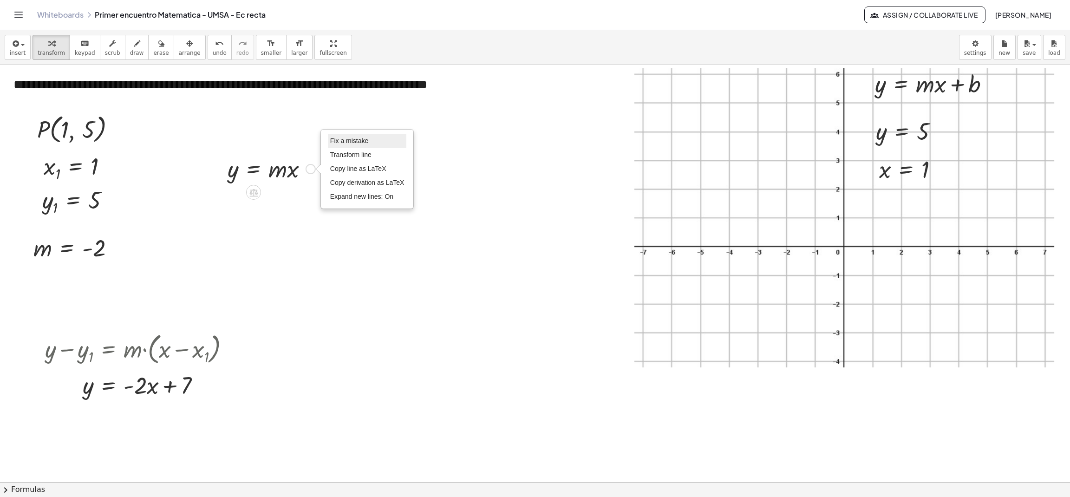
click at [369, 136] on li "Fix a mistake" at bounding box center [367, 141] width 79 height 14
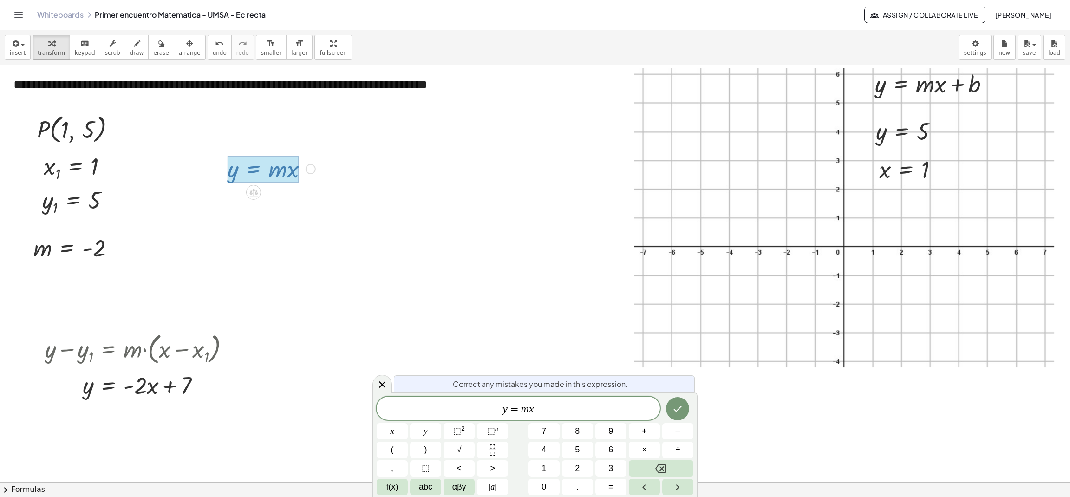
click at [570, 404] on span "y = m x ​" at bounding box center [518, 409] width 283 height 13
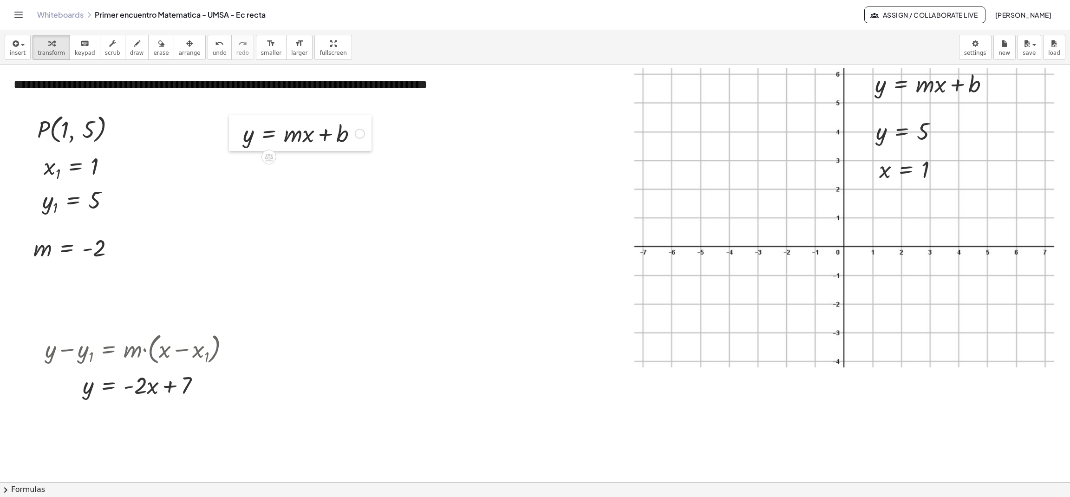
drag, startPoint x: 221, startPoint y: 171, endPoint x: 236, endPoint y: 136, distance: 38.5
click at [236, 136] on div at bounding box center [236, 133] width 14 height 36
drag, startPoint x: 238, startPoint y: 131, endPoint x: 233, endPoint y: 131, distance: 5.1
click at [233, 131] on div at bounding box center [230, 135] width 14 height 36
click at [134, 41] on icon "button" at bounding box center [137, 43] width 7 height 11
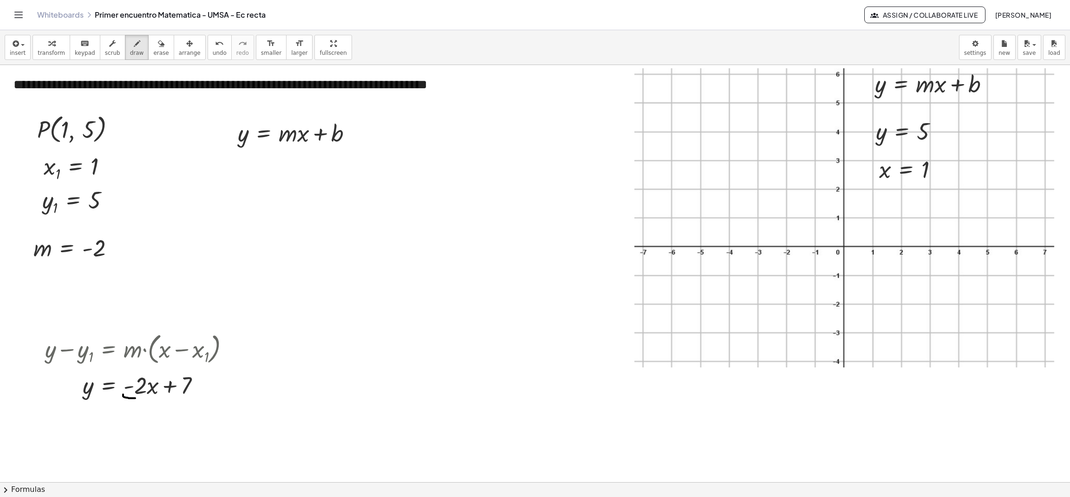
drag, startPoint x: 123, startPoint y: 395, endPoint x: 139, endPoint y: 399, distance: 16.2
click at [139, 399] on div at bounding box center [535, 482] width 1070 height 834
drag, startPoint x: 124, startPoint y: 411, endPoint x: 149, endPoint y: 412, distance: 25.6
click at [149, 412] on div at bounding box center [535, 482] width 1070 height 834
drag, startPoint x: 178, startPoint y: 395, endPoint x: 192, endPoint y: 398, distance: 14.2
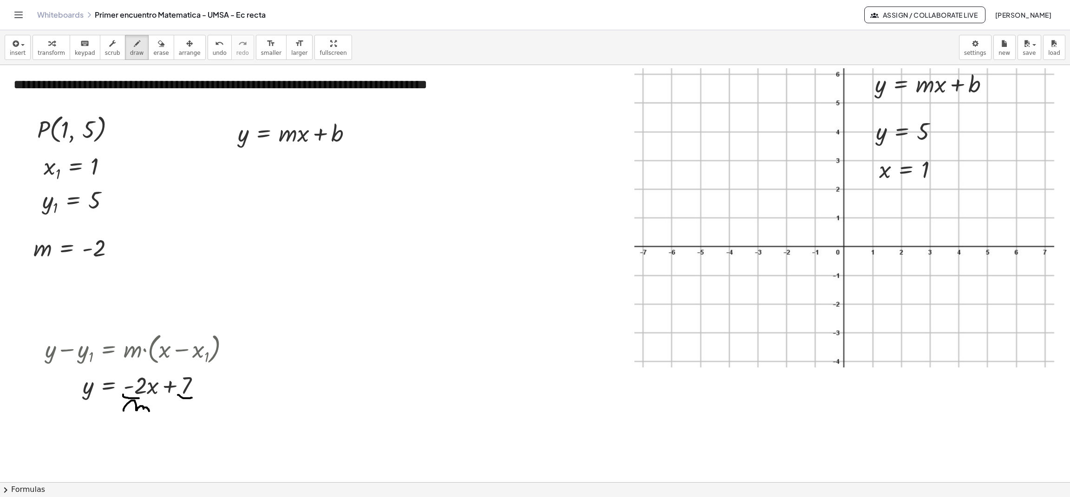
click at [192, 398] on div at bounding box center [535, 482] width 1070 height 834
drag, startPoint x: 180, startPoint y: 400, endPoint x: 180, endPoint y: 415, distance: 14.4
click at [180, 415] on div at bounding box center [535, 482] width 1070 height 834
drag, startPoint x: 223, startPoint y: 327, endPoint x: 212, endPoint y: 371, distance: 44.9
click at [212, 371] on div at bounding box center [535, 482] width 1070 height 834
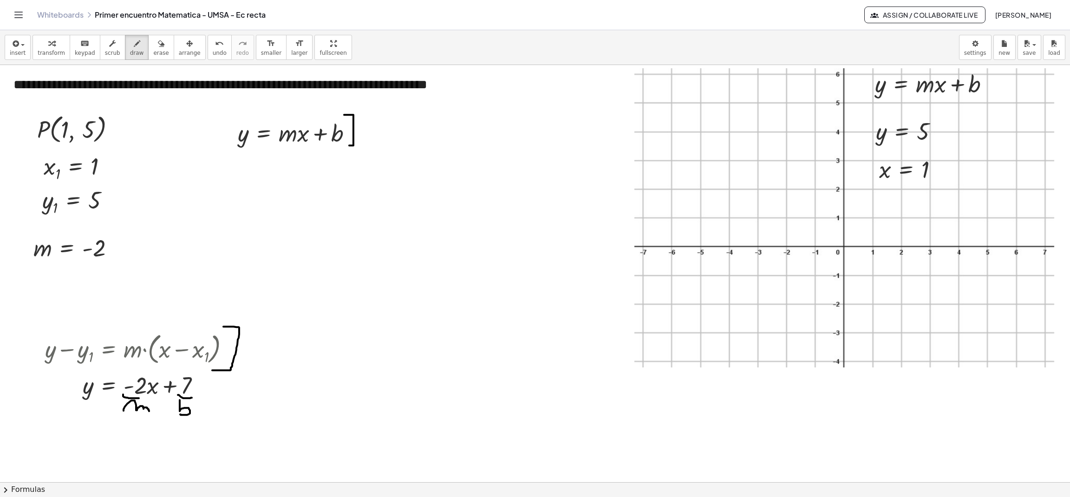
drag, startPoint x: 344, startPoint y: 115, endPoint x: 349, endPoint y: 146, distance: 31.0
click at [349, 146] on div at bounding box center [535, 482] width 1070 height 834
drag, startPoint x: 39, startPoint y: 252, endPoint x: 139, endPoint y: 256, distance: 99.5
click at [139, 256] on div at bounding box center [535, 482] width 1070 height 834
click at [48, 39] on icon "button" at bounding box center [51, 43] width 7 height 11
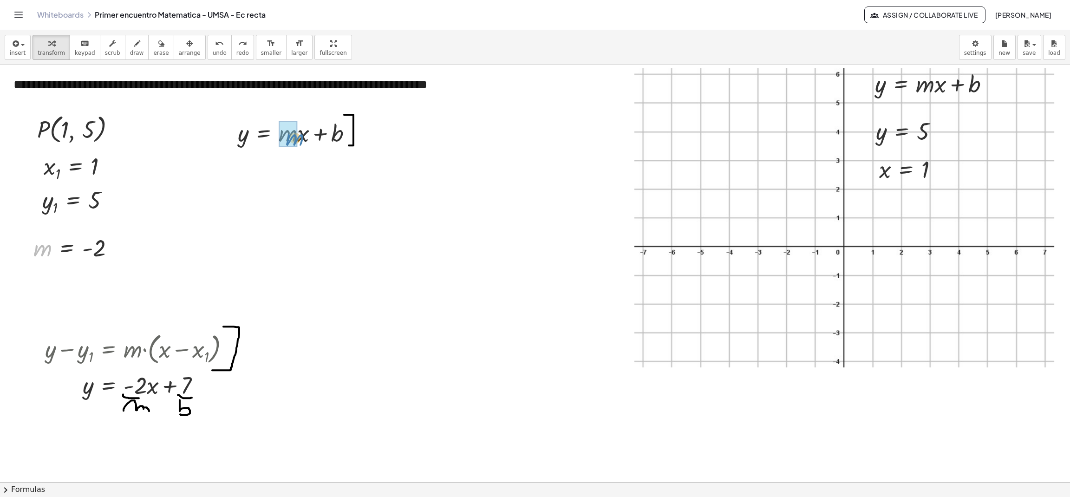
drag, startPoint x: 41, startPoint y: 253, endPoint x: 294, endPoint y: 142, distance: 276.1
drag, startPoint x: 30, startPoint y: 136, endPoint x: 46, endPoint y: 136, distance: 15.8
click at [46, 136] on div at bounding box center [46, 129] width 14 height 40
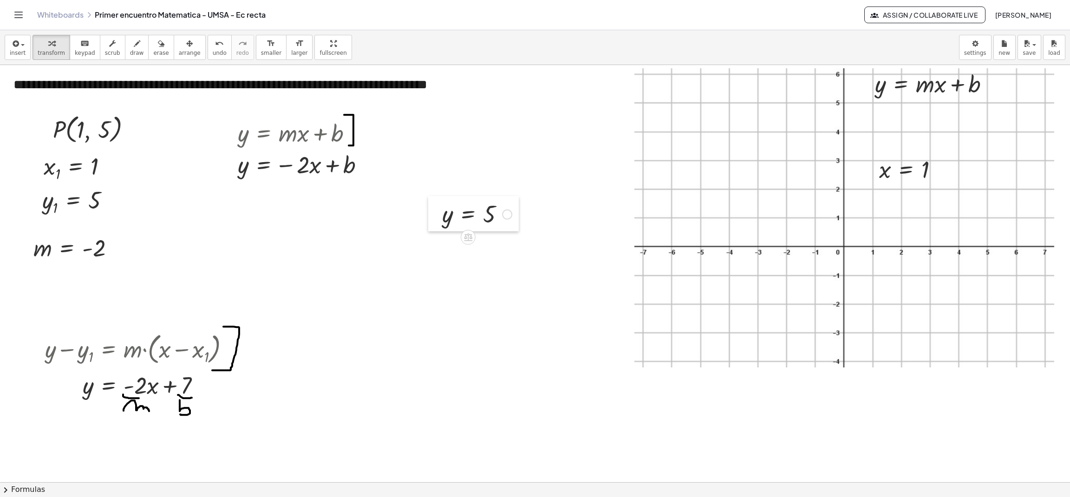
drag, startPoint x: 873, startPoint y: 127, endPoint x: 443, endPoint y: 209, distance: 437.8
click at [442, 209] on div at bounding box center [435, 213] width 14 height 35
drag, startPoint x: 874, startPoint y: 179, endPoint x: 437, endPoint y: 260, distance: 444.2
click at [437, 260] on div at bounding box center [436, 247] width 14 height 35
drag, startPoint x: 448, startPoint y: 255, endPoint x: 315, endPoint y: 172, distance: 157.1
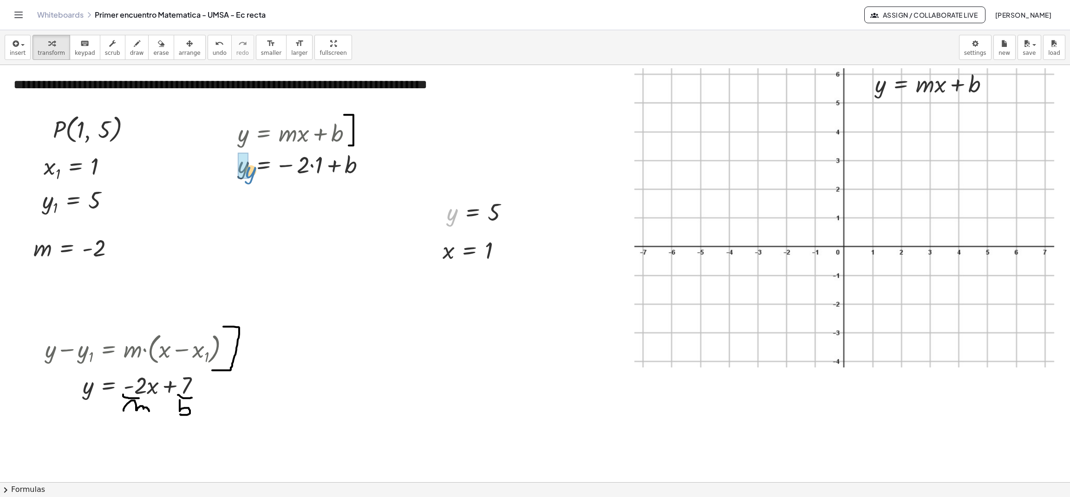
drag, startPoint x: 451, startPoint y: 217, endPoint x: 243, endPoint y: 174, distance: 211.8
drag, startPoint x: 367, startPoint y: 166, endPoint x: 367, endPoint y: 205, distance: 39.0
click at [263, 200] on div "= · · + b − 2 1 5 Fix a mistake Transform line Copy line as LaTeX Copy derivati…" at bounding box center [263, 200] width 0 height 0
drag, startPoint x: 365, startPoint y: 196, endPoint x: 367, endPoint y: 222, distance: 26.1
click at [367, 222] on div "**********" at bounding box center [535, 482] width 1070 height 834
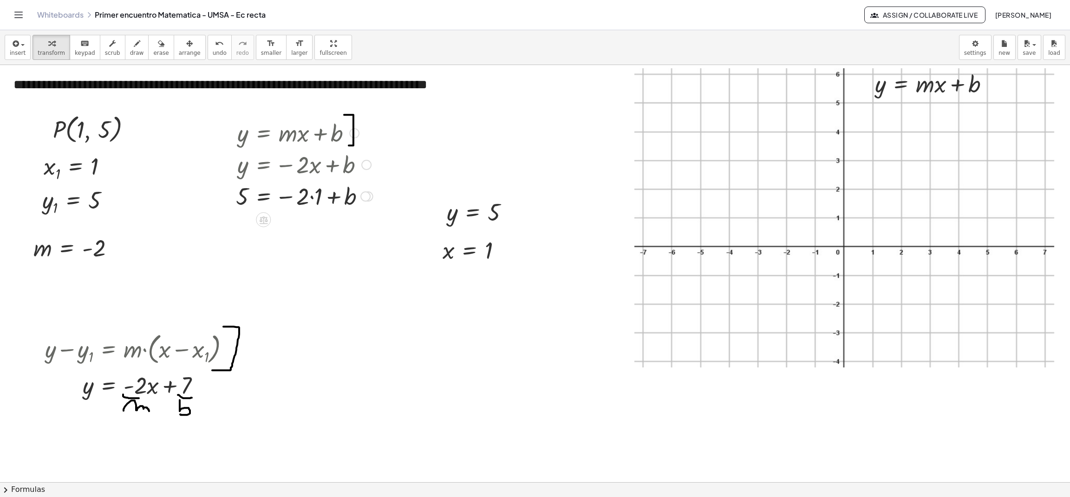
click at [309, 197] on div at bounding box center [304, 196] width 146 height 32
click at [313, 200] on div at bounding box center [304, 196] width 146 height 32
drag, startPoint x: 303, startPoint y: 234, endPoint x: 244, endPoint y: 234, distance: 59.0
click at [244, 234] on div at bounding box center [304, 226] width 146 height 31
click at [392, 260] on div "Fix a mistake Transform line Copy line as LaTeX Copy derivation as LaTeX Expand…" at bounding box center [389, 259] width 10 height 10
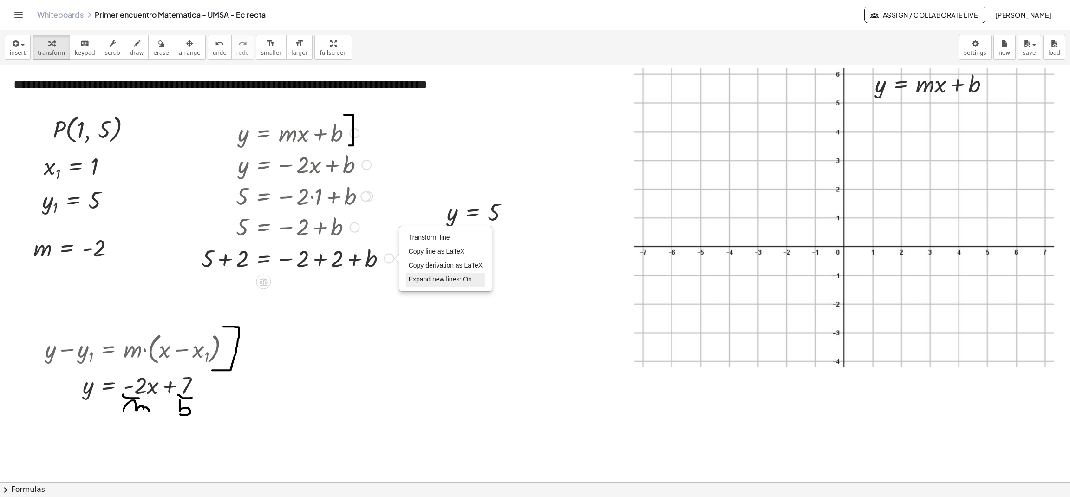
click at [436, 283] on li "Expand new lines: On" at bounding box center [446, 280] width 79 height 14
click at [328, 259] on div at bounding box center [298, 258] width 202 height 32
click at [225, 262] on div at bounding box center [287, 258] width 181 height 32
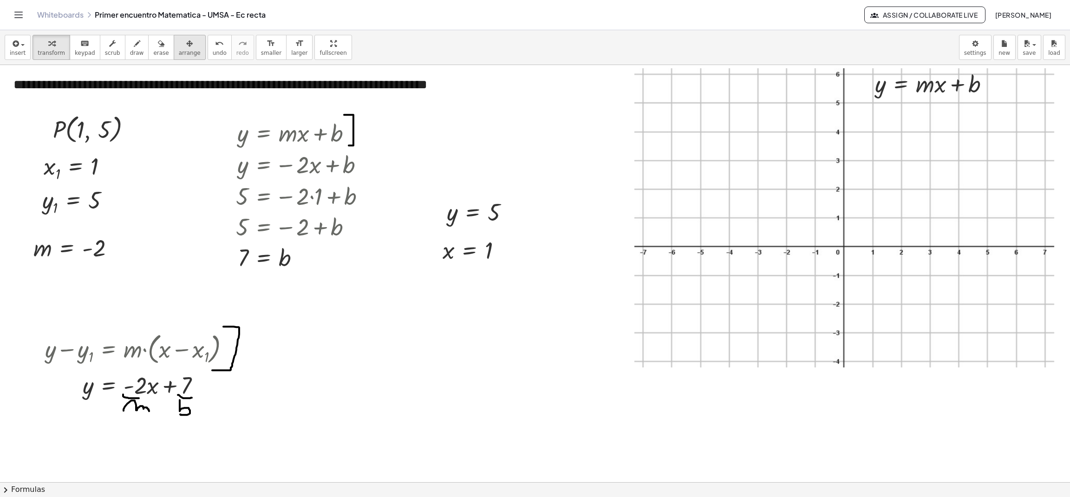
click at [179, 53] on span "arrange" at bounding box center [190, 53] width 22 height 7
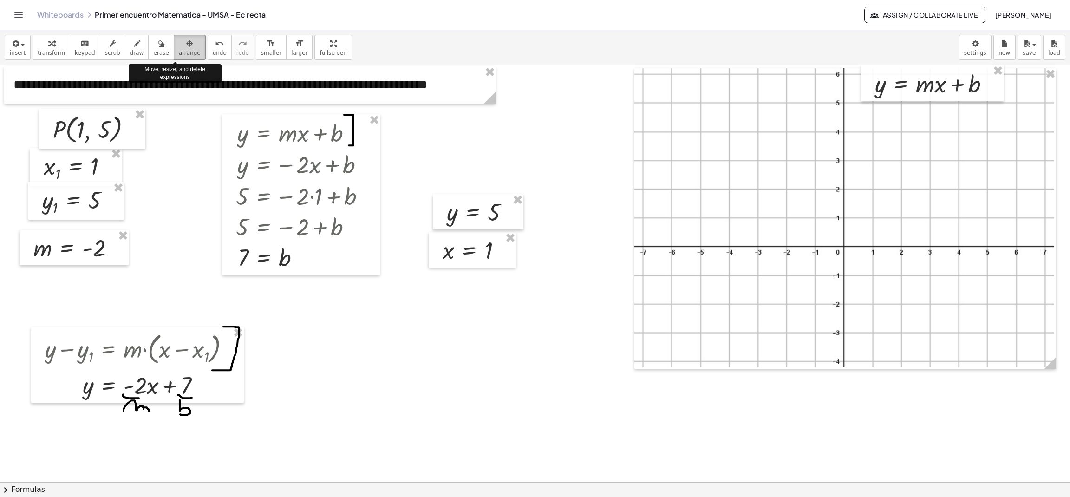
click at [179, 53] on span "arrange" at bounding box center [190, 53] width 22 height 7
click at [155, 248] on div at bounding box center [535, 482] width 1070 height 834
click at [395, 370] on div at bounding box center [535, 482] width 1070 height 834
click at [52, 45] on div "button" at bounding box center [51, 43] width 27 height 11
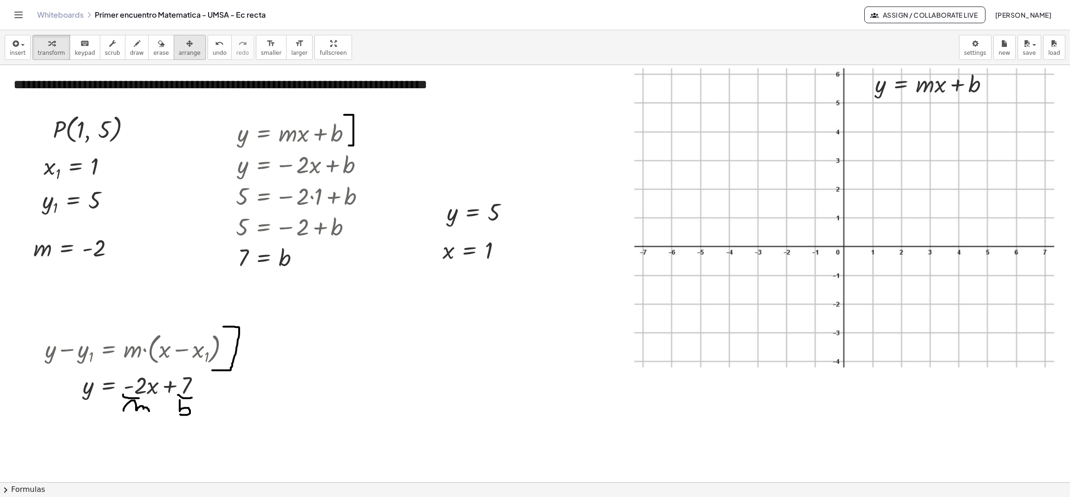
click at [174, 44] on button "arrange" at bounding box center [190, 47] width 32 height 25
click at [49, 50] on span "transform" at bounding box center [51, 53] width 27 height 7
click at [183, 391] on div at bounding box center [140, 385] width 201 height 32
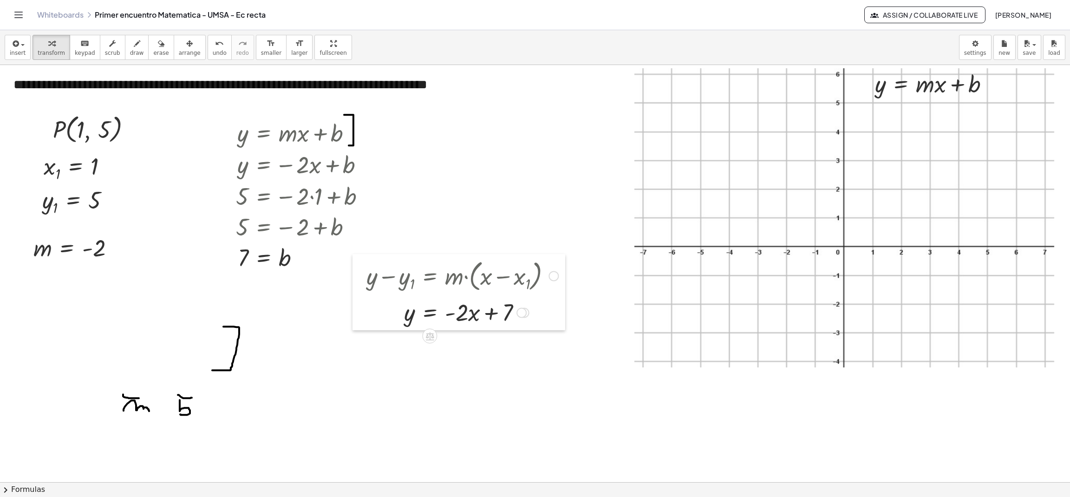
drag, startPoint x: 37, startPoint y: 351, endPoint x: 326, endPoint y: 280, distance: 297.6
click at [353, 280] on div at bounding box center [360, 292] width 14 height 76
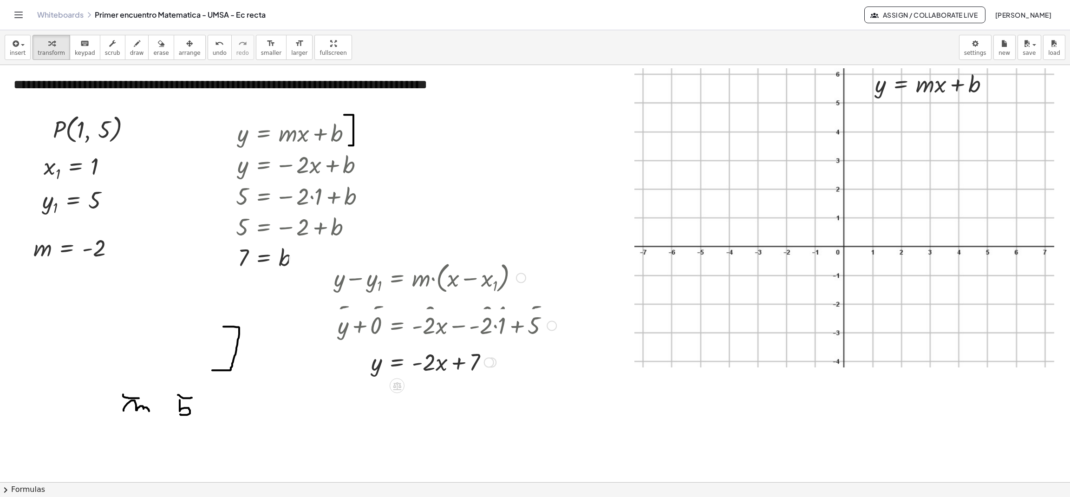
drag, startPoint x: 489, startPoint y: 312, endPoint x: 497, endPoint y: 373, distance: 61.0
click at [397, 363] on div "y = + x · - 2 · + 7 Transform line Copy line as LaTeX Copy derivation as LaTeX …" at bounding box center [397, 363] width 0 height 0
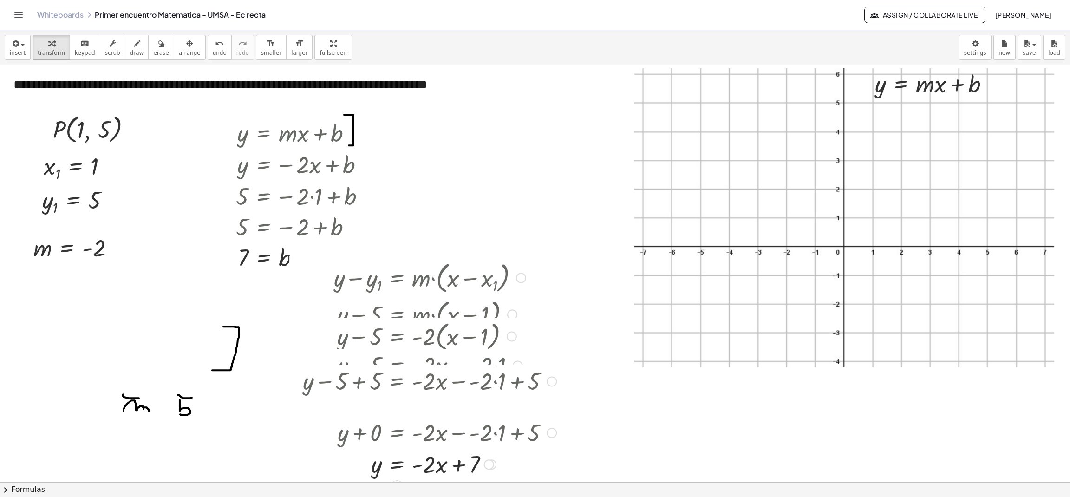
drag, startPoint x: 552, startPoint y: 345, endPoint x: 545, endPoint y: 457, distance: 112.2
click at [397, 278] on div "+ y − y 1 = · m · ( + x − x 1 ) + y − y 1 = · m · ( + x − 1 ) + y − 5 = · m · (…" at bounding box center [397, 278] width 0 height 0
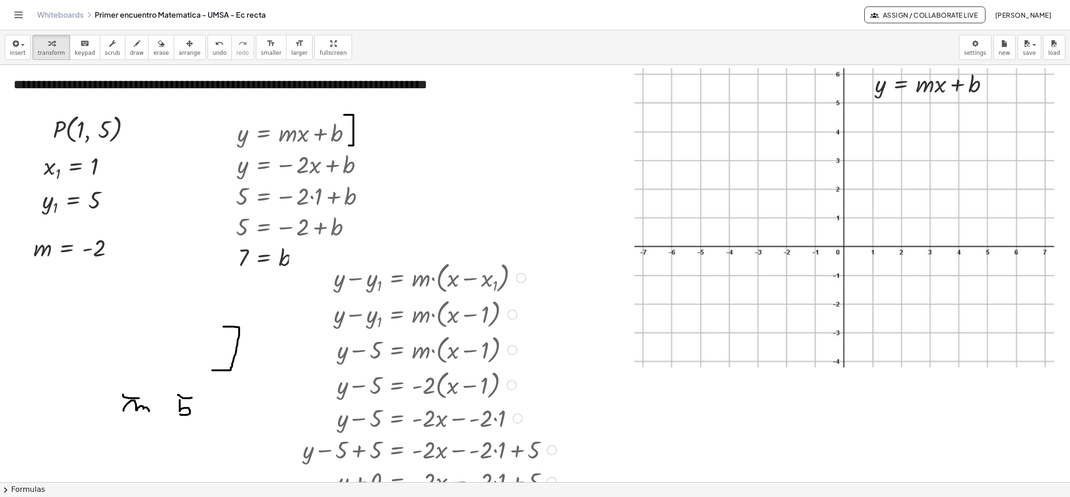
drag, startPoint x: 512, startPoint y: 314, endPoint x: 515, endPoint y: 373, distance: 59.1
click at [397, 278] on div "+ y − y 1 = · m · ( + x − x 1 ) + y − y 1 = · m · ( + x − 1 ) + y − 5 = · m · (…" at bounding box center [397, 278] width 0 height 0
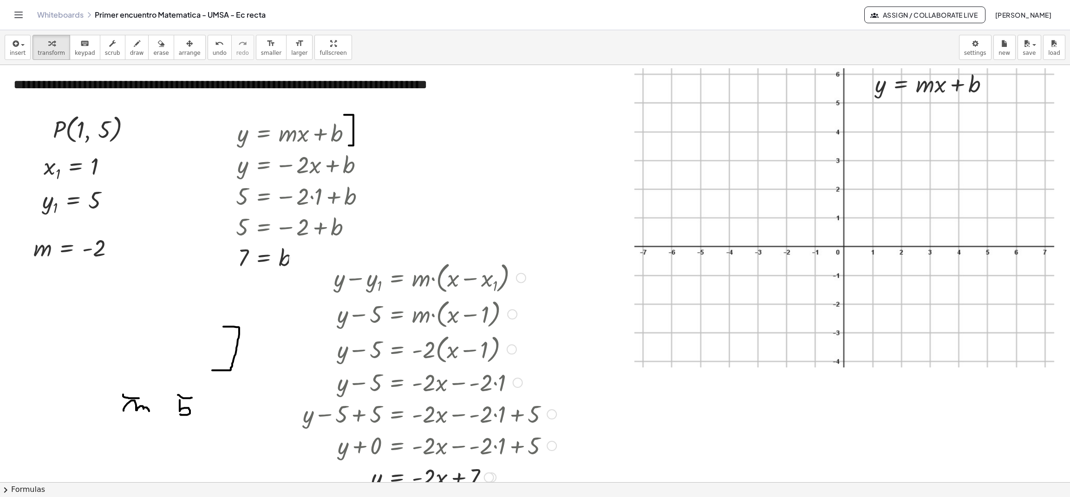
drag, startPoint x: 512, startPoint y: 351, endPoint x: 512, endPoint y: 311, distance: 40.0
click at [512, 311] on div at bounding box center [512, 314] width 10 height 10
click at [550, 446] on div at bounding box center [552, 446] width 10 height 10
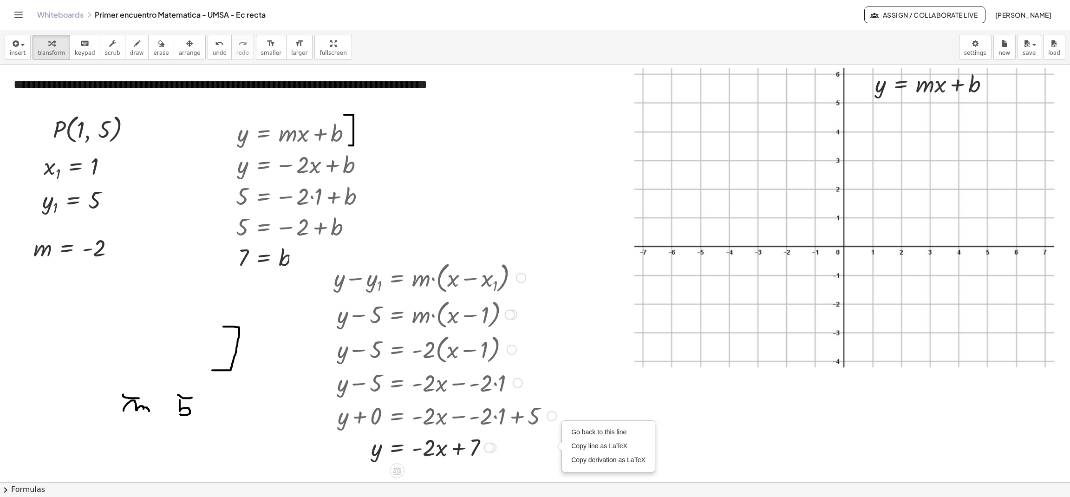
drag, startPoint x: 550, startPoint y: 446, endPoint x: 551, endPoint y: 413, distance: 33.5
click at [551, 413] on div "Go back to this line Copy line as LaTeX Copy derivation as LaTeX" at bounding box center [552, 416] width 10 height 10
drag, startPoint x: 485, startPoint y: 449, endPoint x: 490, endPoint y: 482, distance: 33.4
click at [397, 473] on div "y = + x · - 2 · + 7 Transform line Copy line as LaTeX Copy derivation as LaTeX …" at bounding box center [397, 473] width 0 height 0
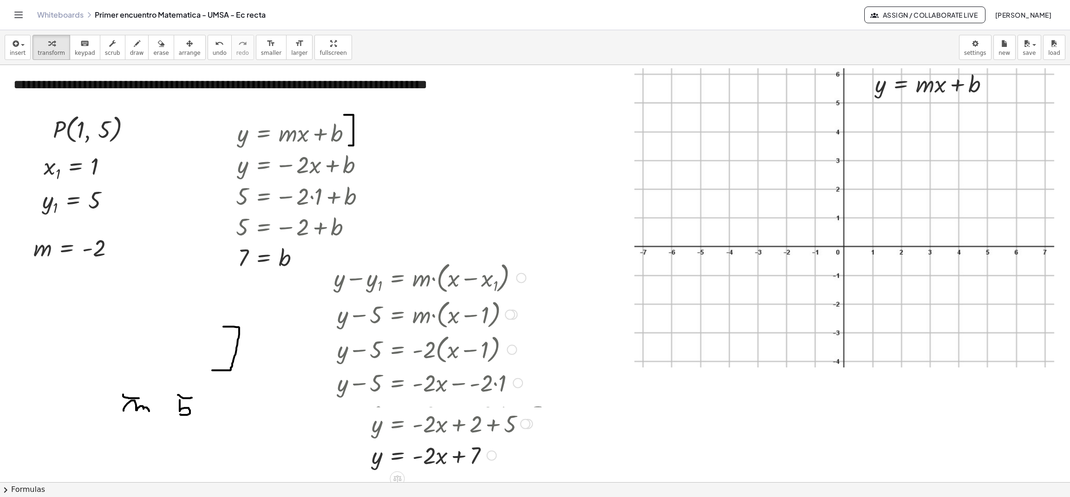
drag, startPoint x: 525, startPoint y: 447, endPoint x: 525, endPoint y: 422, distance: 25.6
click at [525, 422] on div at bounding box center [525, 424] width 10 height 10
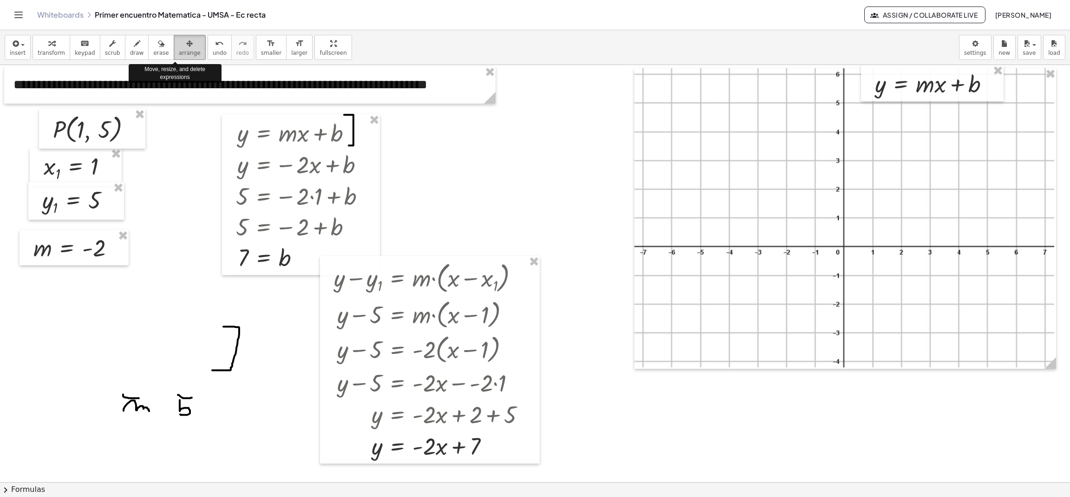
click at [179, 52] on span "arrange" at bounding box center [190, 53] width 22 height 7
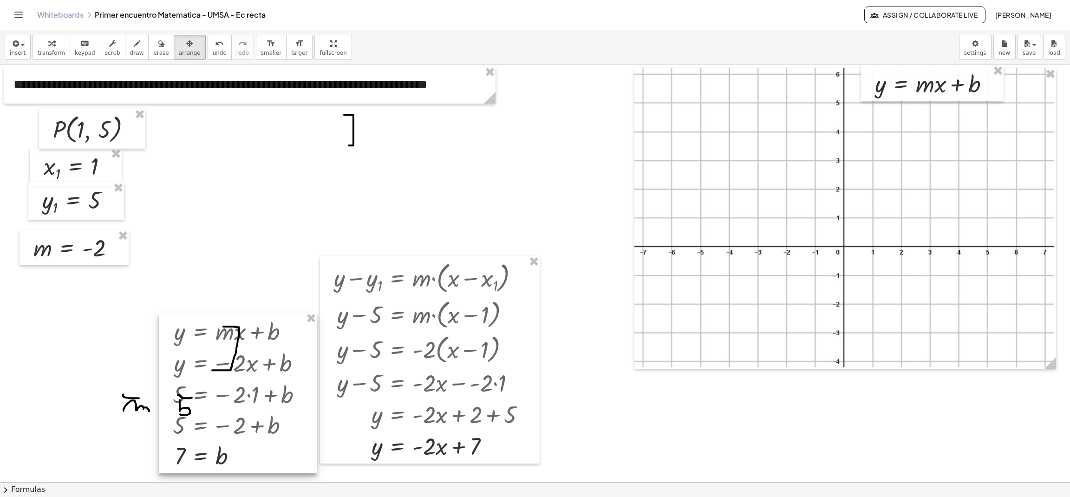
drag, startPoint x: 280, startPoint y: 183, endPoint x: 218, endPoint y: 386, distance: 212.7
click at [218, 386] on div at bounding box center [238, 393] width 158 height 161
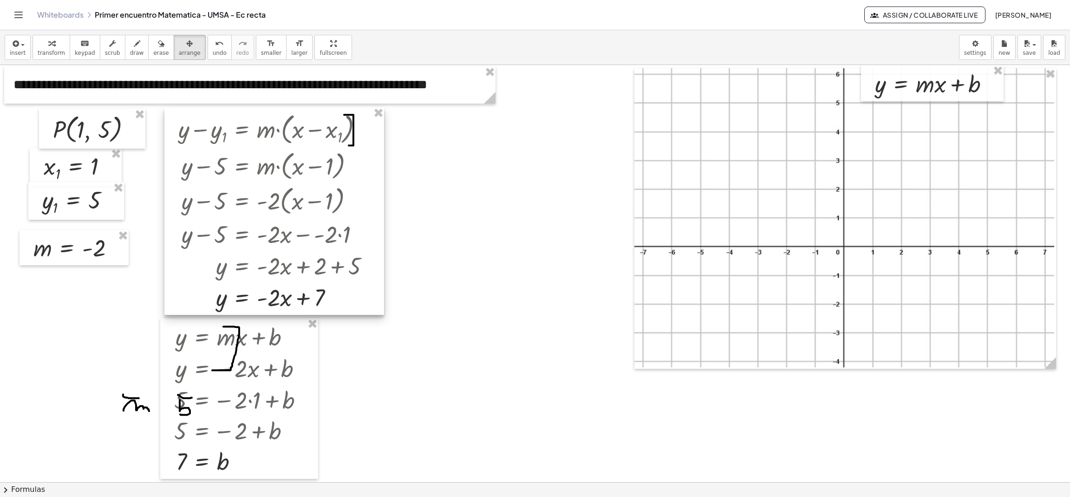
drag, startPoint x: 400, startPoint y: 390, endPoint x: 244, endPoint y: 241, distance: 214.9
click at [244, 241] on div at bounding box center [274, 211] width 220 height 208
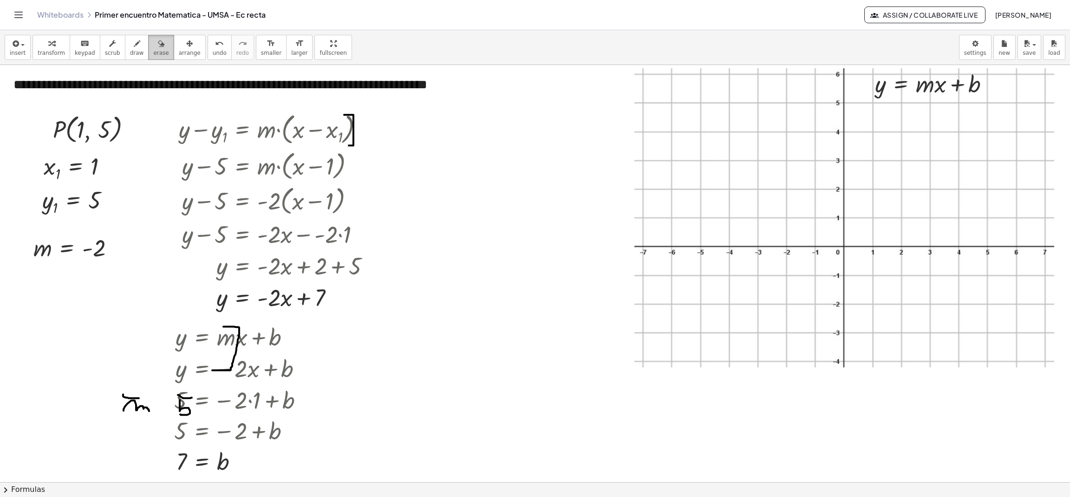
click at [153, 54] on span "erase" at bounding box center [160, 53] width 15 height 7
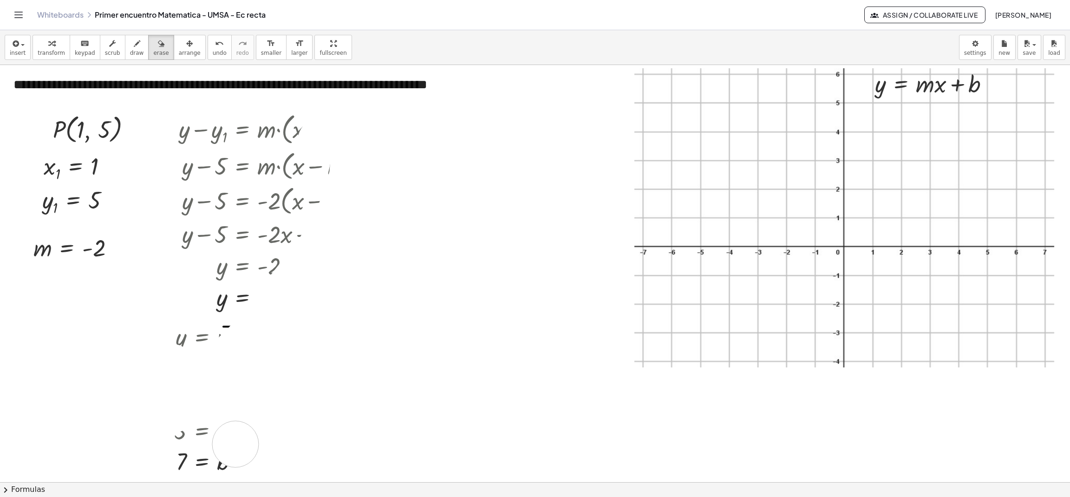
drag, startPoint x: 321, startPoint y: 141, endPoint x: 179, endPoint y: 438, distance: 328.8
click at [179, 438] on div at bounding box center [535, 482] width 1070 height 834
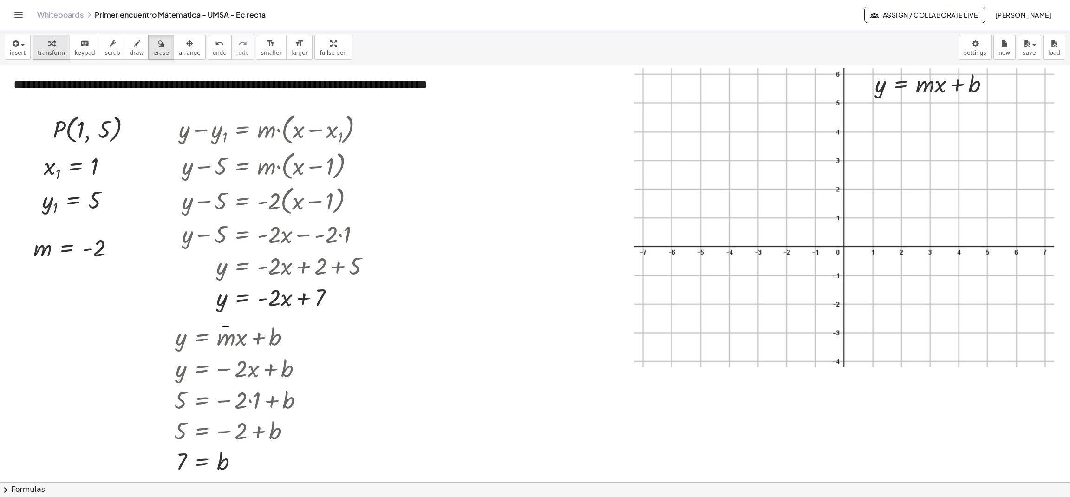
click at [41, 55] on span "transform" at bounding box center [51, 53] width 27 height 7
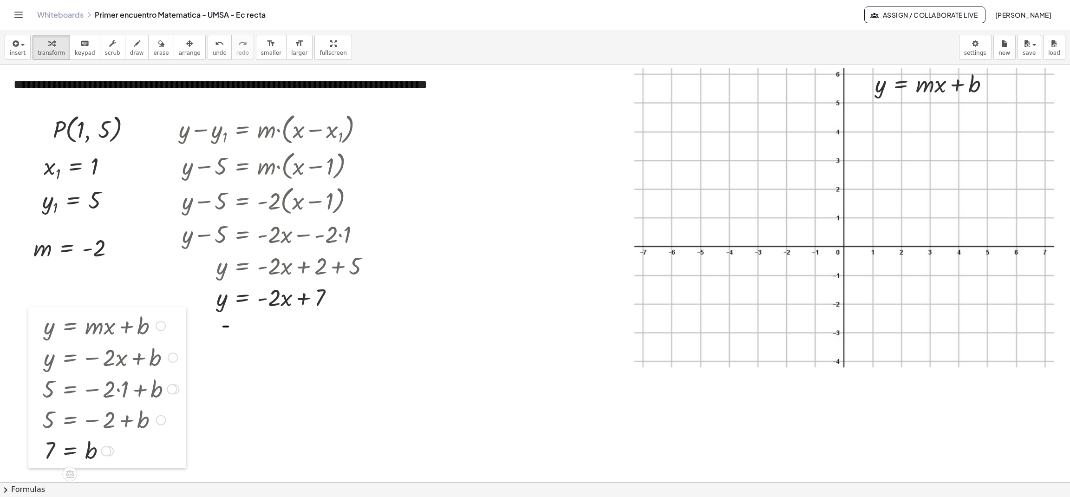
drag, startPoint x: 171, startPoint y: 387, endPoint x: 39, endPoint y: 375, distance: 132.4
click at [39, 375] on div at bounding box center [35, 387] width 14 height 161
click at [158, 46] on icon "button" at bounding box center [161, 43] width 7 height 11
drag, startPoint x: 207, startPoint y: 283, endPoint x: 232, endPoint y: 331, distance: 54.0
click at [232, 331] on div at bounding box center [535, 482] width 1070 height 834
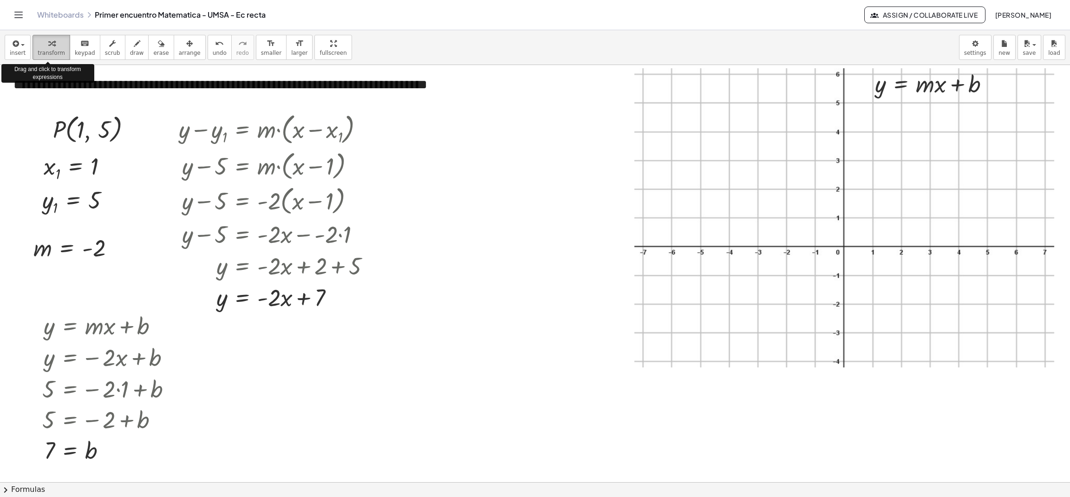
click at [43, 53] on span "transform" at bounding box center [51, 53] width 27 height 7
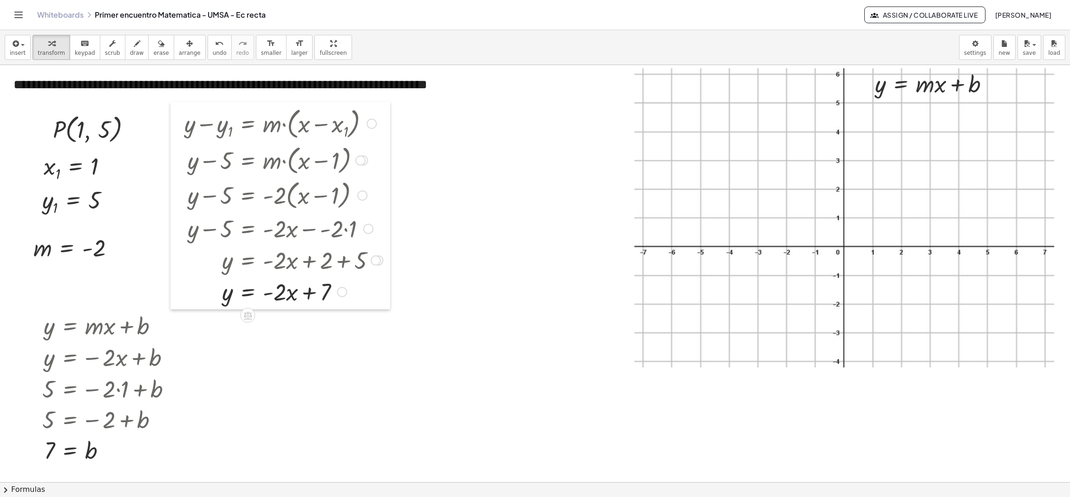
drag, startPoint x: 170, startPoint y: 202, endPoint x: 176, endPoint y: 196, distance: 8.6
click at [176, 196] on div at bounding box center [178, 206] width 14 height 208
click at [87, 85] on div "**********" at bounding box center [250, 84] width 492 height 37
drag, startPoint x: 15, startPoint y: 82, endPoint x: 46, endPoint y: 83, distance: 31.1
click at [46, 83] on div "**********" at bounding box center [250, 84] width 492 height 37
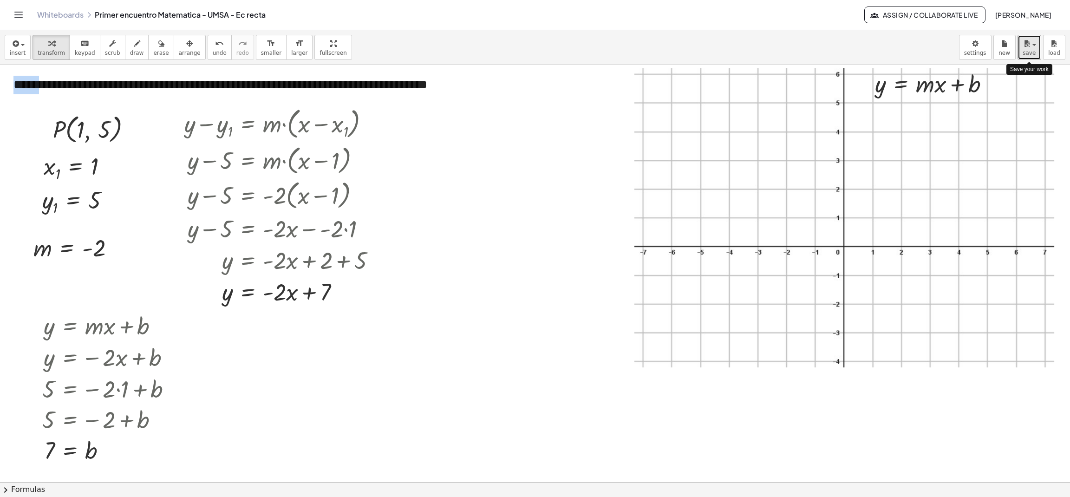
click at [1029, 49] on icon "button" at bounding box center [1027, 43] width 8 height 11
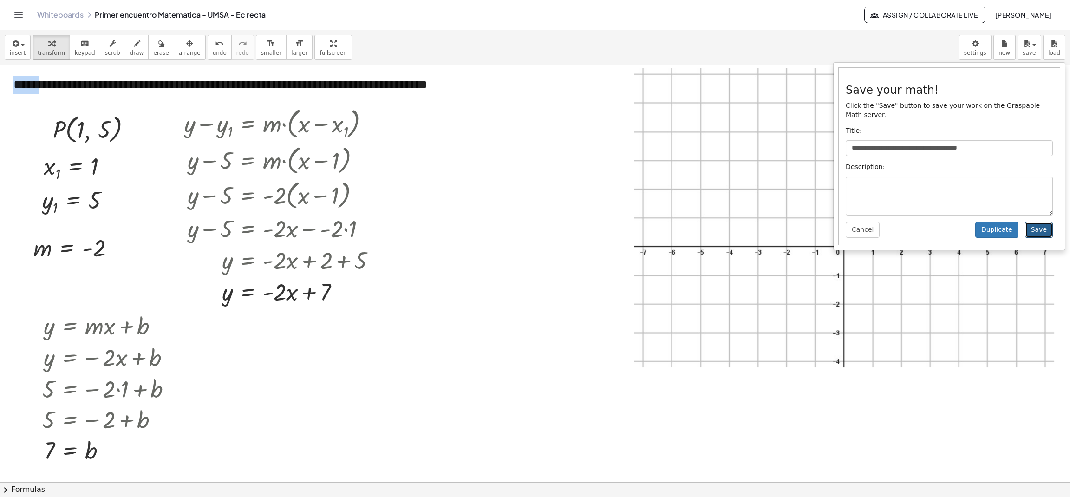
click at [1042, 224] on button "Save" at bounding box center [1039, 230] width 28 height 16
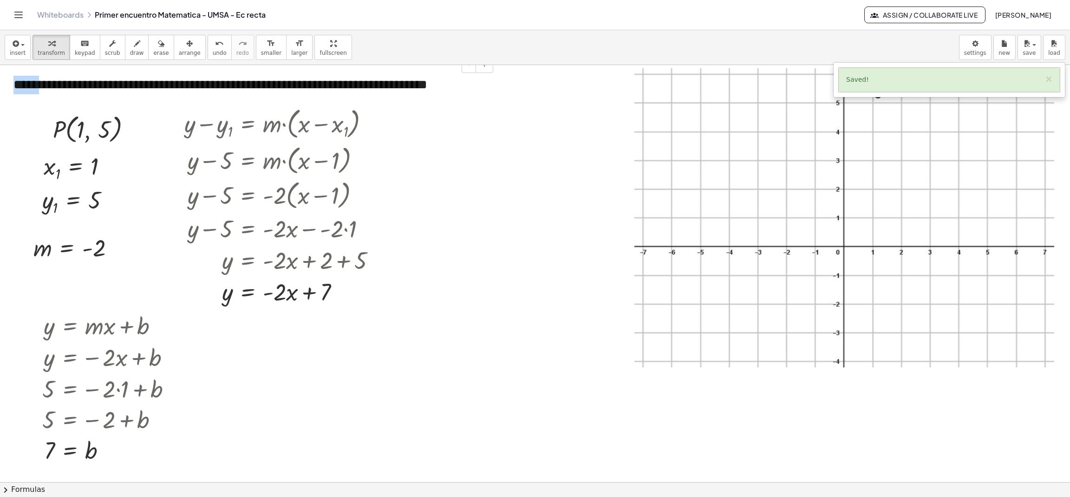
click at [48, 98] on div "**********" at bounding box center [250, 84] width 492 height 37
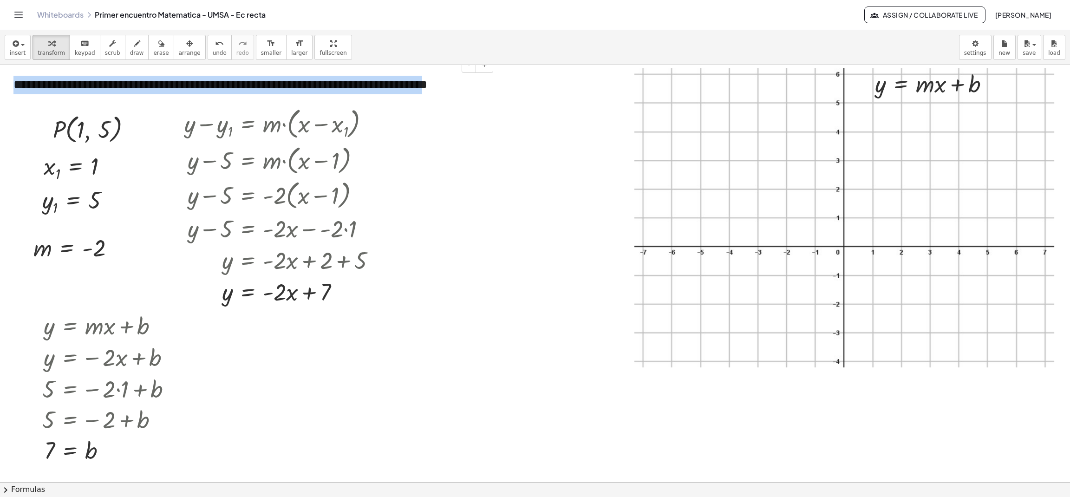
drag, startPoint x: 16, startPoint y: 88, endPoint x: 475, endPoint y: 82, distance: 459.5
click at [475, 82] on div "**********" at bounding box center [250, 84] width 492 height 37
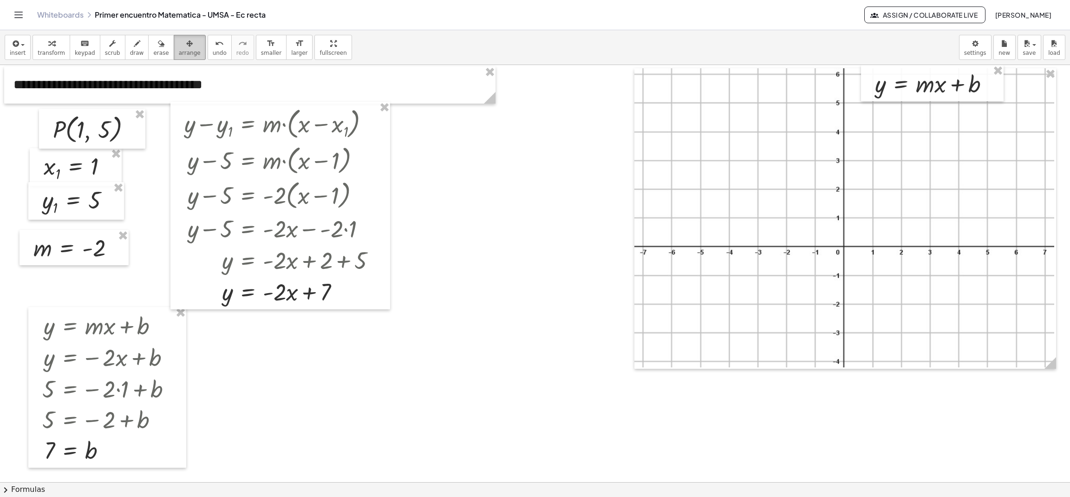
click at [186, 53] on button "arrange" at bounding box center [190, 47] width 32 height 25
drag, startPoint x: 487, startPoint y: 103, endPoint x: 246, endPoint y: 110, distance: 241.2
click at [246, 110] on div "**********" at bounding box center [535, 482] width 1070 height 834
click at [51, 50] on span "transform" at bounding box center [51, 53] width 27 height 7
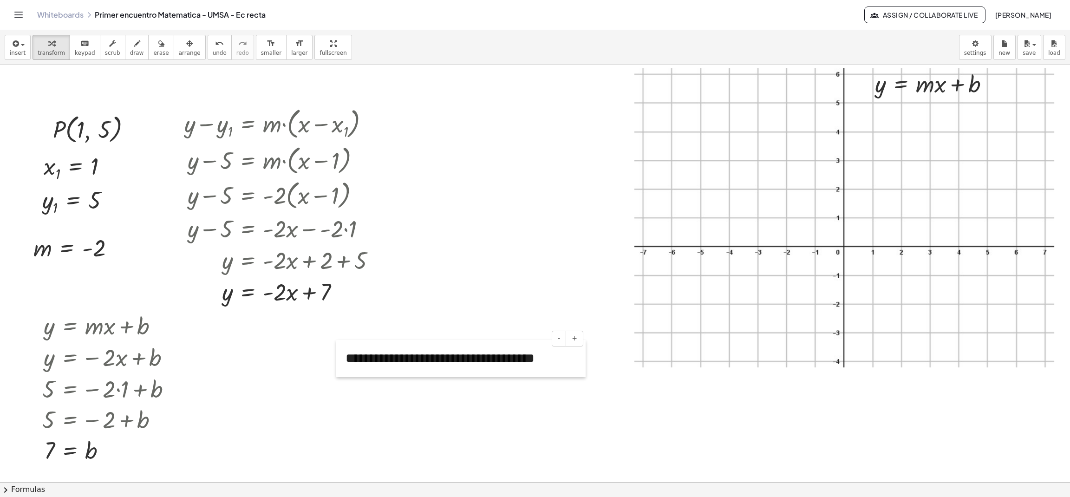
drag, startPoint x: 10, startPoint y: 94, endPoint x: 267, endPoint y: 378, distance: 382.9
click at [336, 377] on div at bounding box center [340, 358] width 9 height 37
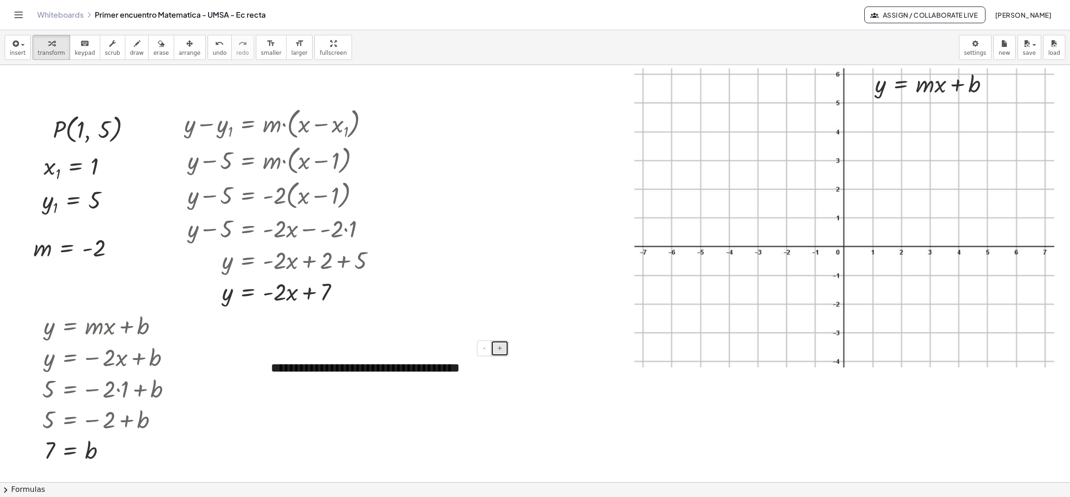
click at [501, 350] on span "+" at bounding box center [500, 347] width 6 height 7
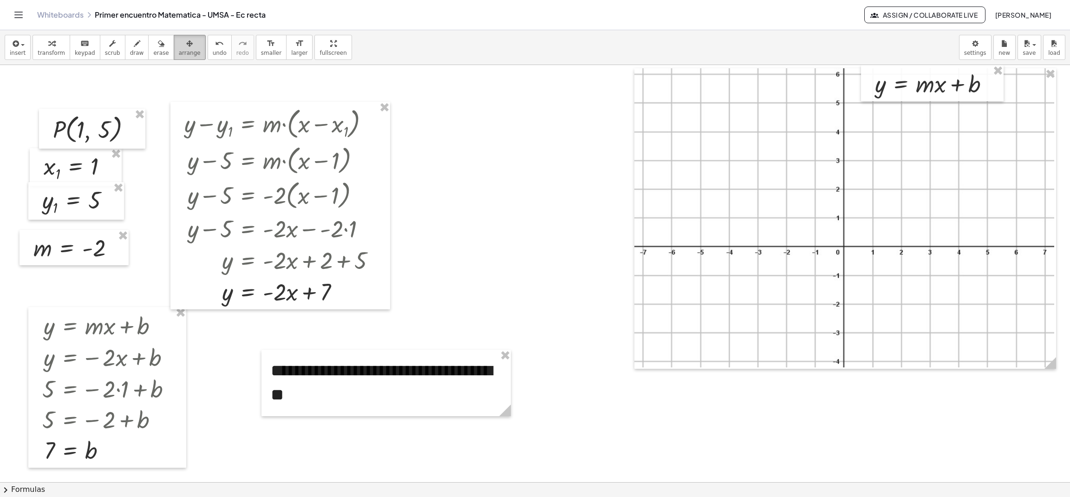
click at [181, 54] on span "arrange" at bounding box center [190, 53] width 22 height 7
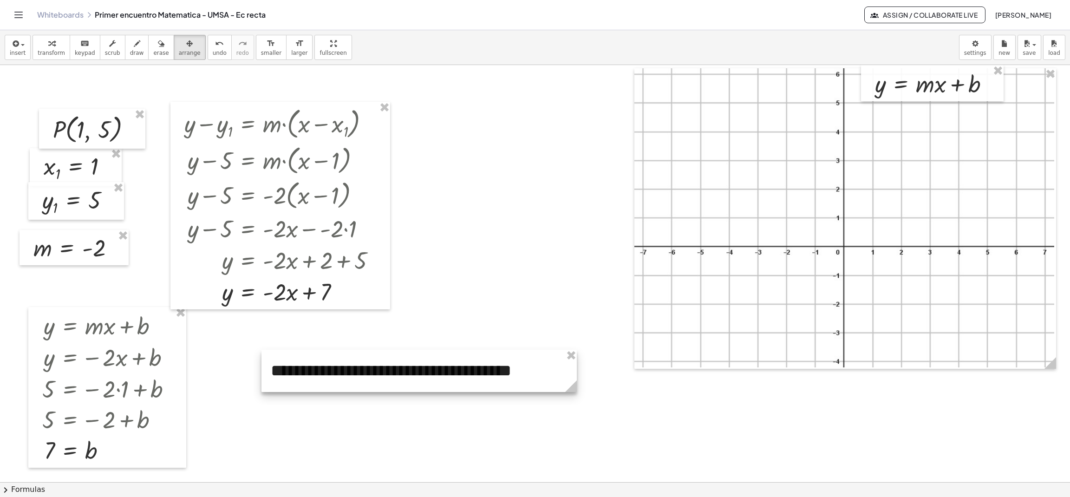
drag, startPoint x: 509, startPoint y: 410, endPoint x: 575, endPoint y: 391, distance: 68.5
click at [575, 391] on icon at bounding box center [571, 387] width 12 height 12
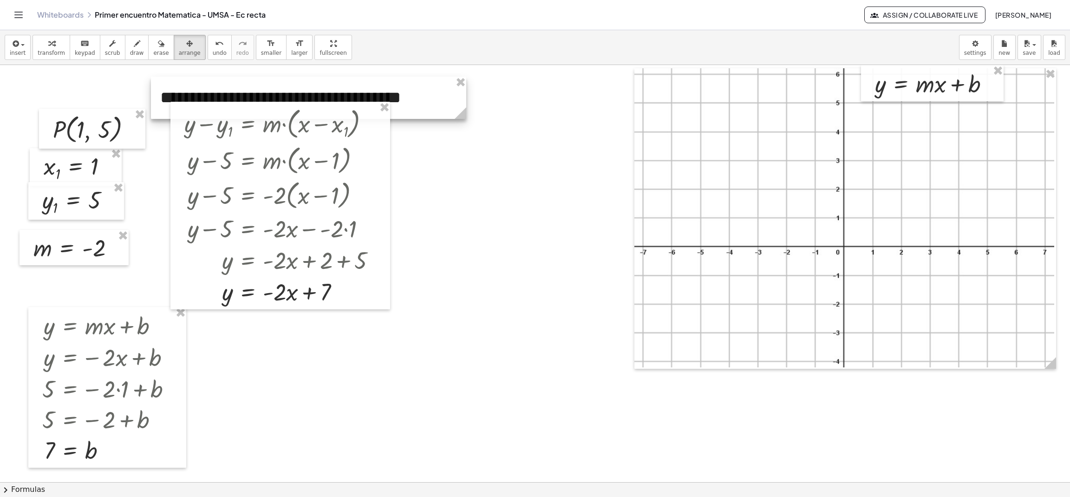
drag, startPoint x: 277, startPoint y: 386, endPoint x: 166, endPoint y: 113, distance: 294.7
click at [166, 113] on div at bounding box center [308, 98] width 315 height 42
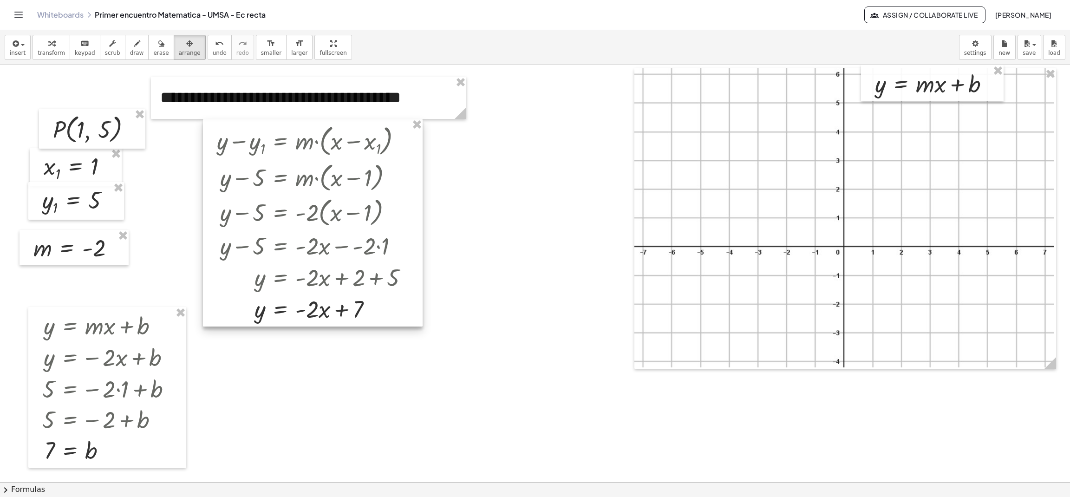
drag, startPoint x: 225, startPoint y: 169, endPoint x: 257, endPoint y: 187, distance: 37.0
click at [257, 187] on div at bounding box center [313, 223] width 220 height 208
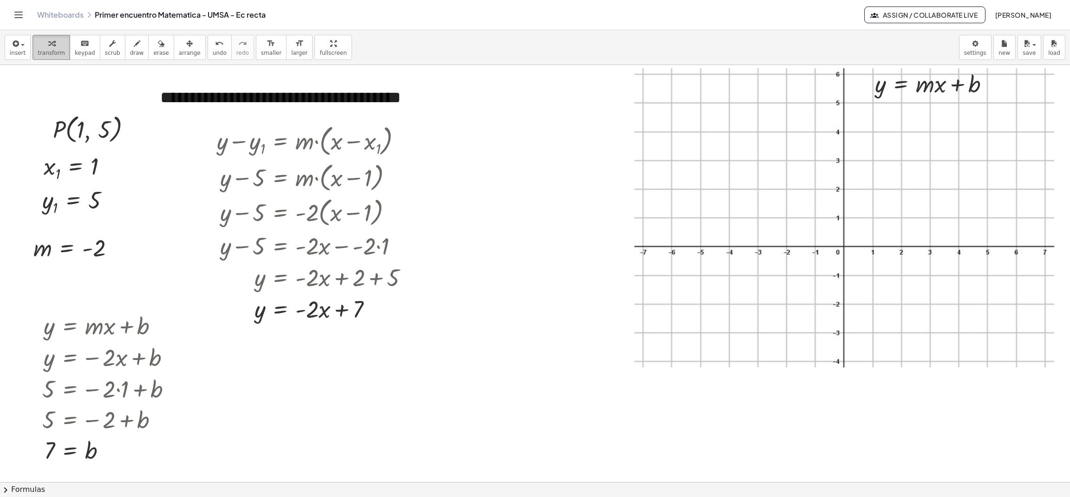
click at [55, 48] on div "button" at bounding box center [51, 43] width 27 height 11
drag, startPoint x: 44, startPoint y: 125, endPoint x: 27, endPoint y: 92, distance: 37.0
click at [27, 92] on div at bounding box center [29, 95] width 14 height 40
drag, startPoint x: 38, startPoint y: 175, endPoint x: 17, endPoint y: 146, distance: 35.6
click at [17, 146] on div at bounding box center [16, 138] width 14 height 38
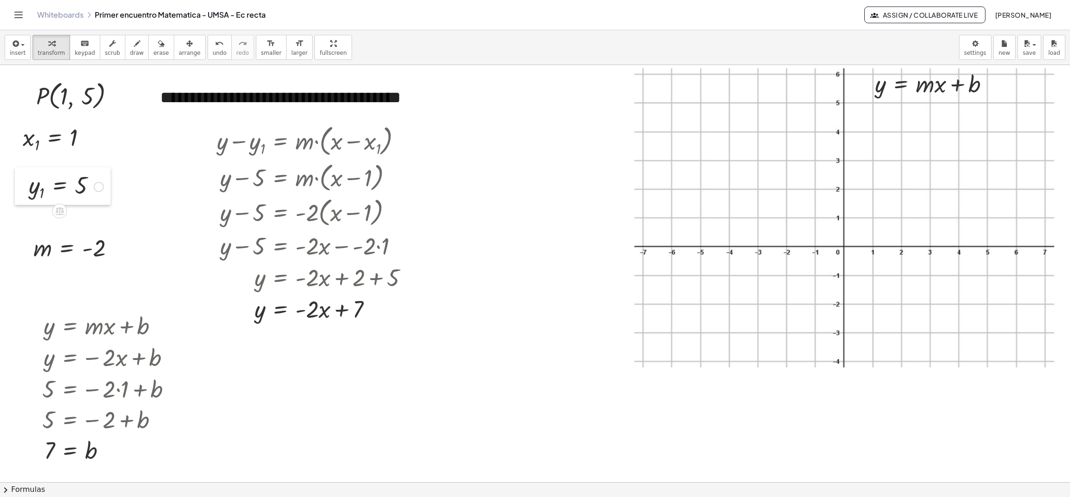
drag, startPoint x: 37, startPoint y: 212, endPoint x: 20, endPoint y: 197, distance: 22.4
click at [20, 197] on div at bounding box center [22, 186] width 14 height 38
drag, startPoint x: 16, startPoint y: 149, endPoint x: 21, endPoint y: 170, distance: 21.5
click at [21, 170] on div at bounding box center [21, 159] width 14 height 38
drag, startPoint x: 32, startPoint y: 103, endPoint x: 22, endPoint y: 134, distance: 32.2
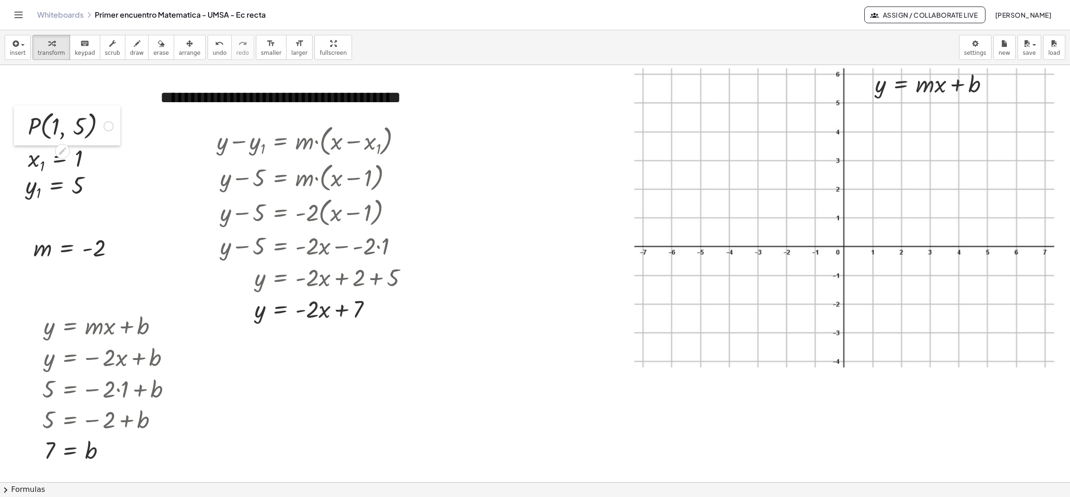
click at [22, 134] on div at bounding box center [21, 125] width 14 height 40
drag, startPoint x: 30, startPoint y: 252, endPoint x: 24, endPoint y: 95, distance: 157.6
click at [24, 95] on div at bounding box center [21, 89] width 14 height 35
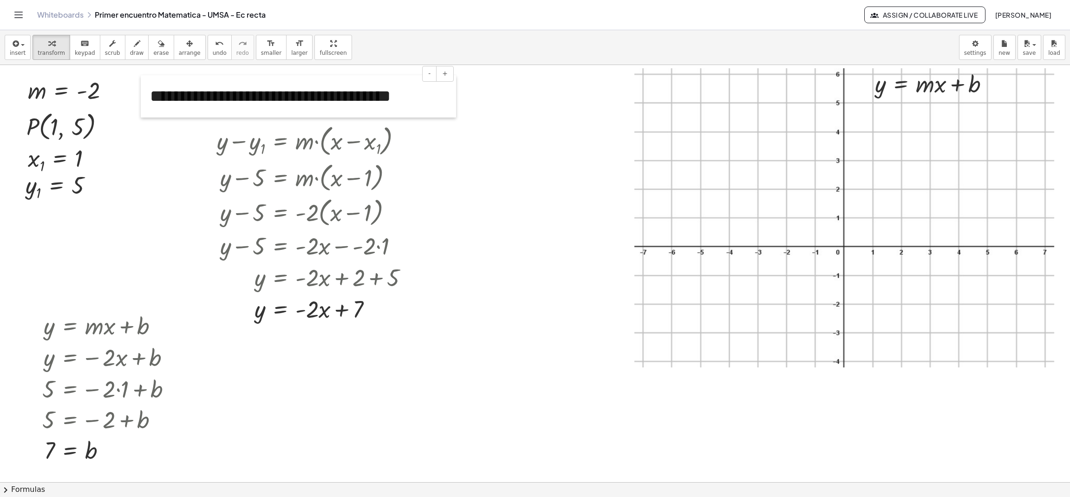
drag, startPoint x: 154, startPoint y: 107, endPoint x: 144, endPoint y: 106, distance: 9.9
click at [144, 106] on div at bounding box center [145, 96] width 9 height 42
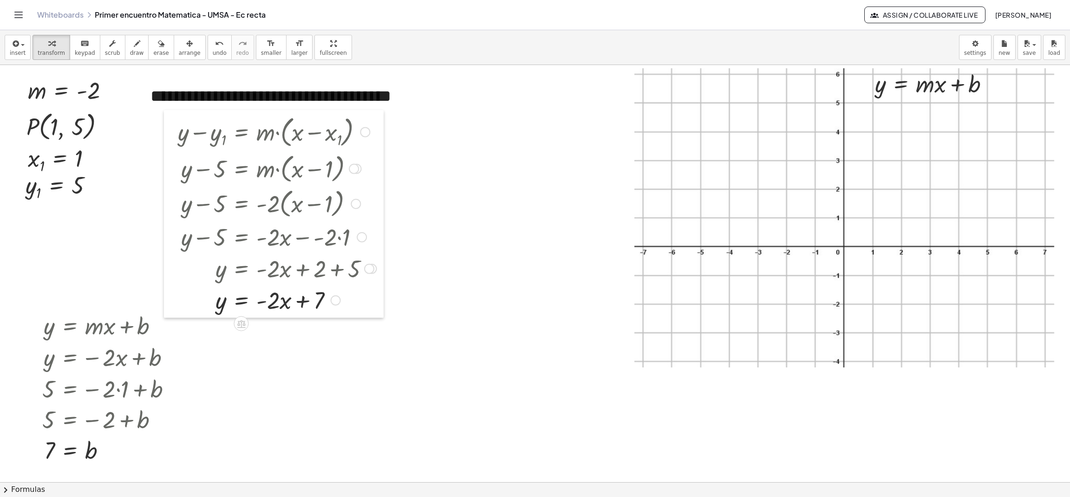
drag, startPoint x: 211, startPoint y: 195, endPoint x: 172, endPoint y: 186, distance: 40.0
click at [172, 186] on div at bounding box center [171, 214] width 14 height 208
drag, startPoint x: 19, startPoint y: 197, endPoint x: 22, endPoint y: 225, distance: 28.5
click at [22, 225] on div at bounding box center [21, 209] width 14 height 38
drag, startPoint x: 19, startPoint y: 163, endPoint x: 19, endPoint y: 189, distance: 26.0
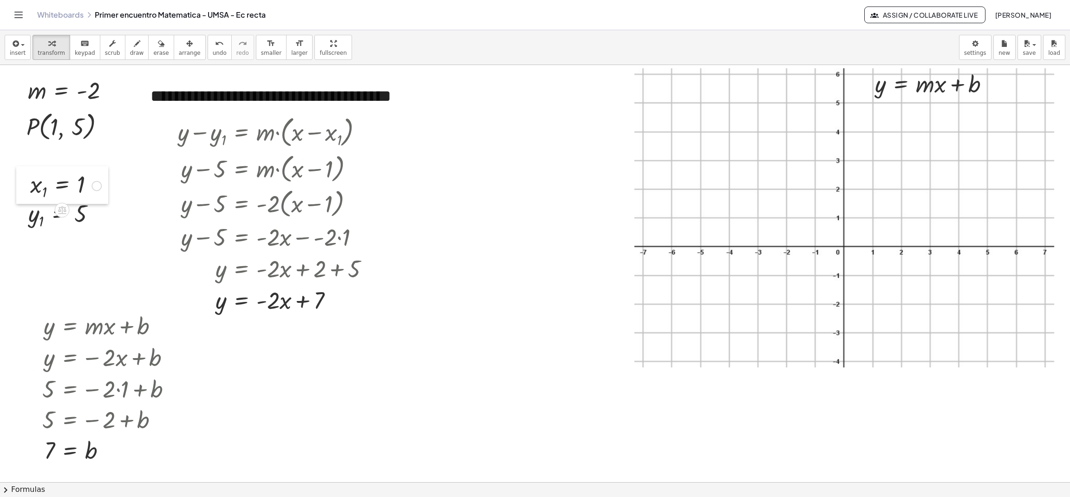
click at [19, 189] on div at bounding box center [23, 185] width 14 height 38
drag, startPoint x: 22, startPoint y: 136, endPoint x: 18, endPoint y: 167, distance: 30.9
click at [18, 167] on div at bounding box center [16, 157] width 14 height 40
drag, startPoint x: 24, startPoint y: 102, endPoint x: 24, endPoint y: 136, distance: 34.4
click at [24, 136] on div at bounding box center [22, 124] width 14 height 35
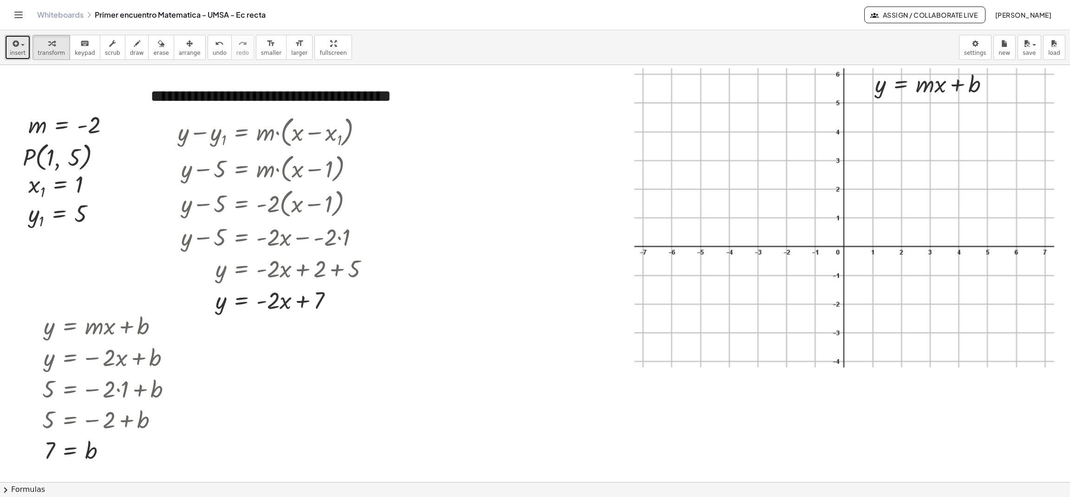
click at [16, 44] on icon "button" at bounding box center [15, 43] width 8 height 11
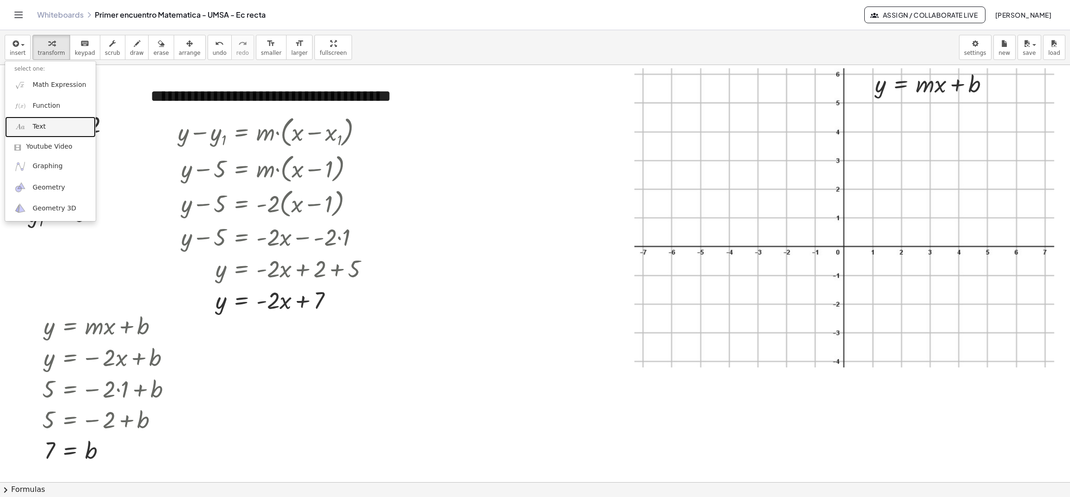
click at [43, 127] on span "Text" at bounding box center [39, 126] width 13 height 9
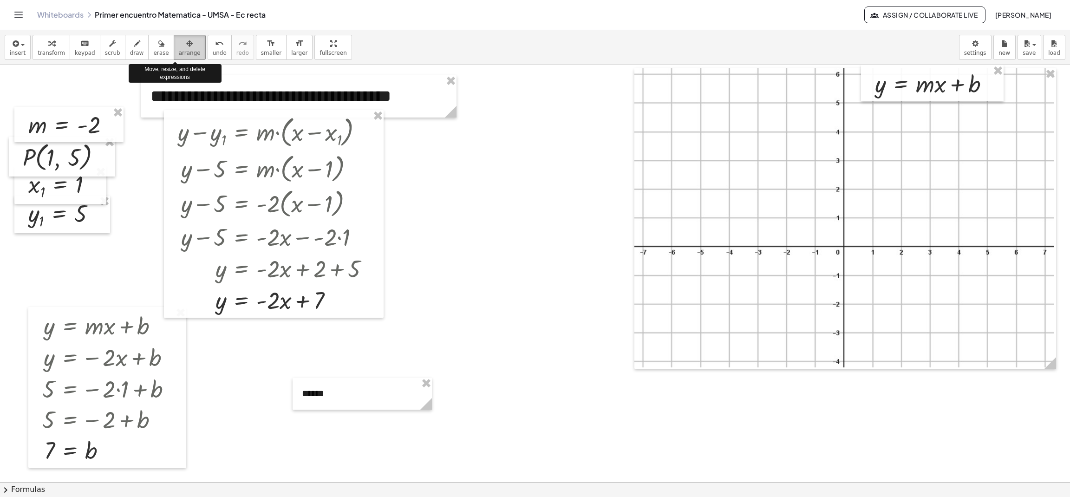
click at [179, 46] on div "button" at bounding box center [190, 43] width 22 height 11
drag, startPoint x: 427, startPoint y: 403, endPoint x: 386, endPoint y: 406, distance: 41.4
click at [386, 406] on icon at bounding box center [380, 404] width 12 height 12
drag, startPoint x: 358, startPoint y: 404, endPoint x: 74, endPoint y: 99, distance: 416.2
click at [74, 99] on div at bounding box center [58, 89] width 98 height 32
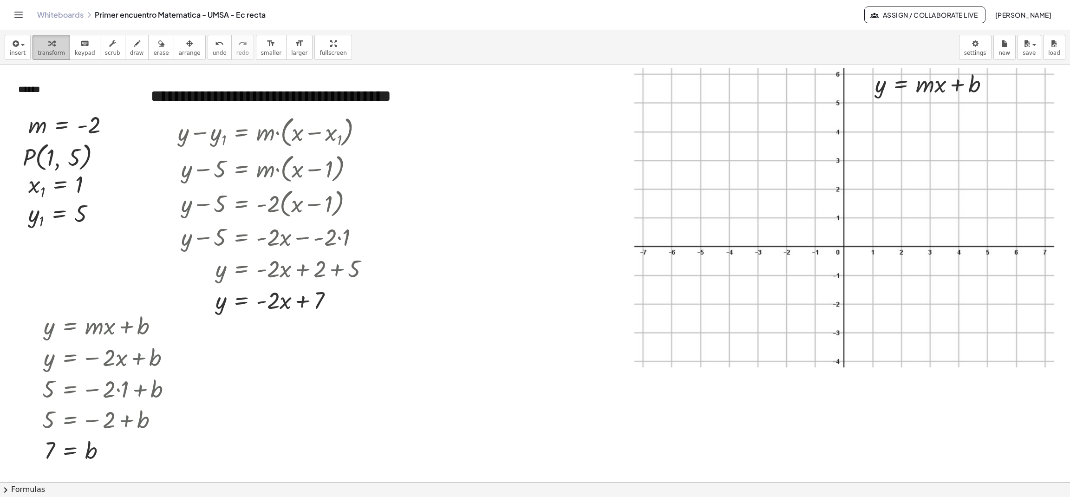
click at [57, 42] on div "button" at bounding box center [51, 43] width 27 height 11
click at [91, 77] on button "+" at bounding box center [96, 72] width 18 height 16
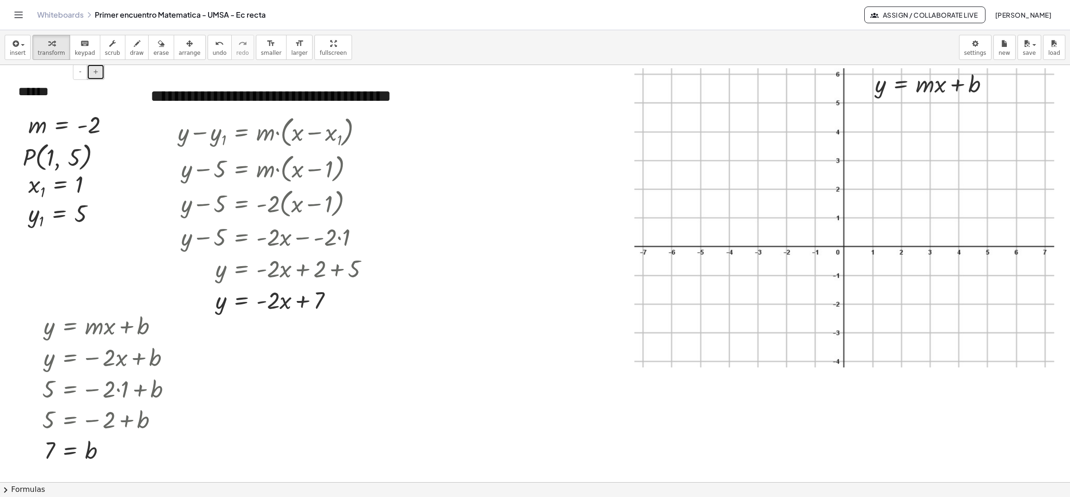
click at [91, 77] on button "+" at bounding box center [96, 72] width 18 height 16
drag, startPoint x: 141, startPoint y: 100, endPoint x: 201, endPoint y: 99, distance: 59.9
click at [201, 99] on div at bounding box center [204, 96] width 9 height 42
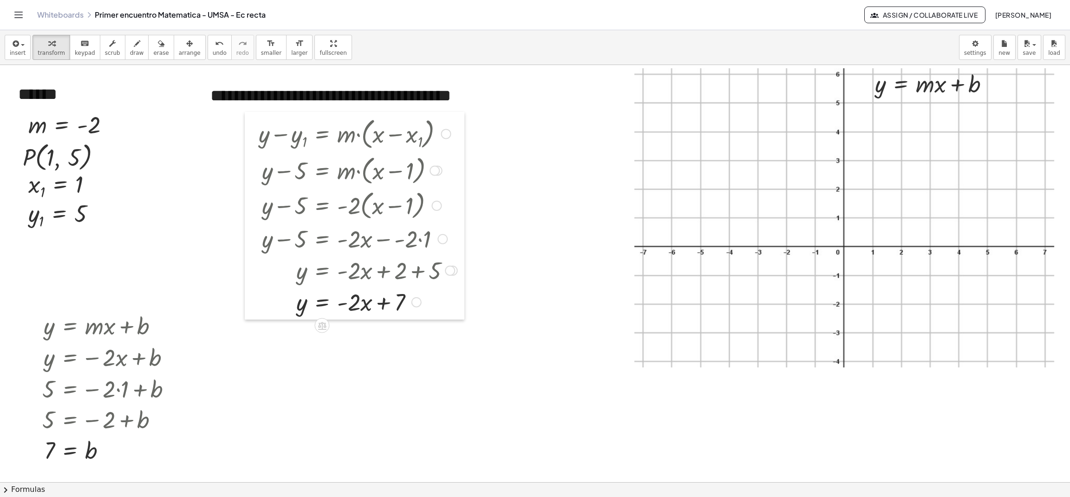
drag, startPoint x: 165, startPoint y: 174, endPoint x: 246, endPoint y: 175, distance: 80.8
click at [246, 175] on div at bounding box center [252, 216] width 14 height 208
click at [180, 50] on span "arrange" at bounding box center [190, 53] width 22 height 7
click at [14, 53] on span "insert" at bounding box center [18, 53] width 16 height 7
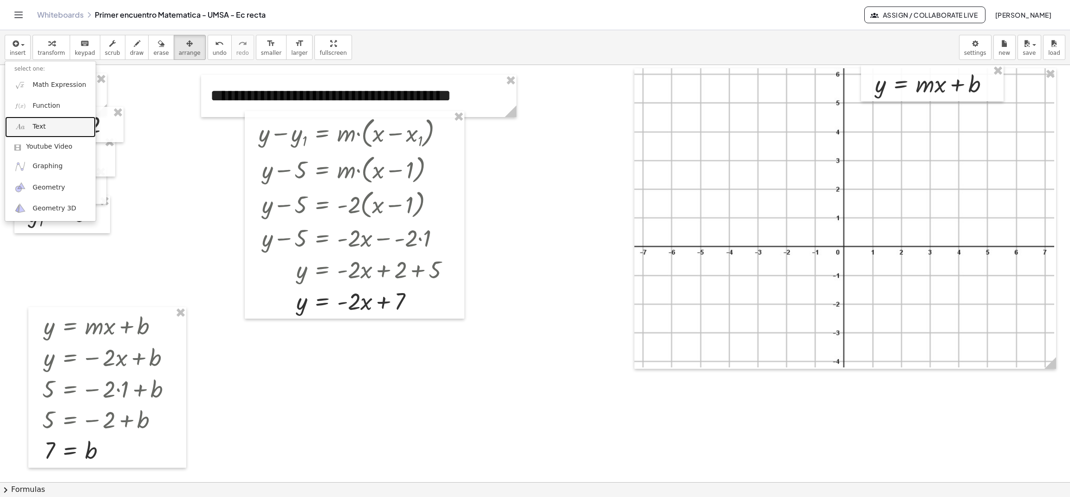
click at [33, 126] on span "Text" at bounding box center [39, 126] width 13 height 9
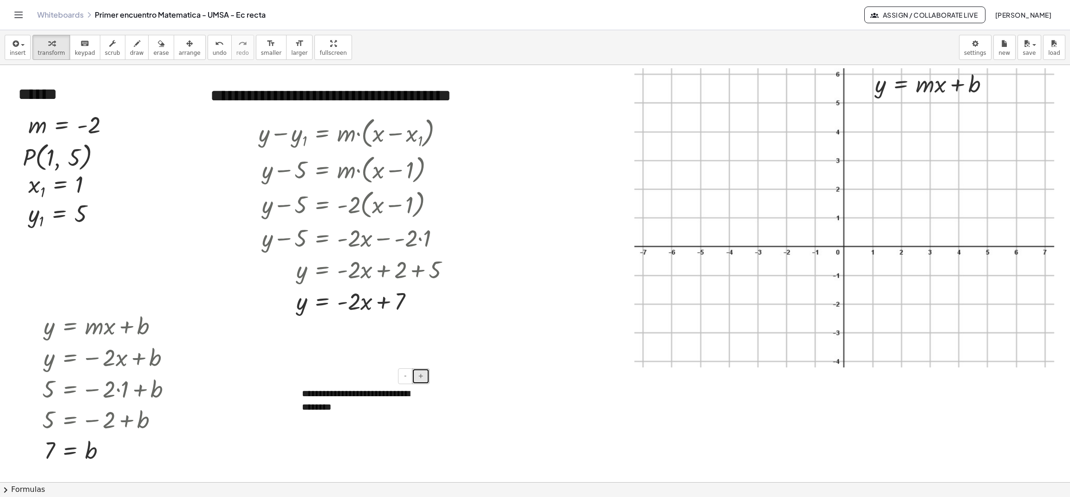
click at [419, 384] on button "+" at bounding box center [421, 376] width 18 height 16
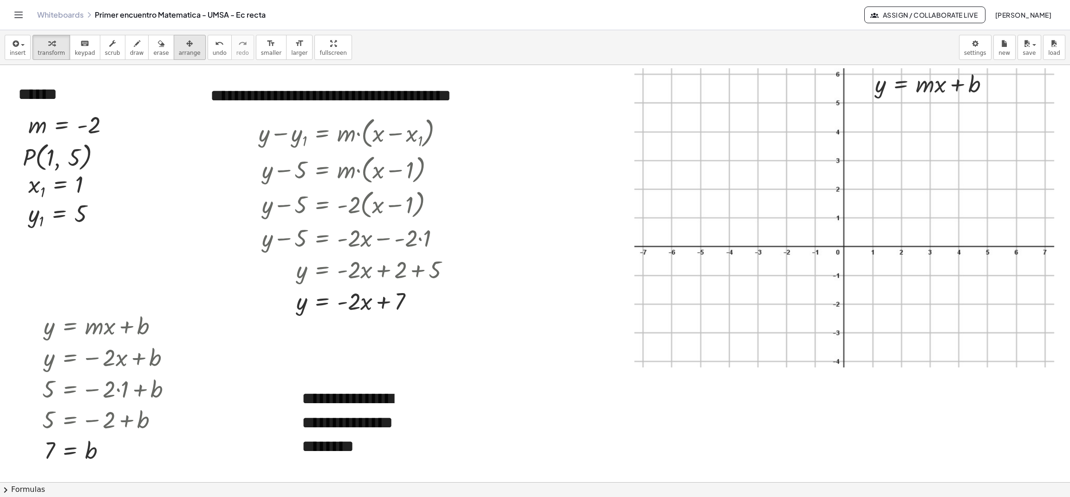
click at [181, 52] on span "arrange" at bounding box center [190, 53] width 22 height 7
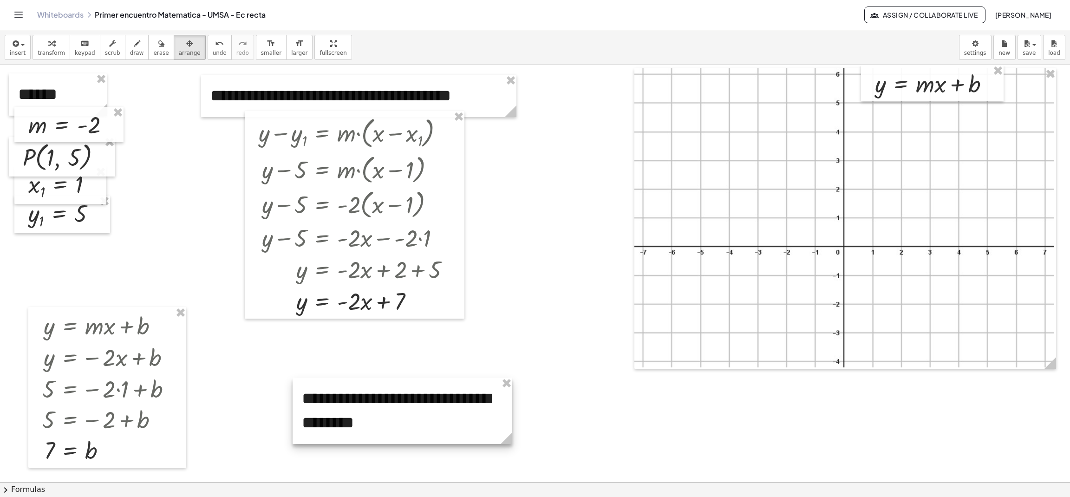
drag, startPoint x: 430, startPoint y: 467, endPoint x: 511, endPoint y: 420, distance: 93.1
click at [511, 420] on div "**********" at bounding box center [403, 411] width 220 height 66
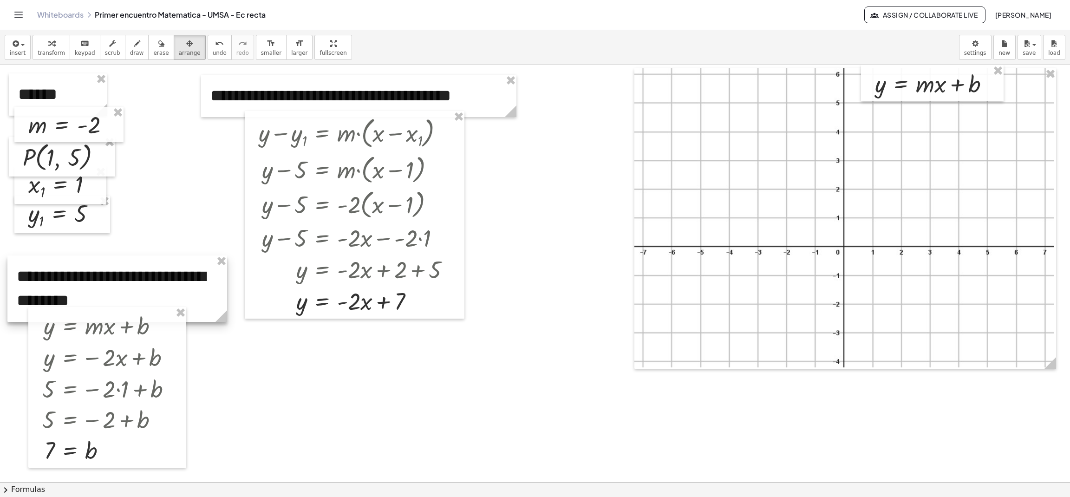
drag, startPoint x: 317, startPoint y: 423, endPoint x: 32, endPoint y: 301, distance: 310.3
click at [32, 301] on div at bounding box center [117, 289] width 220 height 66
click at [49, 43] on icon "button" at bounding box center [51, 43] width 7 height 11
click at [336, 417] on div at bounding box center [535, 482] width 1070 height 834
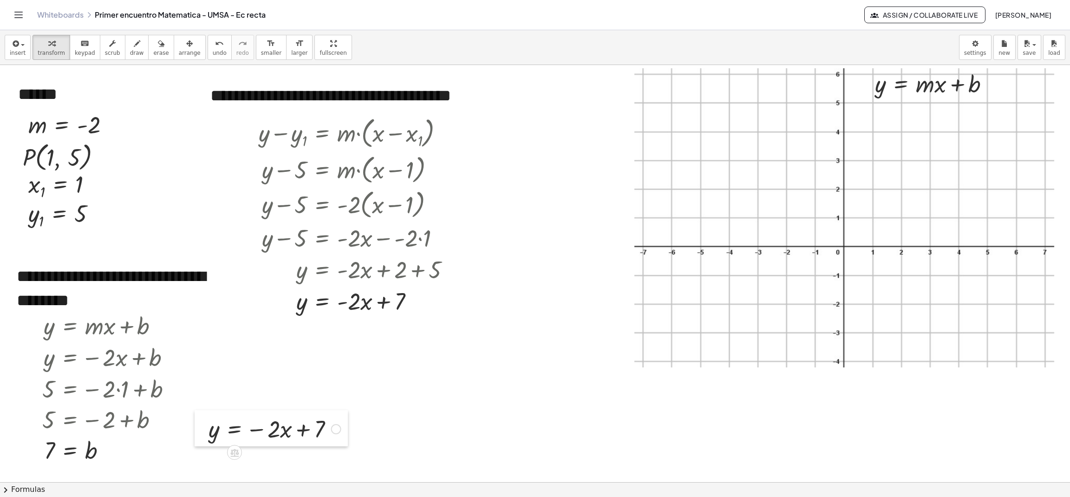
drag, startPoint x: 338, startPoint y: 437, endPoint x: 196, endPoint y: 431, distance: 141.8
click at [196, 431] on div at bounding box center [202, 428] width 14 height 36
drag, startPoint x: 204, startPoint y: 436, endPoint x: 193, endPoint y: 453, distance: 20.5
click at [193, 453] on div at bounding box center [191, 445] width 14 height 36
click at [130, 52] on span "draw" at bounding box center [137, 53] width 14 height 7
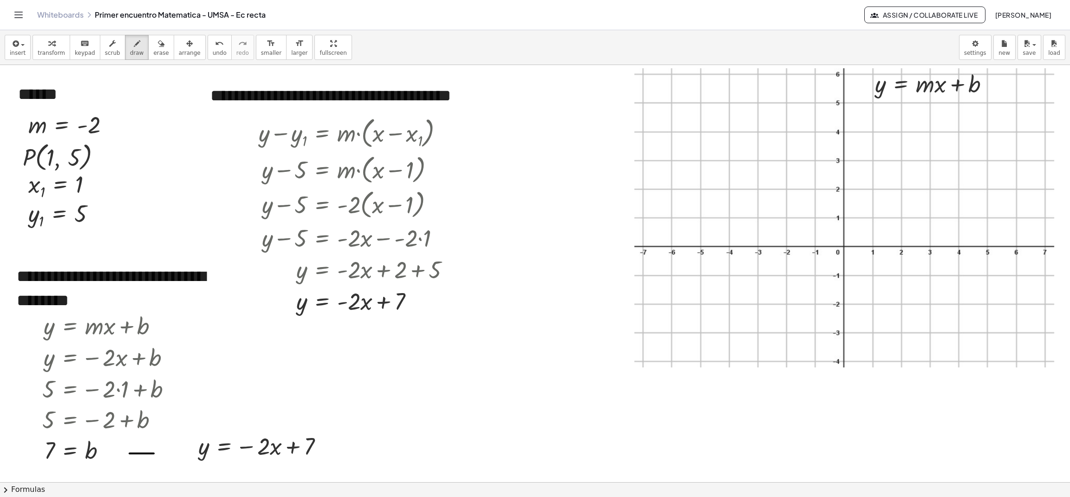
drag, startPoint x: 130, startPoint y: 454, endPoint x: 154, endPoint y: 454, distance: 24.6
click at [154, 454] on div at bounding box center [535, 482] width 1070 height 834
drag, startPoint x: 130, startPoint y: 445, endPoint x: 152, endPoint y: 447, distance: 22.8
click at [152, 447] on div at bounding box center [535, 482] width 1070 height 834
drag, startPoint x: 154, startPoint y: 440, endPoint x: 153, endPoint y: 462, distance: 21.9
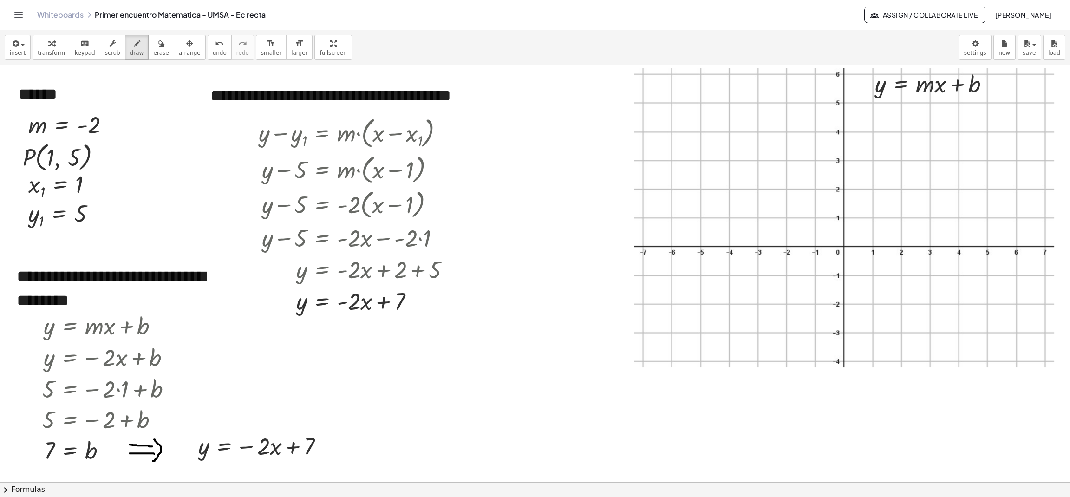
click at [153, 462] on div at bounding box center [535, 482] width 1070 height 834
click at [19, 50] on span "insert" at bounding box center [18, 53] width 16 height 7
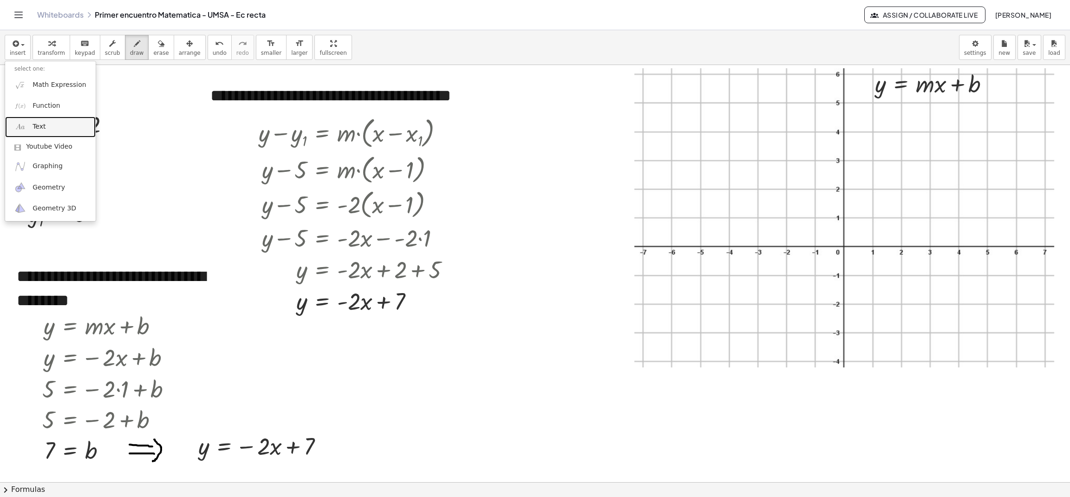
click at [20, 130] on img at bounding box center [20, 127] width 12 height 12
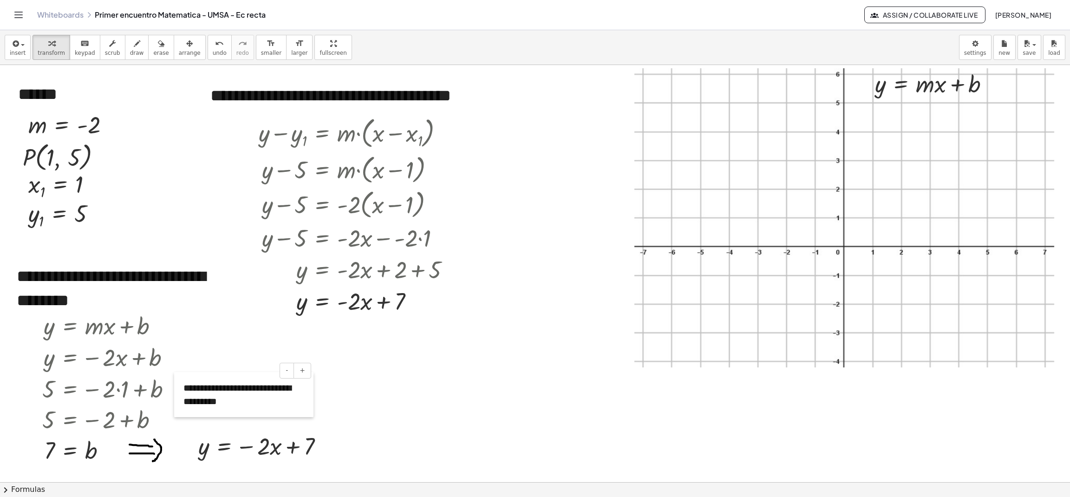
drag, startPoint x: 241, startPoint y: 382, endPoint x: 175, endPoint y: 397, distance: 67.2
click at [175, 397] on div "**********" at bounding box center [535, 482] width 1070 height 834
click at [20, 40] on div "button" at bounding box center [18, 43] width 16 height 11
click at [35, 138] on link "Youtube Video" at bounding box center [50, 147] width 91 height 19
click at [17, 43] on icon "button" at bounding box center [15, 43] width 8 height 11
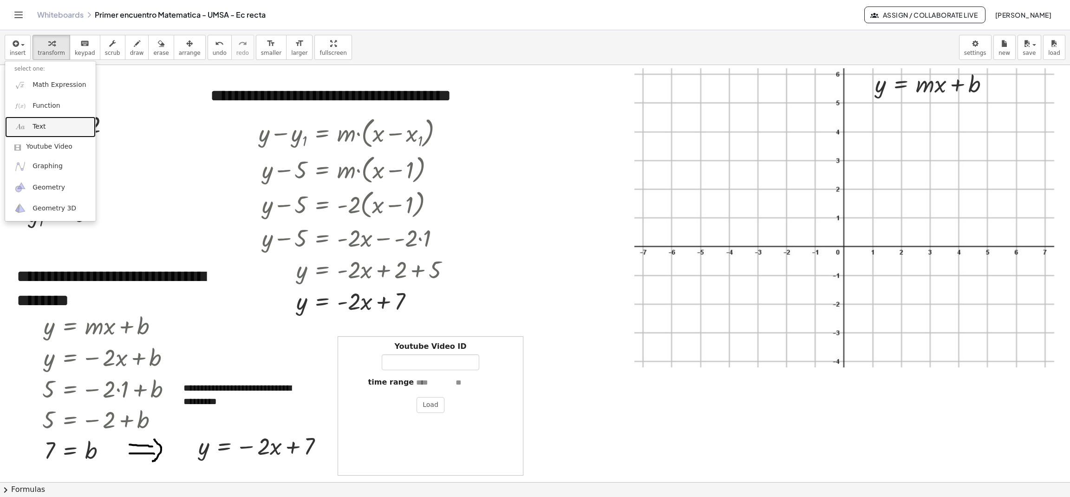
click at [43, 122] on link "Text" at bounding box center [50, 127] width 91 height 21
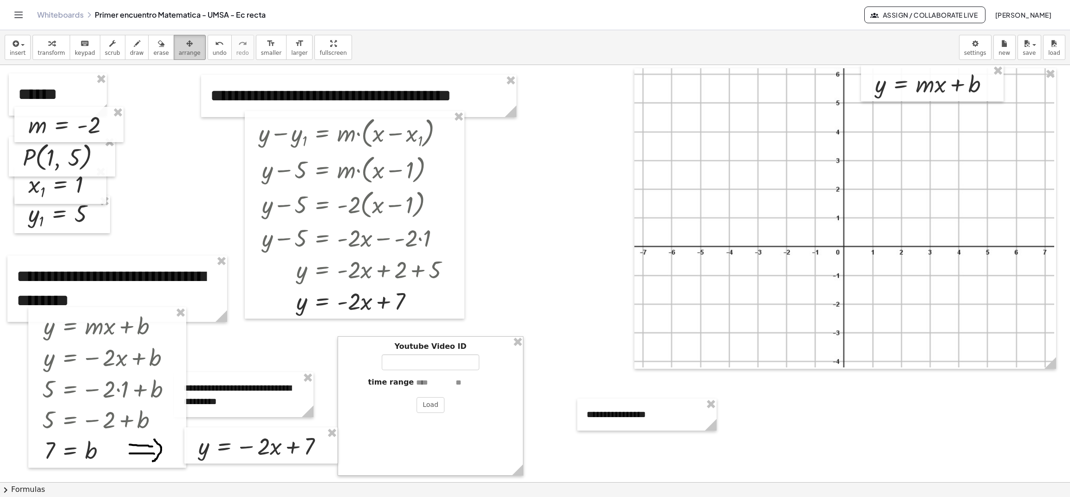
click at [179, 53] on span "arrange" at bounding box center [190, 53] width 22 height 7
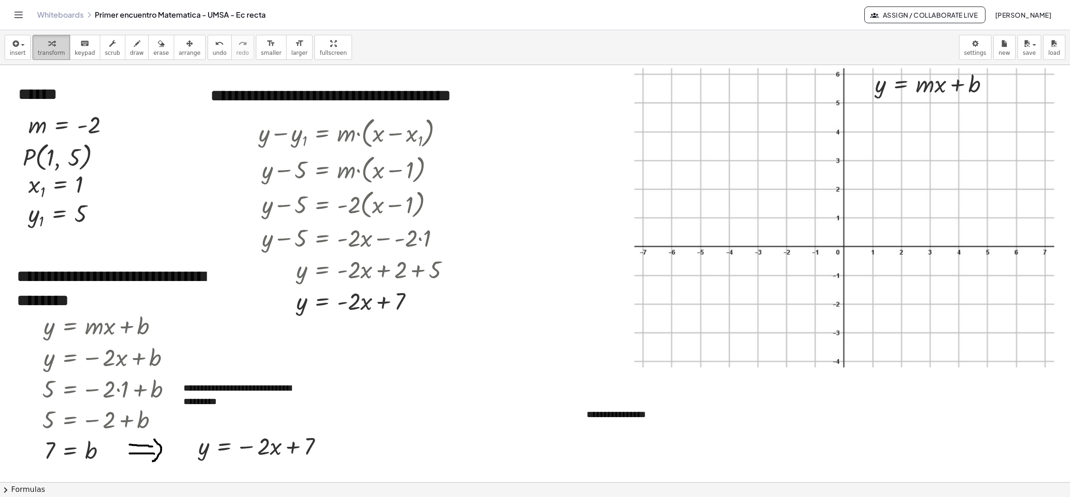
click at [48, 43] on icon "button" at bounding box center [51, 43] width 7 height 11
drag, startPoint x: 580, startPoint y: 408, endPoint x: 180, endPoint y: 351, distance: 404.1
click at [180, 351] on div "**********" at bounding box center [535, 482] width 1070 height 834
click at [1025, 42] on icon "button" at bounding box center [1027, 43] width 8 height 11
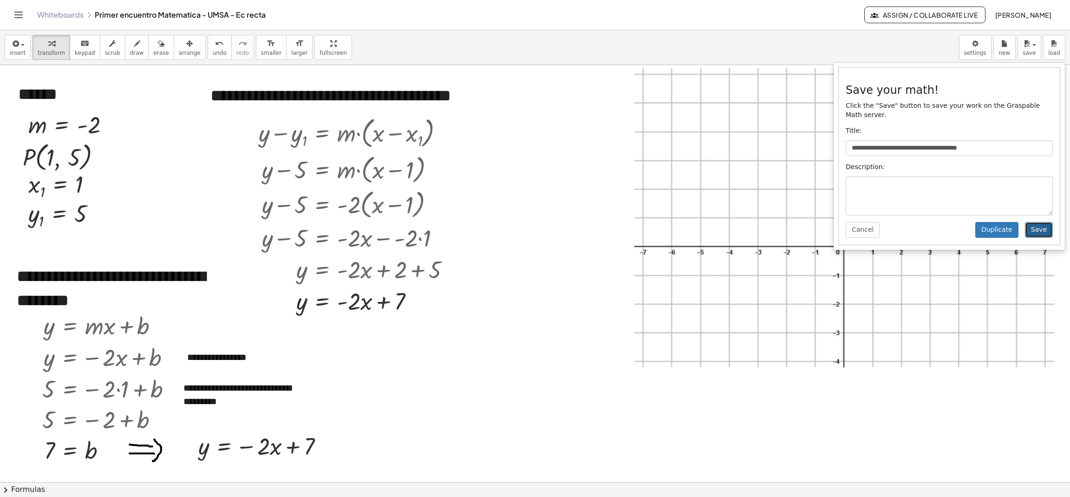
click at [1044, 222] on button "Save" at bounding box center [1039, 230] width 28 height 16
